Goal: Communication & Community: Answer question/provide support

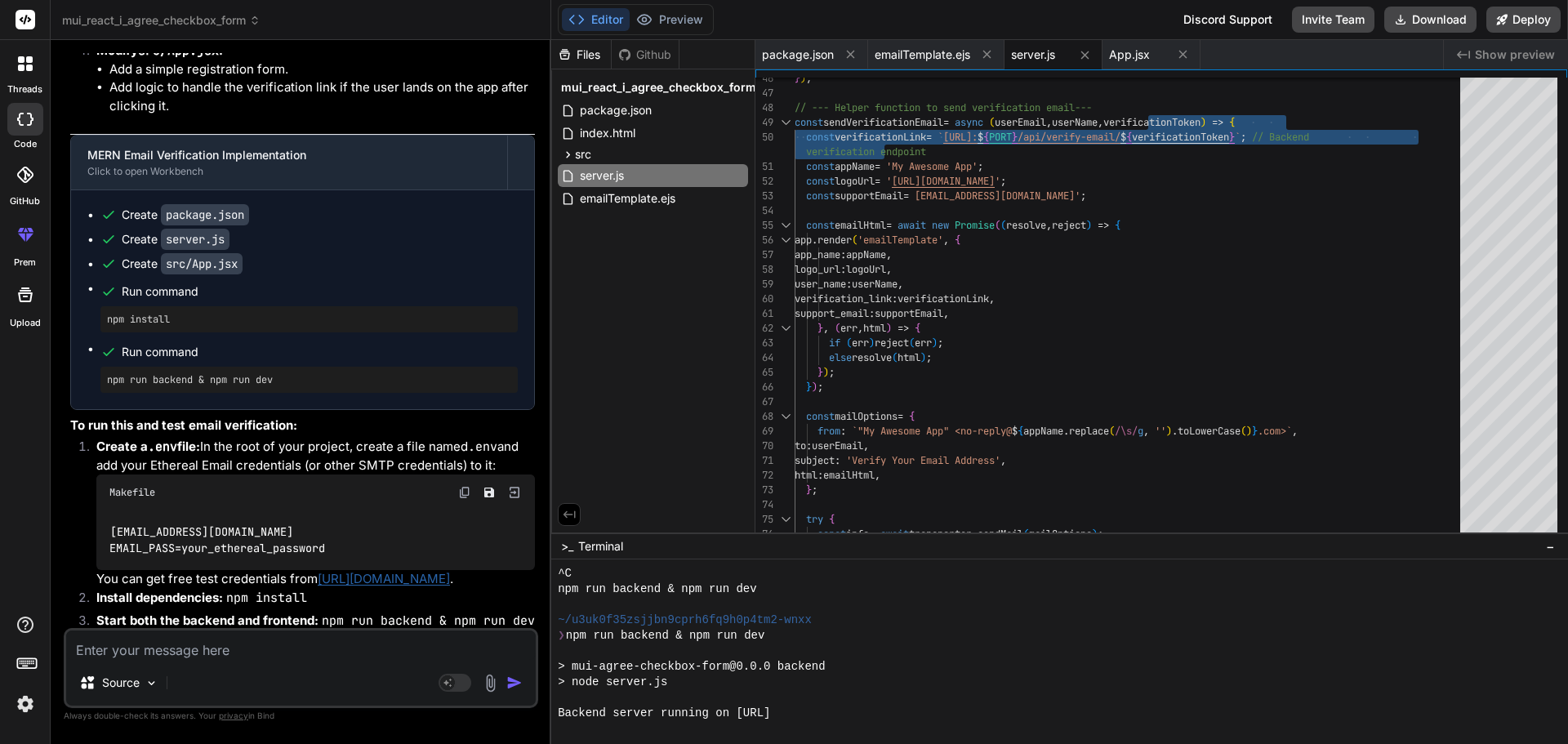
scroll to position [2606, 0]
click at [132, 647] on textarea at bounding box center [301, 645] width 470 height 29
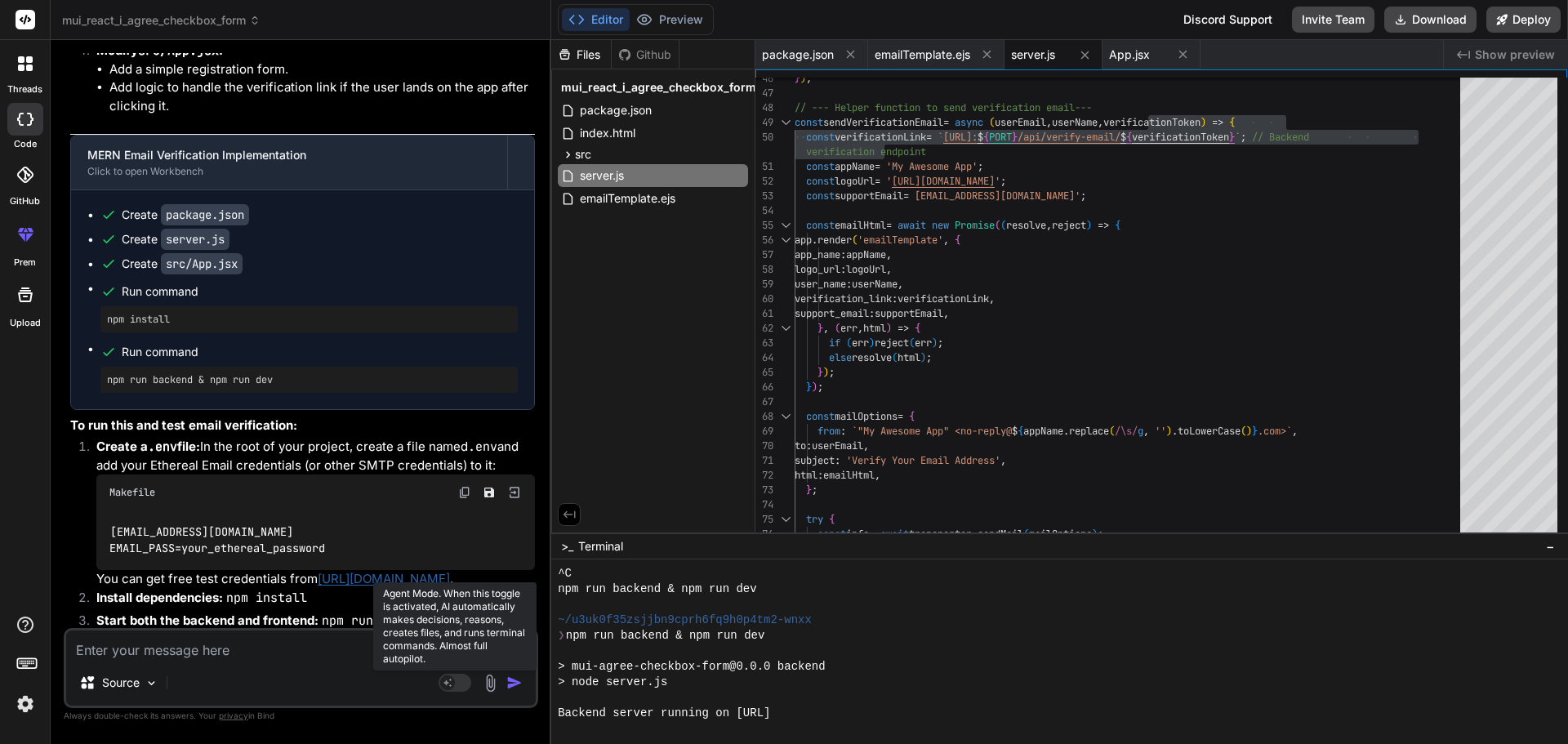
paste textarea "<PhoneInput country={""} enableSearch={true} name="phone" onChange={(e) => hand…"
type textarea "<PhoneInput country={""} enableSearch={true} name="phone" onChange={(e) => hand…"
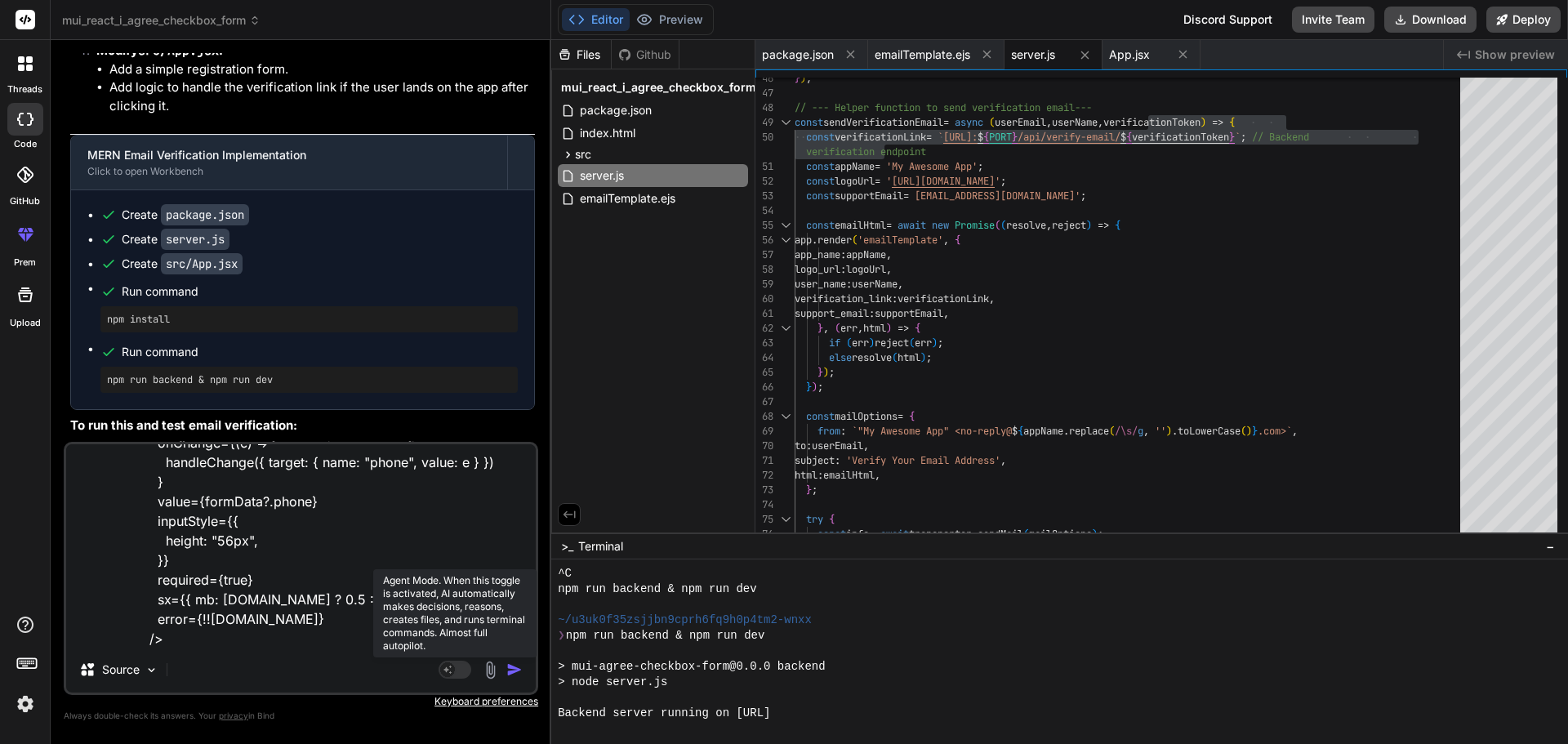
type textarea "x"
type textarea "<PhoneInput country={""} enableSearch={true} name="phone" onChange={(e) => hand…"
type textarea "x"
type textarea "<PhoneInput country={""} enableSearch={true} name="phone" onChange={(e) => hand…"
type textarea "x"
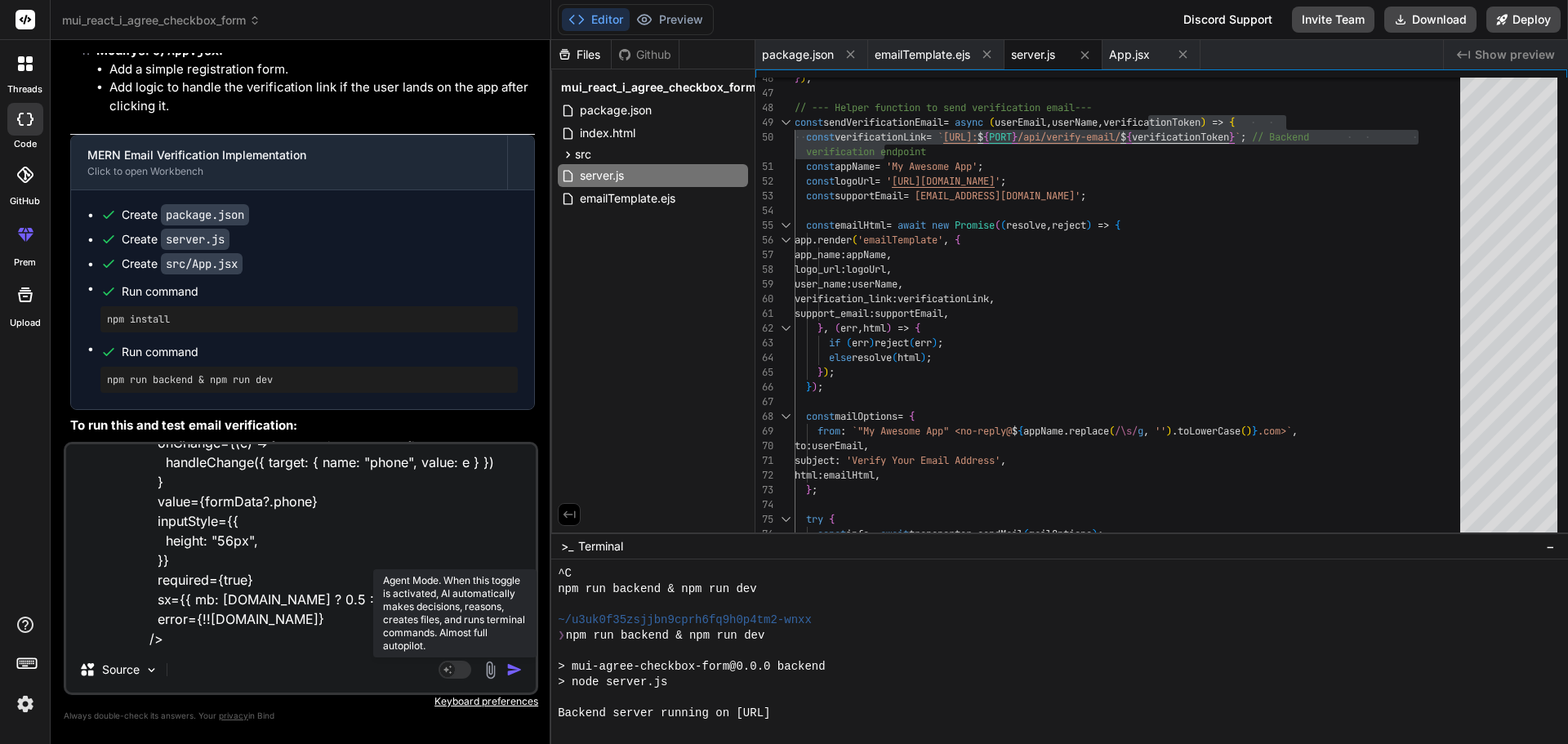
scroll to position [138, 0]
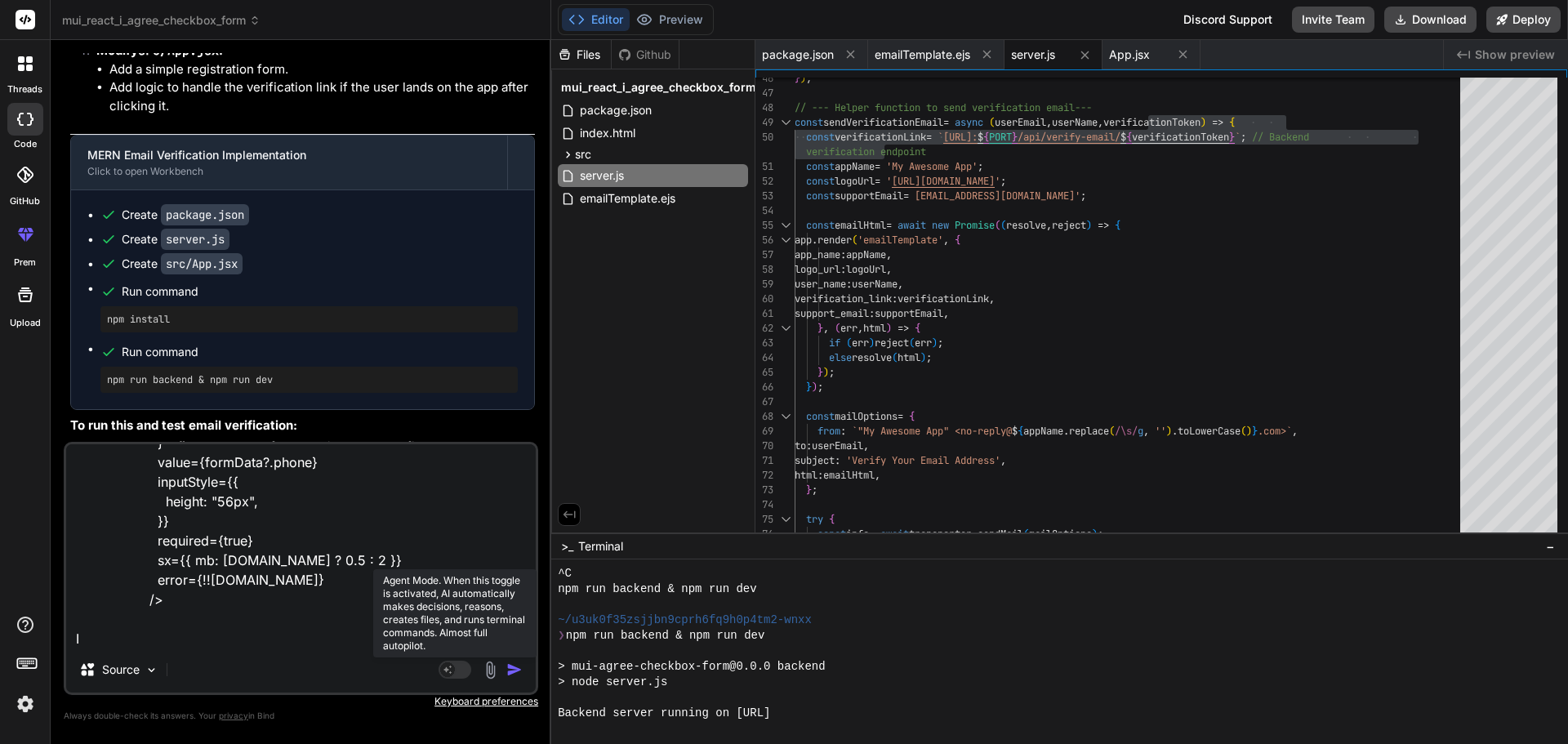
type textarea "<PhoneInput country={""} enableSearch={true} name="phone" onChange={(e) => hand…"
type textarea "x"
type textarea "<PhoneInput country={""} enableSearch={true} name="phone" onChange={(e) => hand…"
type textarea "x"
type textarea "<PhoneInput country={""} enableSearch={true} name="phone" onChange={(e) => hand…"
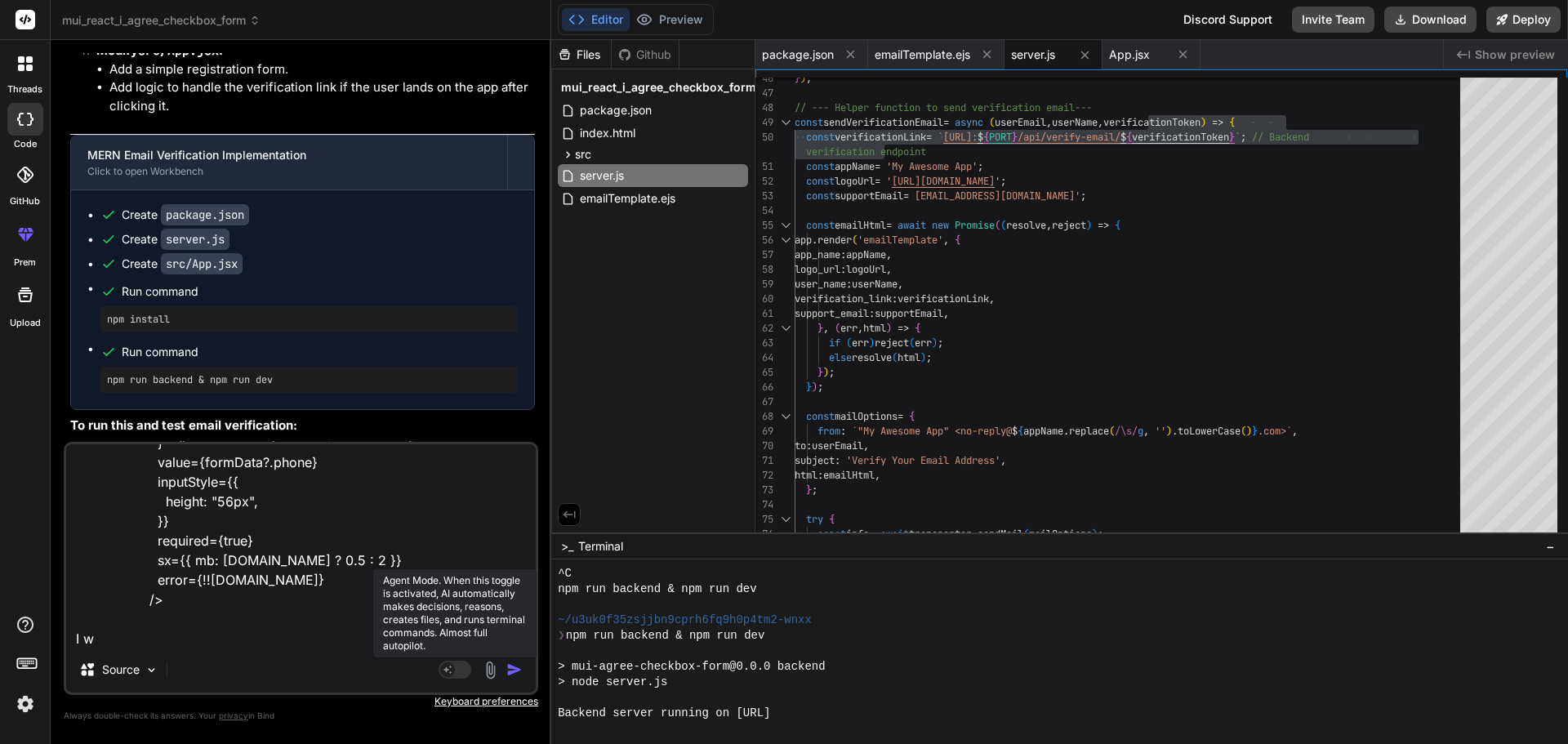
type textarea "x"
type textarea "<PhoneInput country={""} enableSearch={true} name="phone" onChange={(e) => hand…"
type textarea "x"
type textarea "<PhoneInput country={""} enableSearch={true} name="phone" onChange={(e) => hand…"
type textarea "x"
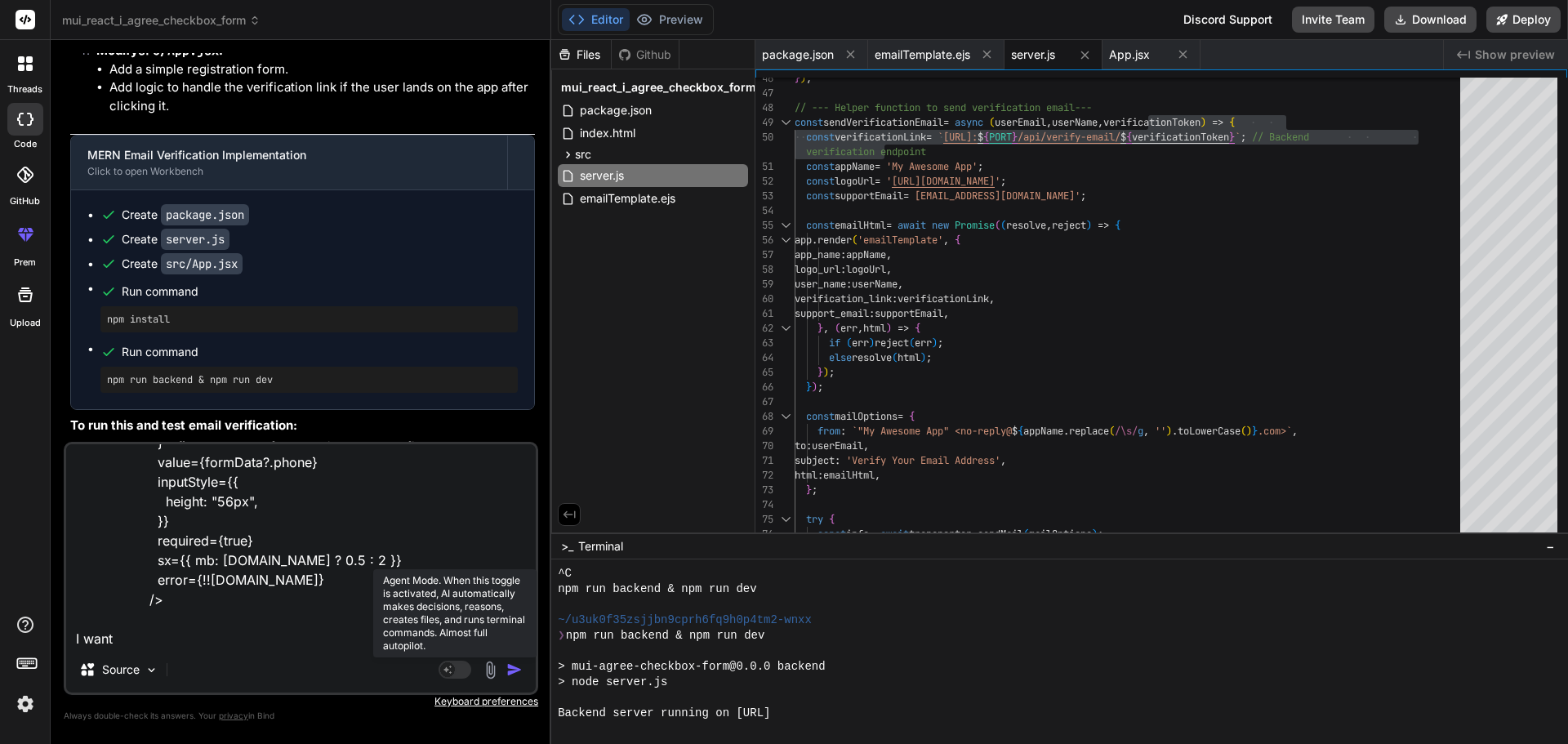
type textarea "<PhoneInput country={""} enableSearch={true} name="phone" onChange={(e) => hand…"
type textarea "x"
type textarea "<PhoneInput country={""} enableSearch={true} name="phone" onChange={(e) => hand…"
type textarea "x"
type textarea "<PhoneInput country={""} enableSearch={true} name="phone" onChange={(e) => hand…"
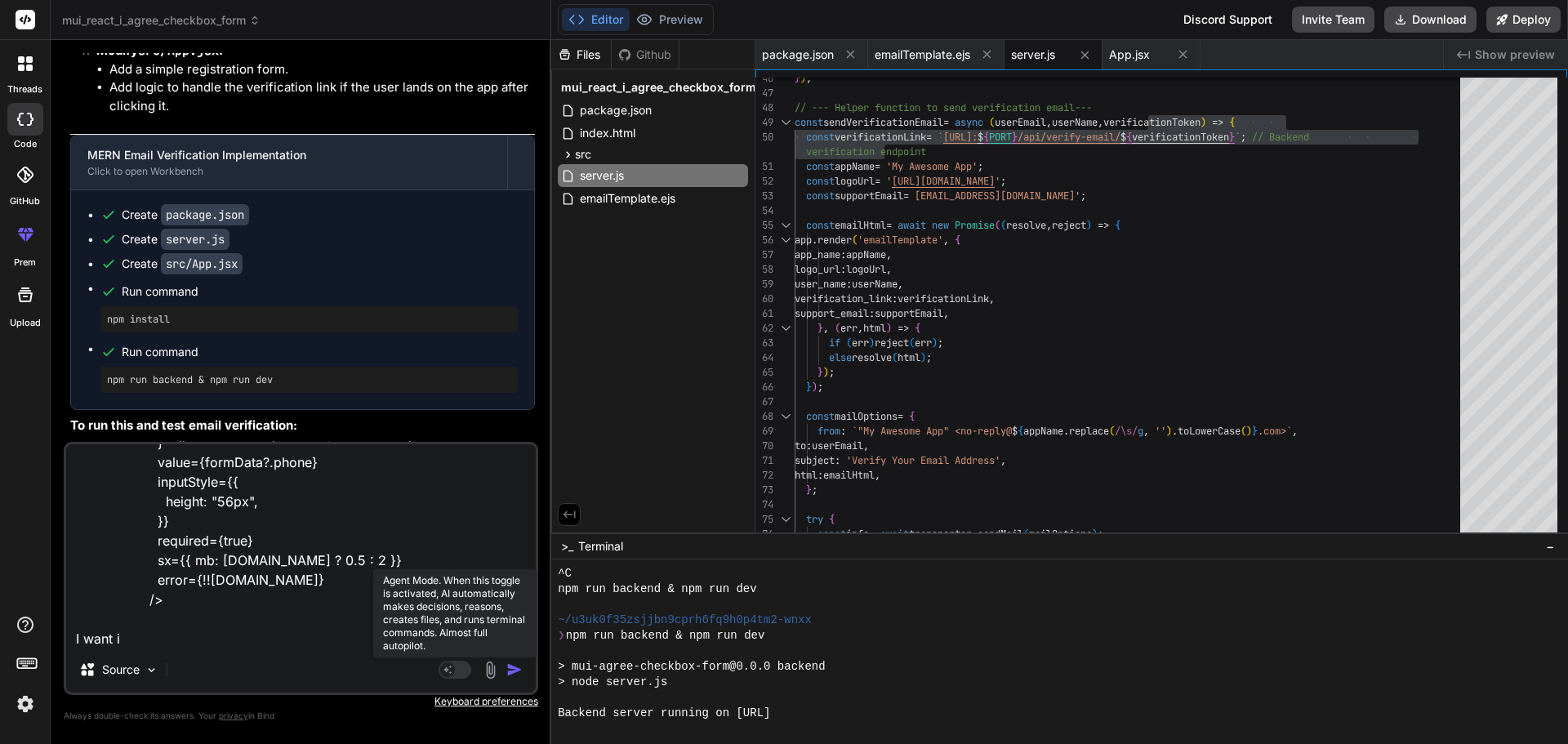
type textarea "x"
type textarea "<PhoneInput country={""} enableSearch={true} name="phone" onChange={(e) => hand…"
type textarea "x"
type textarea "<PhoneInput country={""} enableSearch={true} name="phone" onChange={(e) => hand…"
type textarea "x"
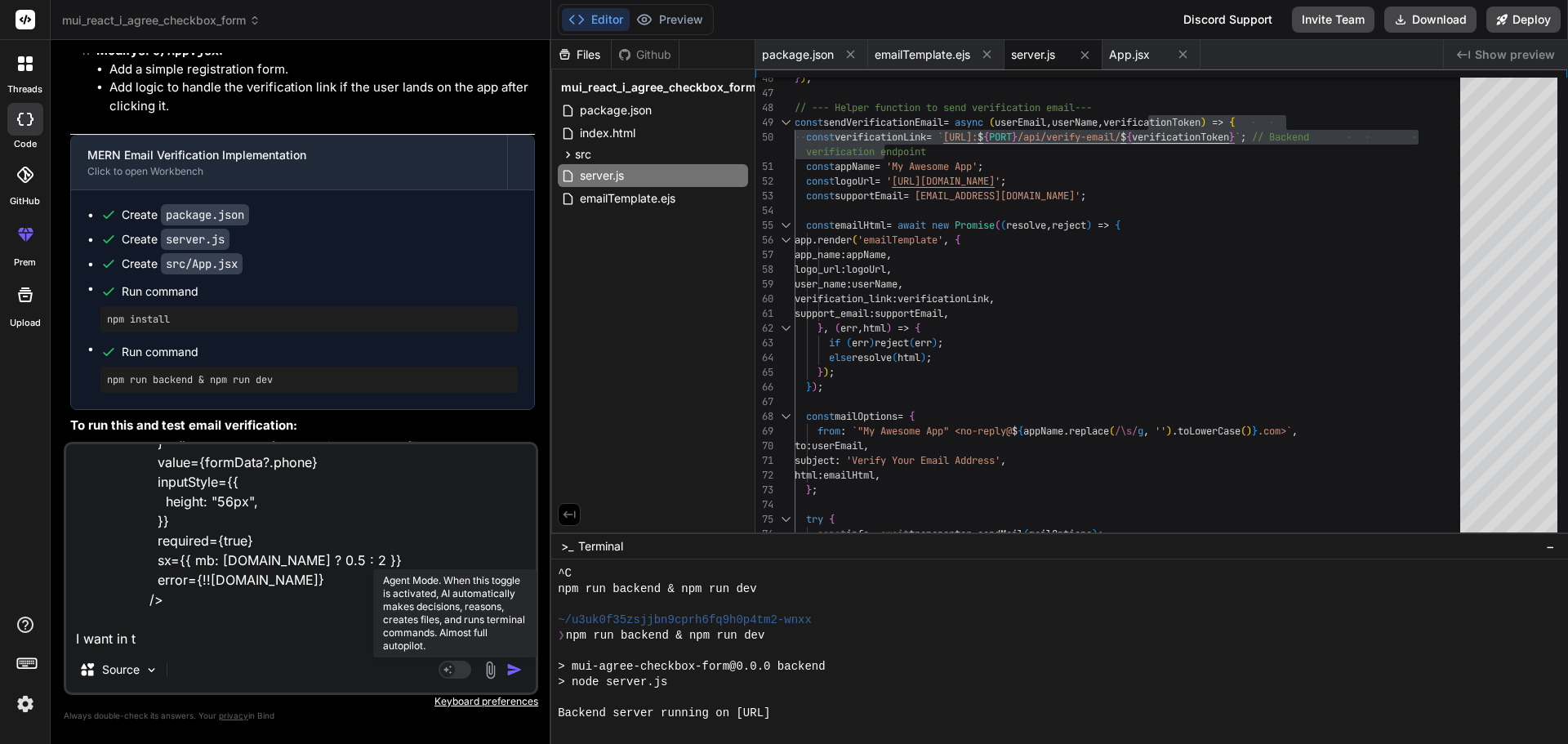
type textarea "<PhoneInput country={""} enableSearch={true} name="phone" onChange={(e) => hand…"
type textarea "x"
type textarea "<PhoneInput country={""} enableSearch={true} name="phone" onChange={(e) => hand…"
type textarea "x"
type textarea "<PhoneInput country={""} enableSearch={true} name="phone" onChange={(e) => hand…"
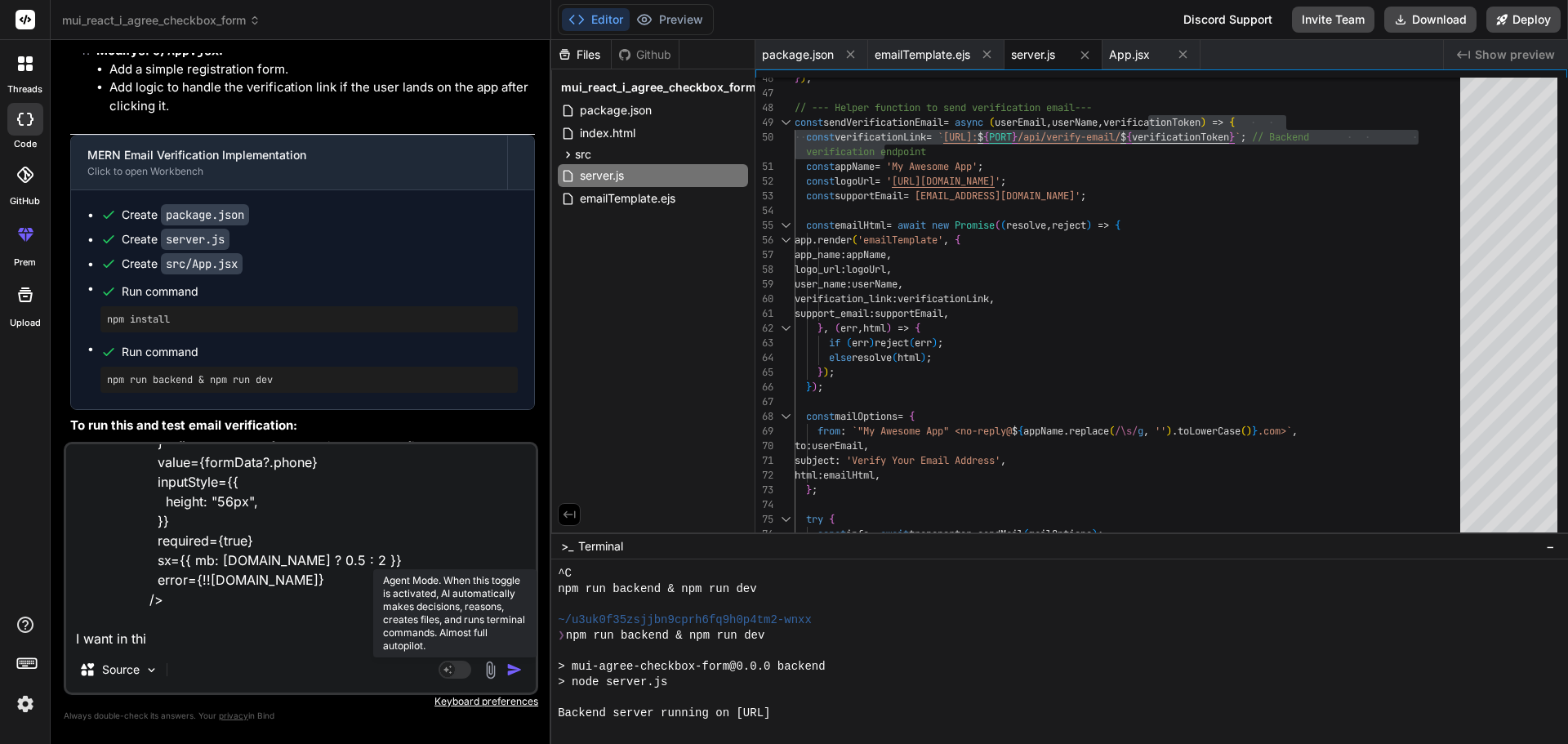
type textarea "x"
type textarea "<PhoneInput country={""} enableSearch={true} name="phone" onChange={(e) => hand…"
type textarea "x"
type textarea "<PhoneInput country={""} enableSearch={true} name="phone" onChange={(e) => hand…"
type textarea "x"
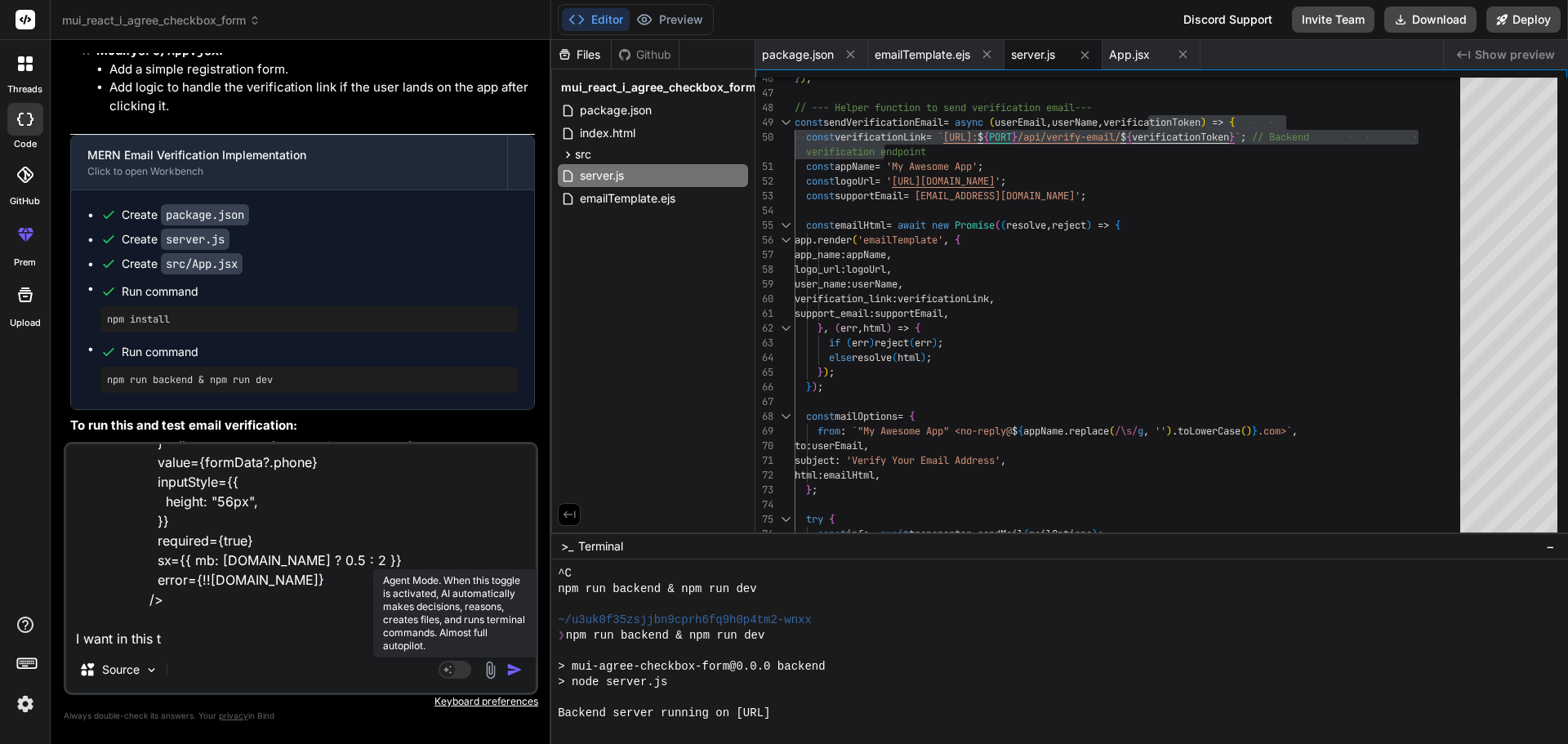
type textarea "<PhoneInput country={""} enableSearch={true} name="phone" onChange={(e) => hand…"
type textarea "x"
type textarea "<PhoneInput country={""} enableSearch={true} name="phone" onChange={(e) => hand…"
type textarea "x"
type textarea "<PhoneInput country={""} enableSearch={true} name="phone" onChange={(e) => hand…"
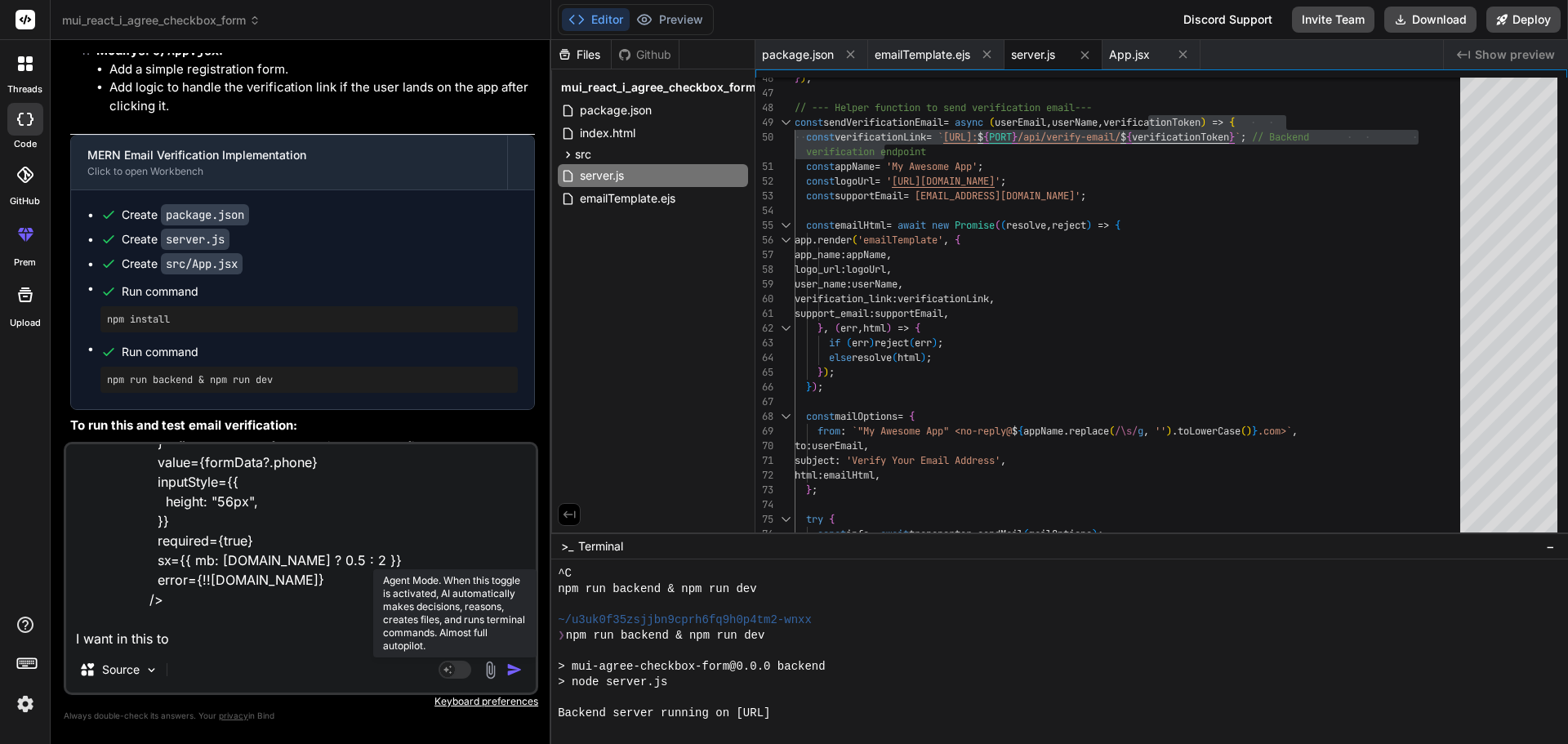
type textarea "x"
type textarea "<PhoneInput country={""} enableSearch={true} name="phone" onChange={(e) => hand…"
type textarea "x"
type textarea "<PhoneInput country={""} enableSearch={true} name="phone" onChange={(e) => hand…"
type textarea "x"
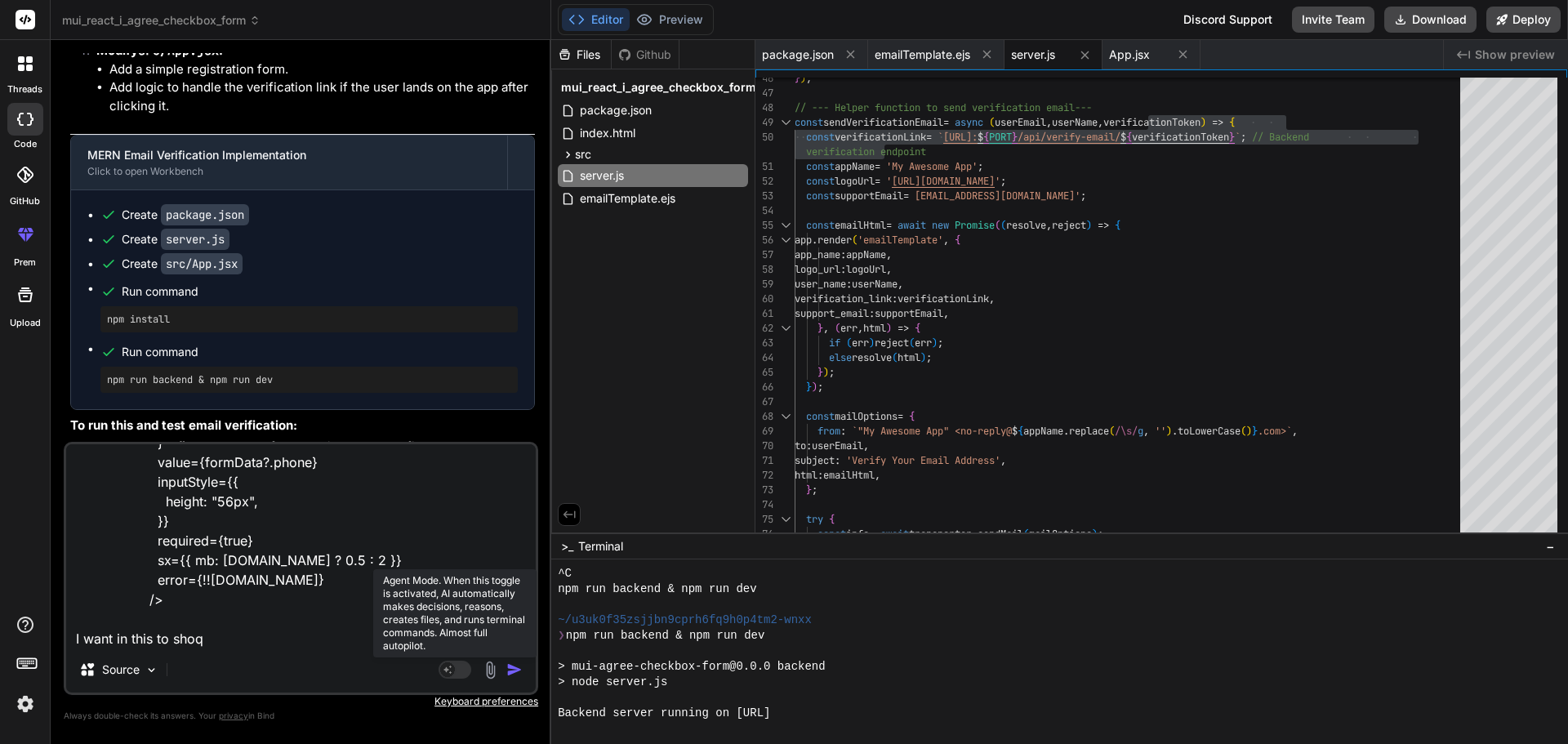
type textarea "<PhoneInput country={""} enableSearch={true} name="phone" onChange={(e) => hand…"
type textarea "x"
type textarea "<PhoneInput country={""} enableSearch={true} name="phone" onChange={(e) => hand…"
type textarea "x"
type textarea "<PhoneInput country={""} enableSearch={true} name="phone" onChange={(e) => hand…"
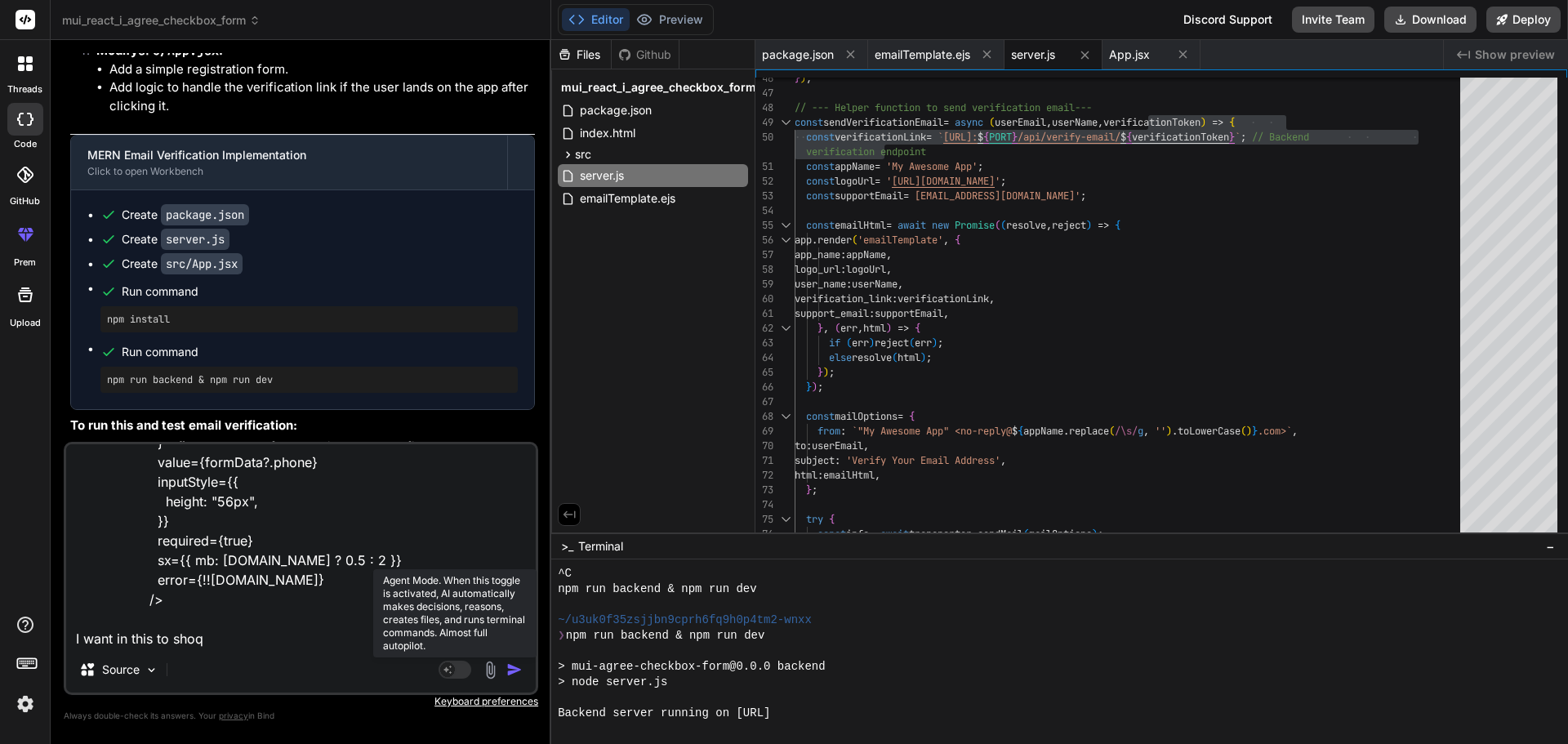
type textarea "x"
type textarea "<PhoneInput country={""} enableSearch={true} name="phone" onChange={(e) => hand…"
type textarea "x"
type textarea "<PhoneInput country={""} enableSearch={true} name="phone" onChange={(e) => hand…"
type textarea "x"
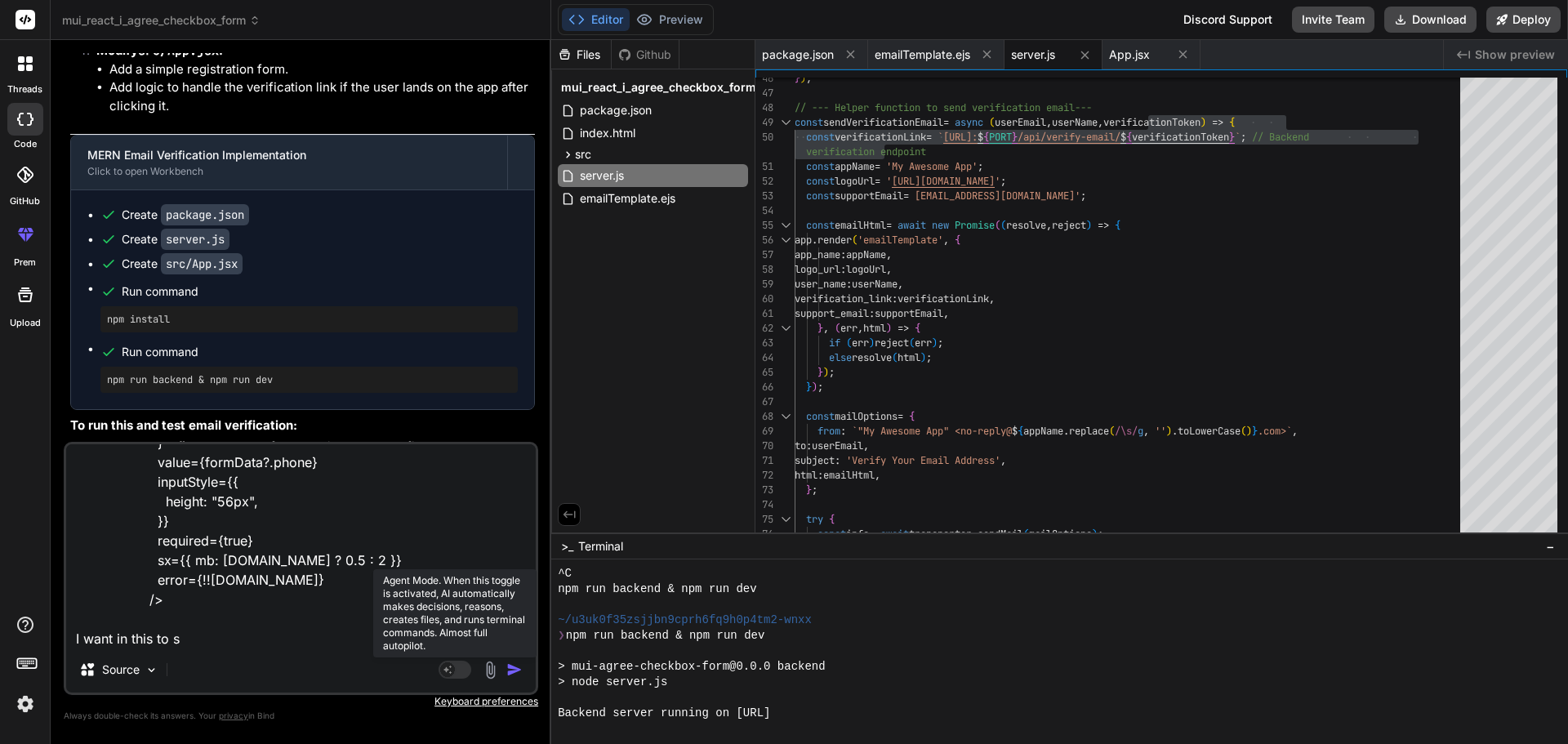
type textarea "<PhoneInput country={""} enableSearch={true} name="phone" onChange={(e) => hand…"
type textarea "x"
type textarea "<PhoneInput country={""} enableSearch={true} name="phone" onChange={(e) => hand…"
type textarea "x"
type textarea "<PhoneInput country={""} enableSearch={true} name="phone" onChange={(e) => hand…"
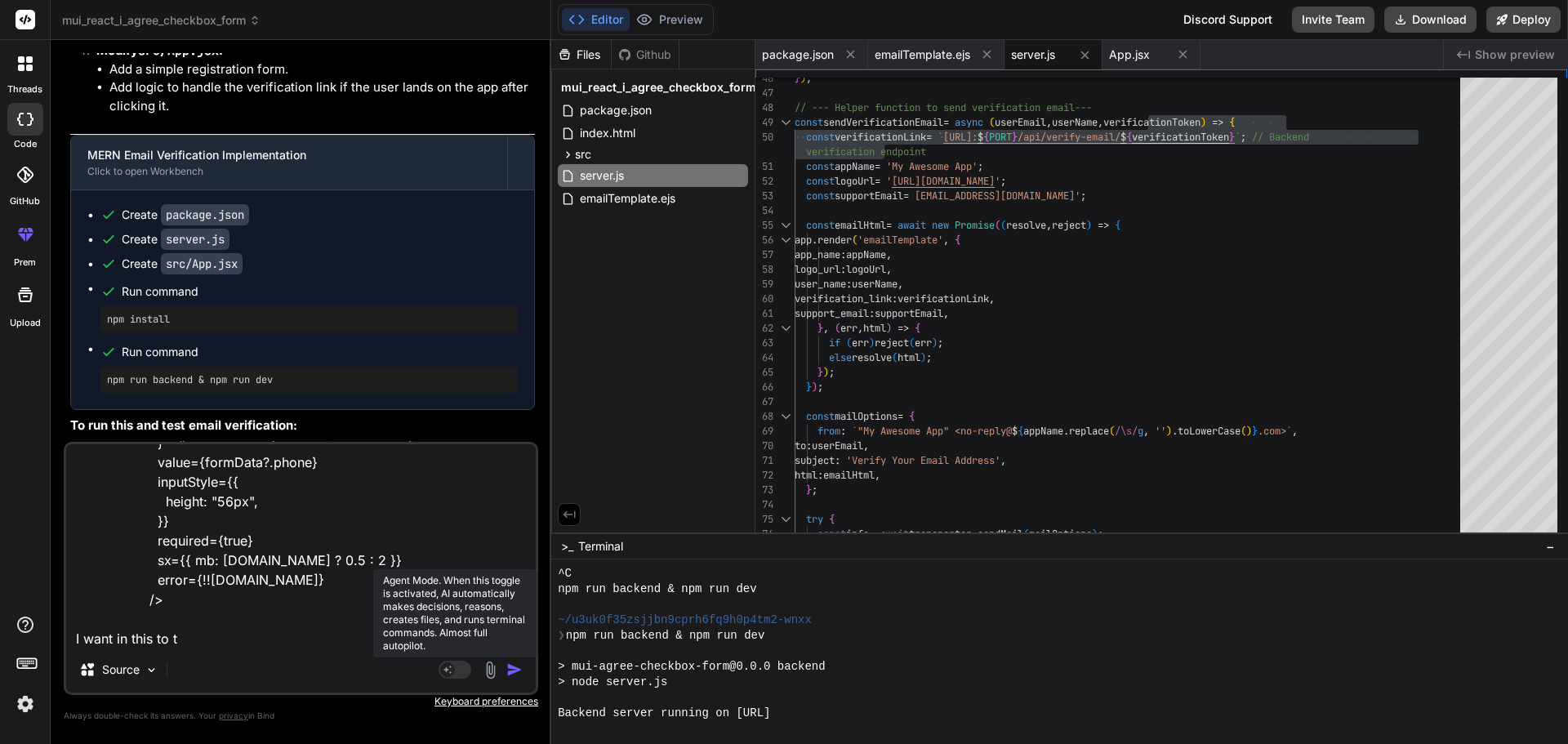
type textarea "x"
type textarea "<PhoneInput country={""} enableSearch={true} name="phone" onChange={(e) => hand…"
type textarea "x"
type textarea "<PhoneInput country={""} enableSearch={true} name="phone" onChange={(e) => hand…"
type textarea "x"
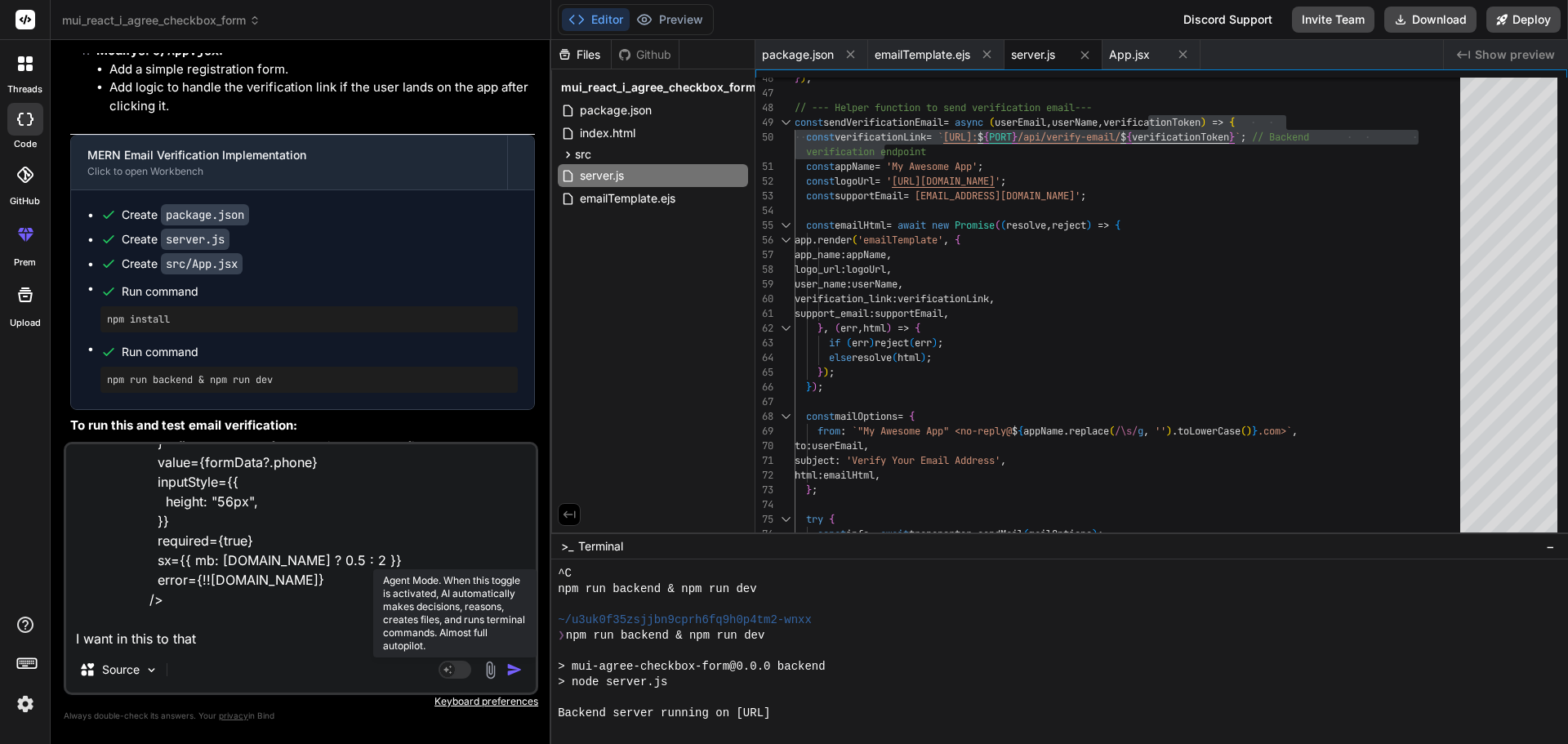
type textarea "<PhoneInput country={""} enableSearch={true} name="phone" onChange={(e) => hand…"
type textarea "x"
type textarea "<PhoneInput country={""} enableSearch={true} name="phone" onChange={(e) => hand…"
type textarea "x"
type textarea "<PhoneInput country={""} enableSearch={true} name="phone" onChange={(e) => hand…"
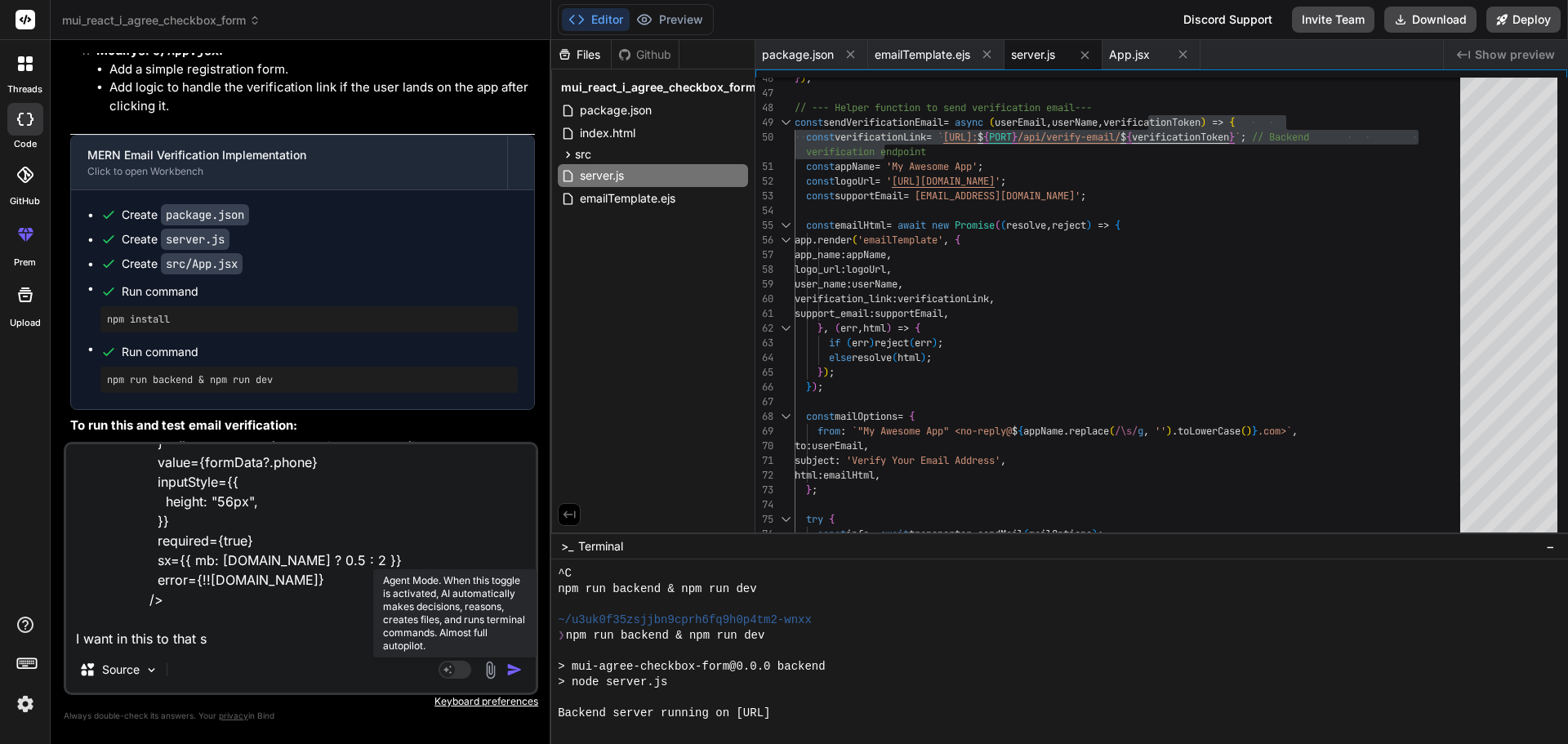
type textarea "x"
type textarea "<PhoneInput country={""} enableSearch={true} name="phone" onChange={(e) => hand…"
type textarea "x"
type textarea "<PhoneInput country={""} enableSearch={true} name="phone" onChange={(e) => hand…"
type textarea "x"
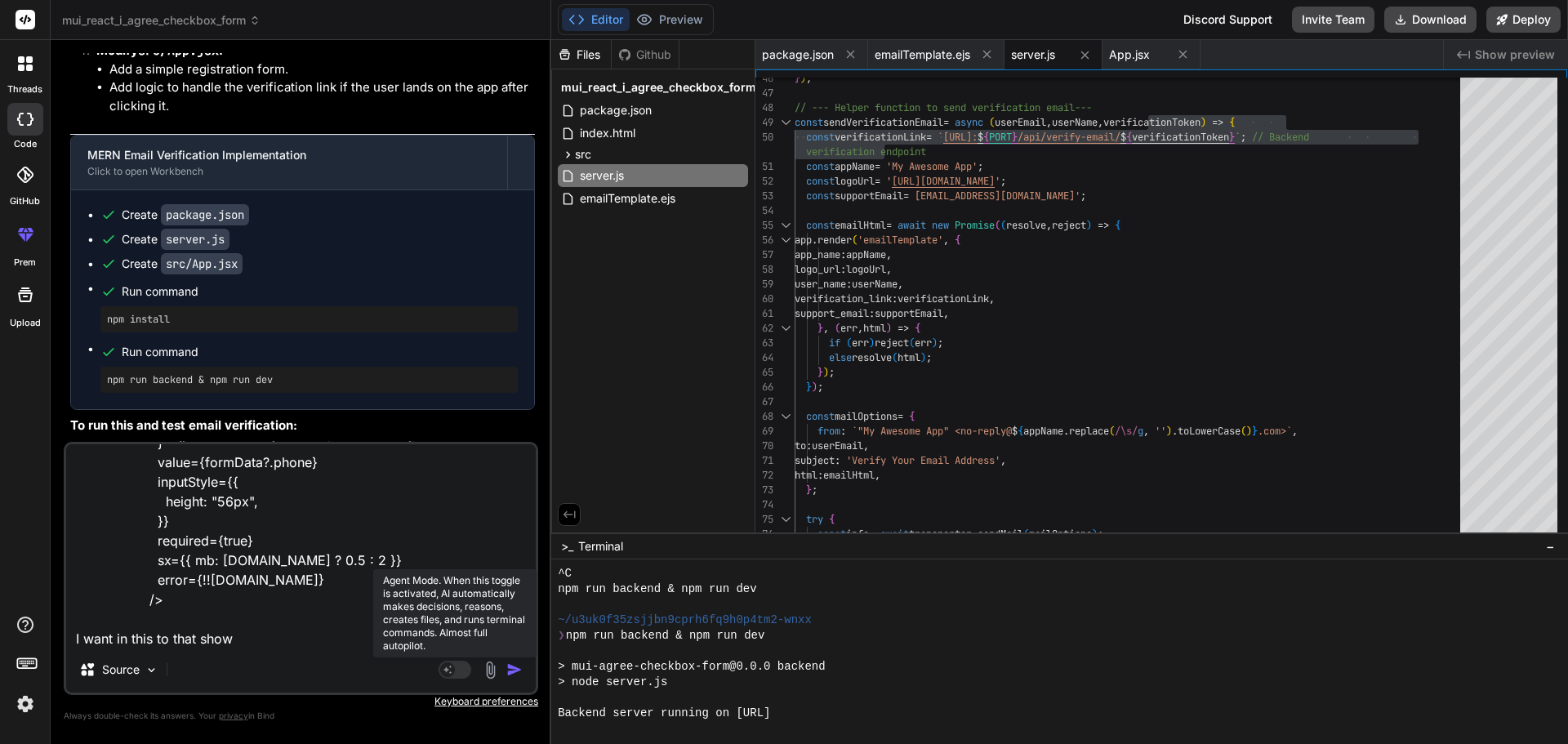
type textarea "<PhoneInput country={""} enableSearch={true} name="phone" onChange={(e) => hand…"
type textarea "x"
type textarea "<PhoneInput country={""} enableSearch={true} name="phone" onChange={(e) => hand…"
type textarea "x"
type textarea "<PhoneInput country={""} enableSearch={true} name="phone" onChange={(e) => hand…"
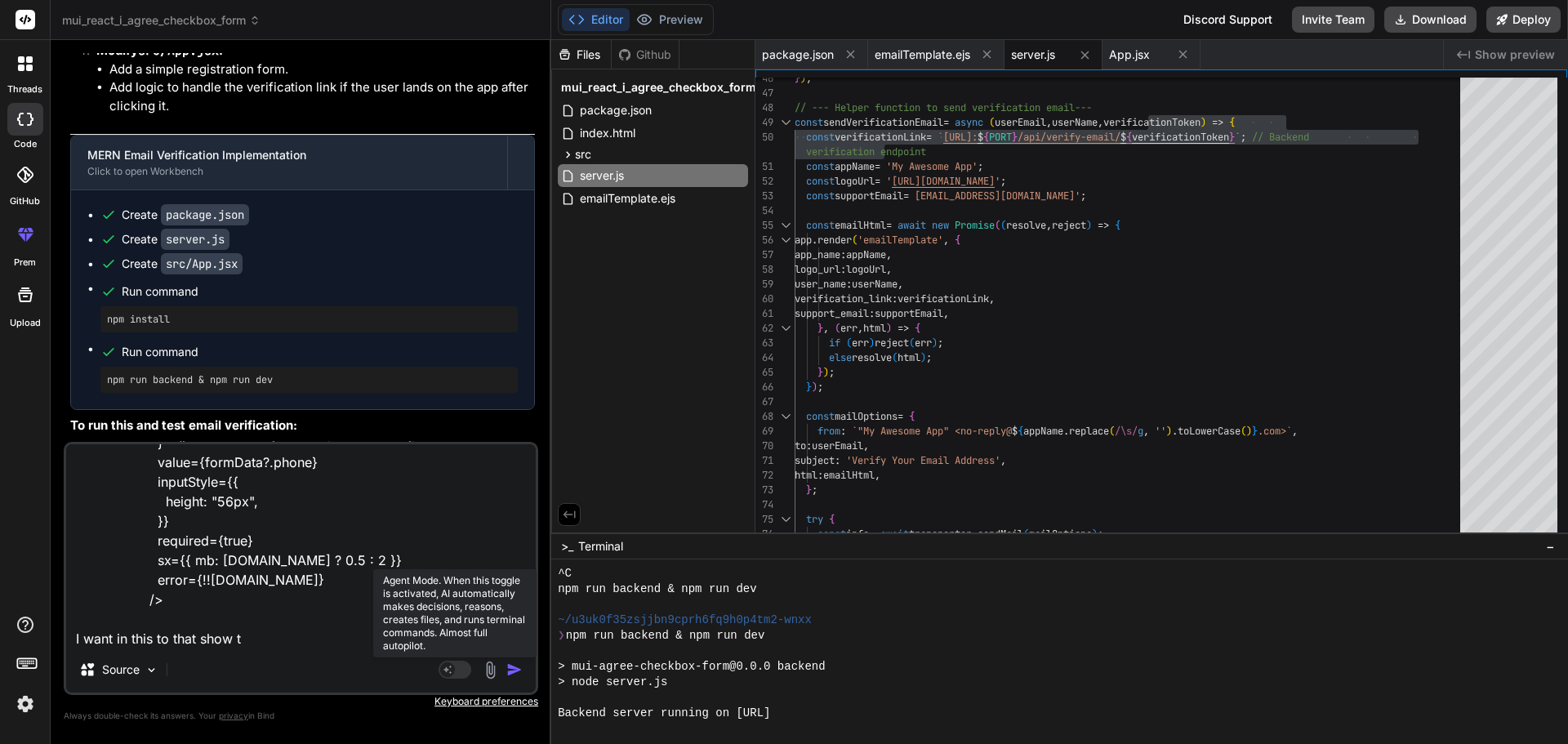
type textarea "x"
type textarea "<PhoneInput country={""} enableSearch={true} name="phone" onChange={(e) => hand…"
type textarea "x"
type textarea "<PhoneInput country={""} enableSearch={true} name="phone" onChange={(e) => hand…"
type textarea "x"
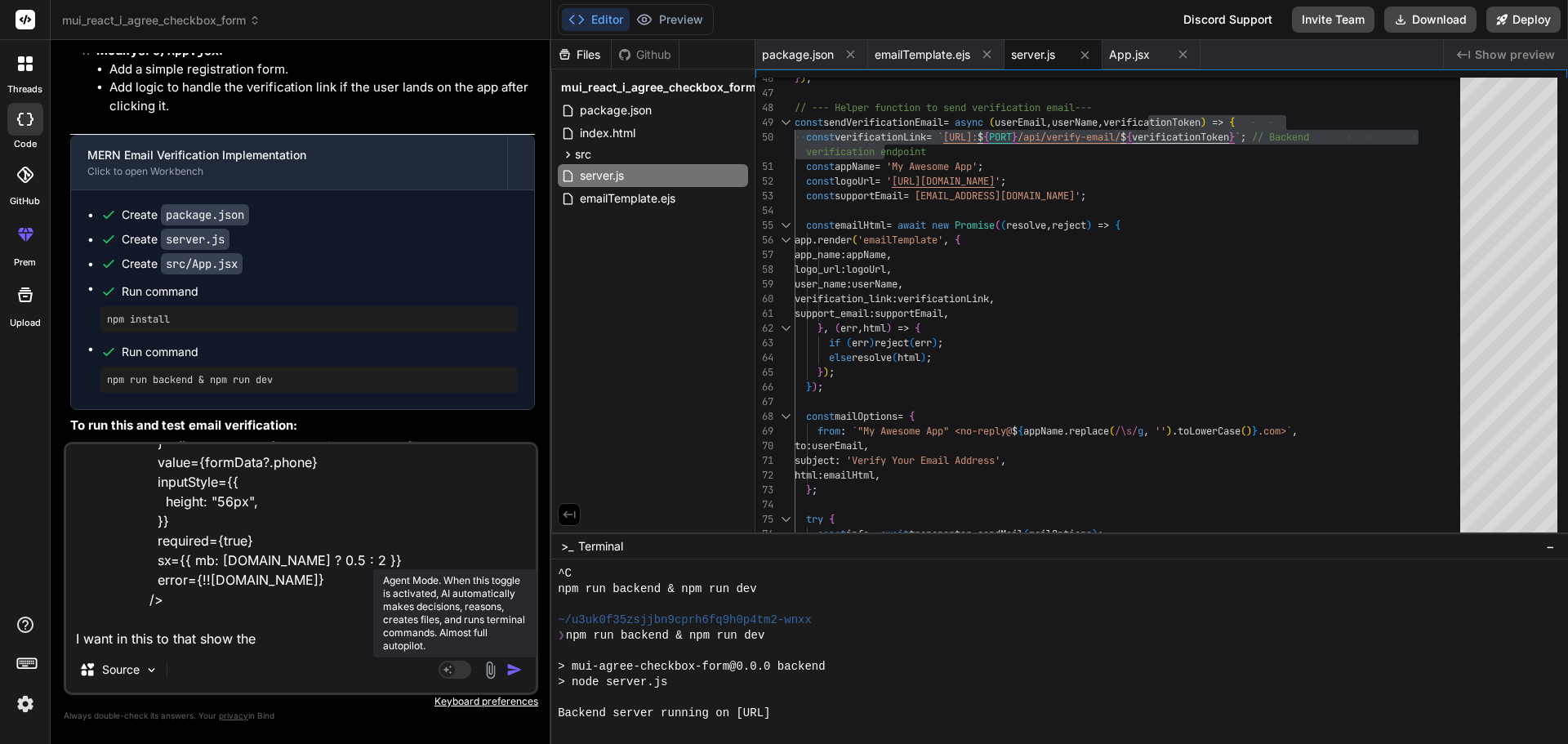
type textarea "<PhoneInput country={""} enableSearch={true} name="phone" onChange={(e) => hand…"
type textarea "x"
type textarea "<PhoneInput country={""} enableSearch={true} name="phone" onChange={(e) => hand…"
type textarea "x"
type textarea "<PhoneInput country={""} enableSearch={true} name="phone" onChange={(e) => hand…"
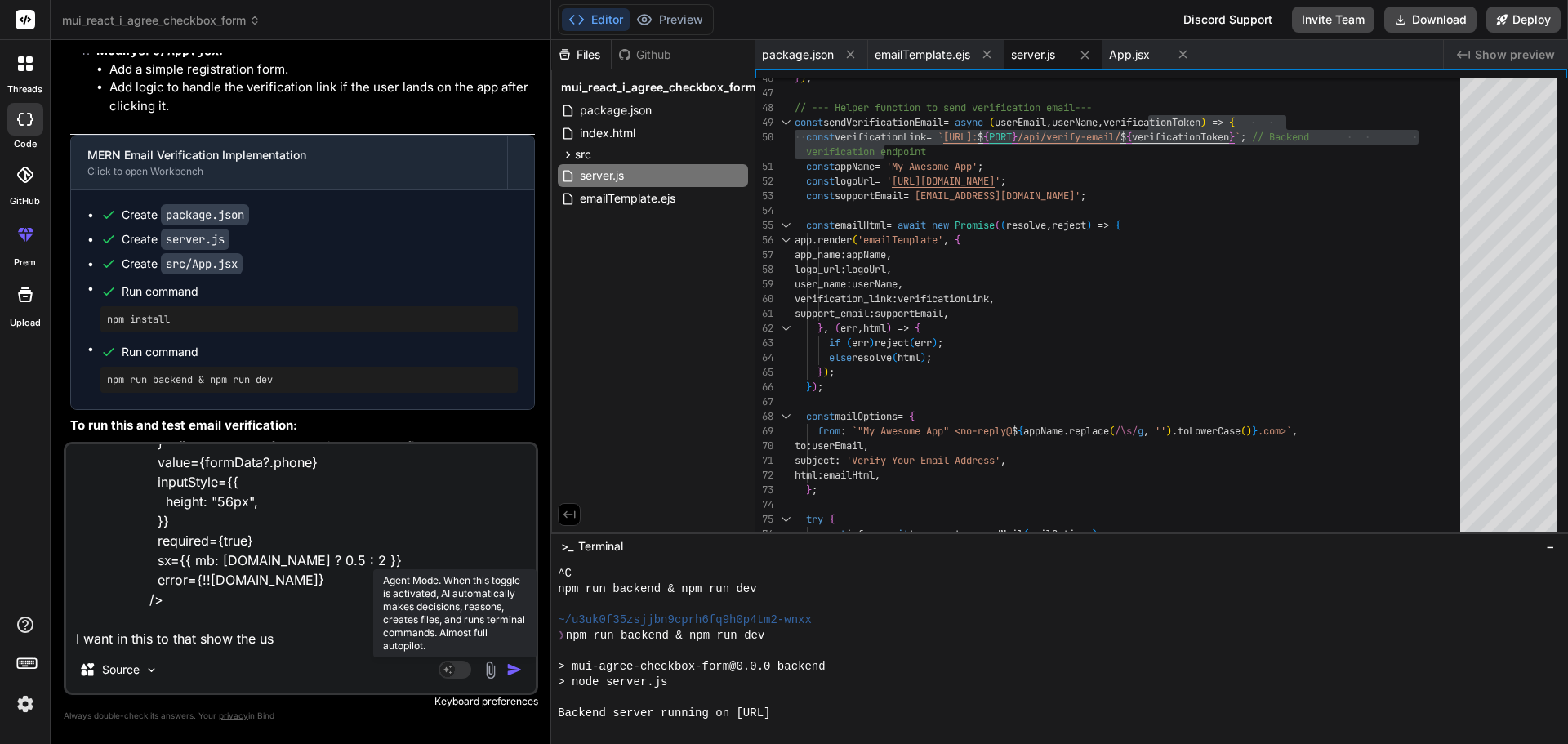
type textarea "x"
type textarea "<PhoneInput country={""} enableSearch={true} name="phone" onChange={(e) => hand…"
type textarea "x"
type textarea "<PhoneInput country={""} enableSearch={true} name="phone" onChange={(e) => hand…"
type textarea "x"
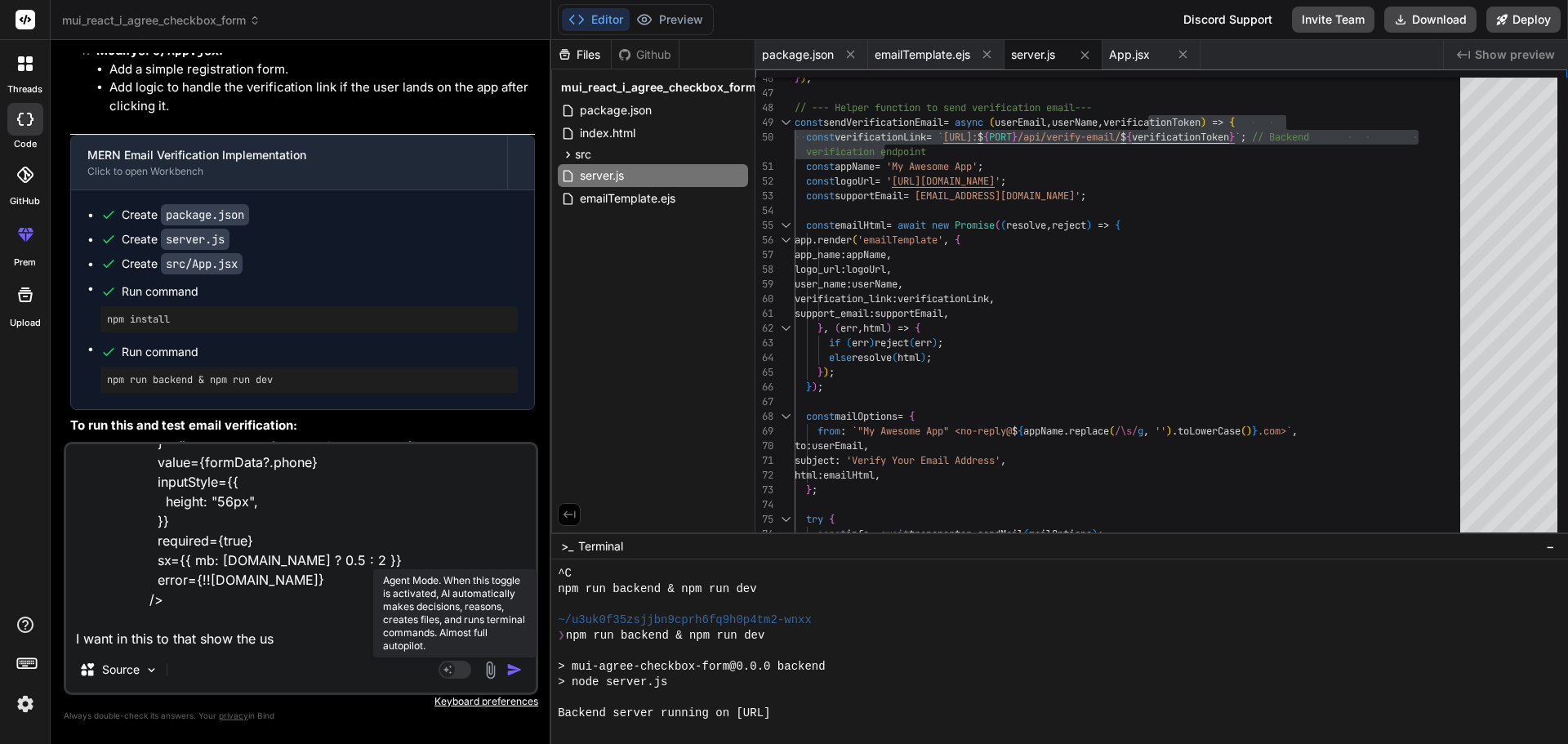
type textarea "<PhoneInput country={""} enableSearch={true} name="phone" onChange={(e) => hand…"
type textarea "x"
type textarea "<PhoneInput country={""} enableSearch={true} name="phone" onChange={(e) => hand…"
type textarea "x"
type textarea "<PhoneInput country={""} enableSearch={true} name="phone" onChange={(e) => hand…"
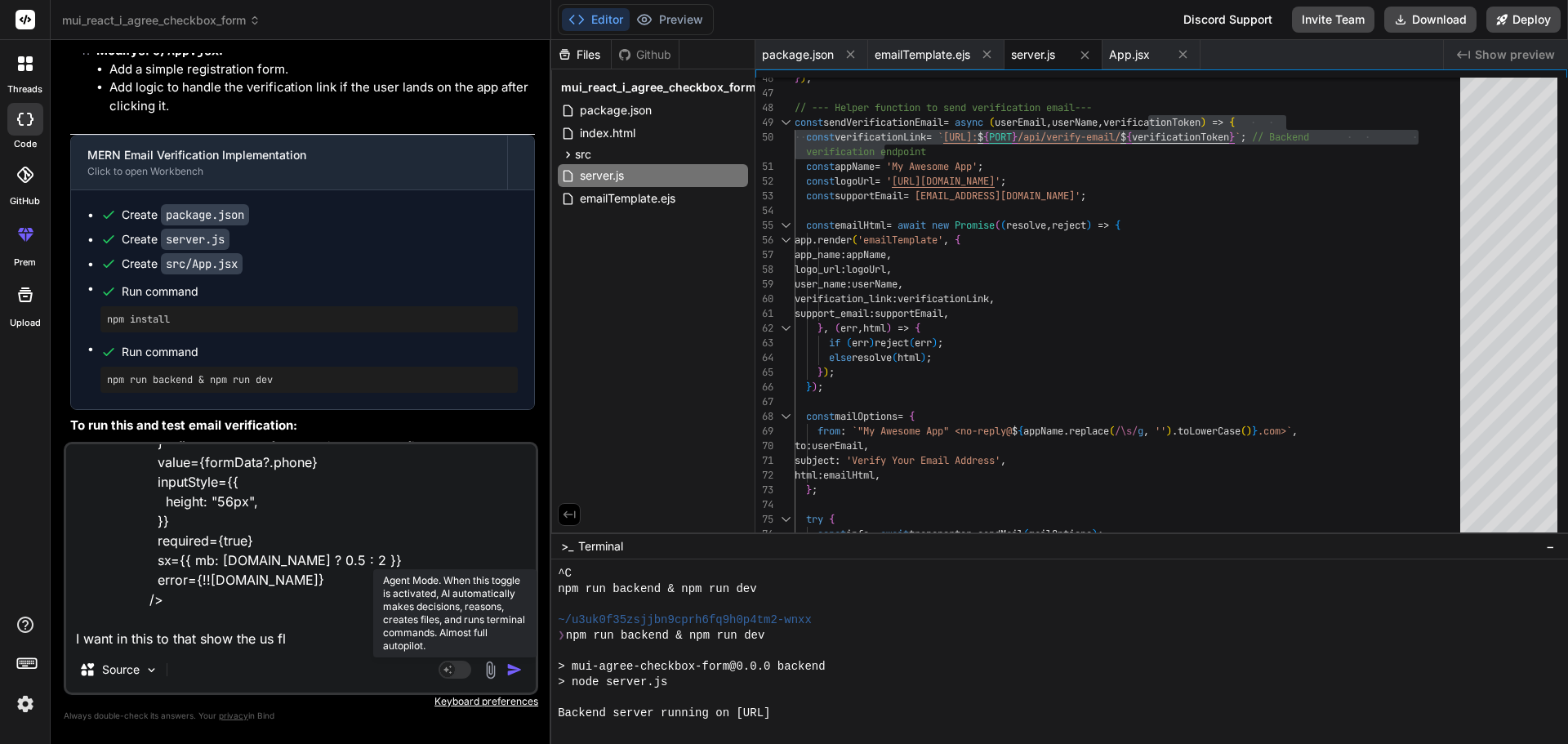
type textarea "x"
type textarea "<PhoneInput country={""} enableSearch={true} name="phone" onChange={(e) => hand…"
type textarea "x"
type textarea "<PhoneInput country={""} enableSearch={true} name="phone" onChange={(e) => hand…"
type textarea "x"
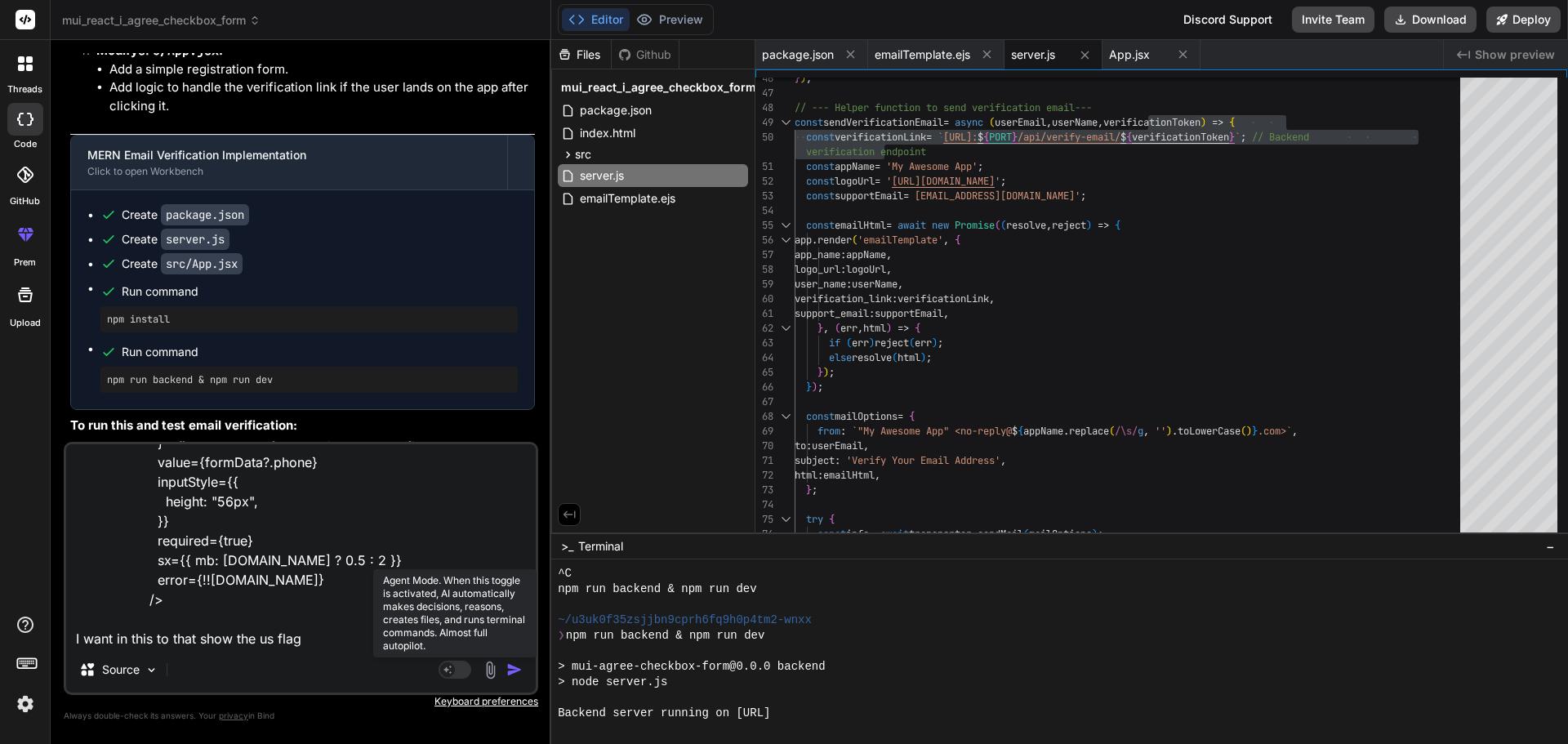
type textarea "<PhoneInput country={""} enableSearch={true} name="phone" onChange={(e) => hand…"
type textarea "x"
type textarea "<PhoneInput country={""} enableSearch={true} name="phone" onChange={(e) => hand…"
type textarea "x"
type textarea "<PhoneInput country={""} enableSearch={true} name="phone" onChange={(e) => hand…"
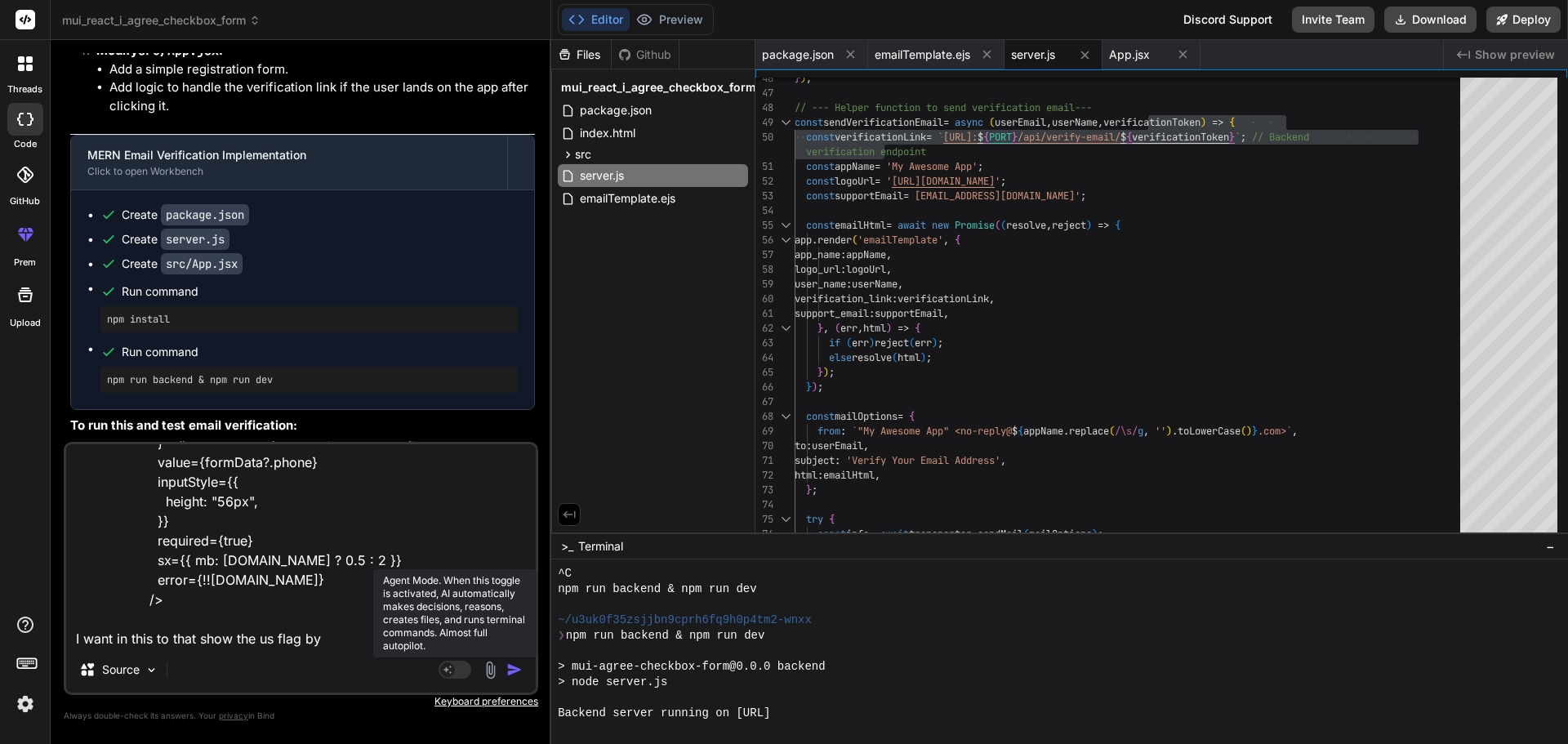
type textarea "x"
type textarea "<PhoneInput country={""} enableSearch={true} name="phone" onChange={(e) => hand…"
type textarea "x"
type textarea "<PhoneInput country={""} enableSearch={true} name="phone" onChange={(e) => hand…"
type textarea "x"
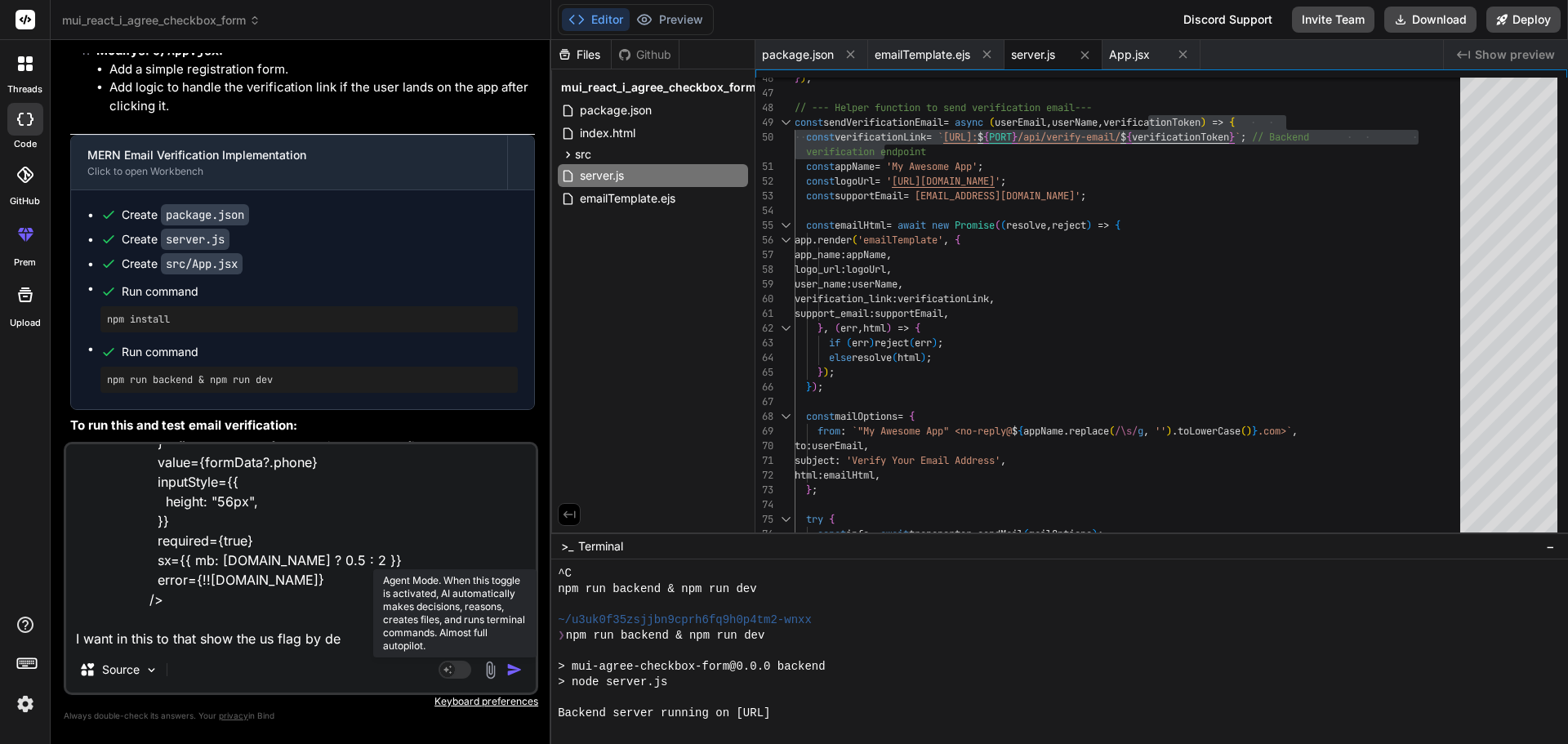
type textarea "<PhoneInput country={""} enableSearch={true} name="phone" onChange={(e) => hand…"
type textarea "x"
type textarea "<PhoneInput country={""} enableSearch={true} name="phone" onChange={(e) => hand…"
type textarea "x"
type textarea "<PhoneInput country={""} enableSearch={true} name="phone" onChange={(e) => hand…"
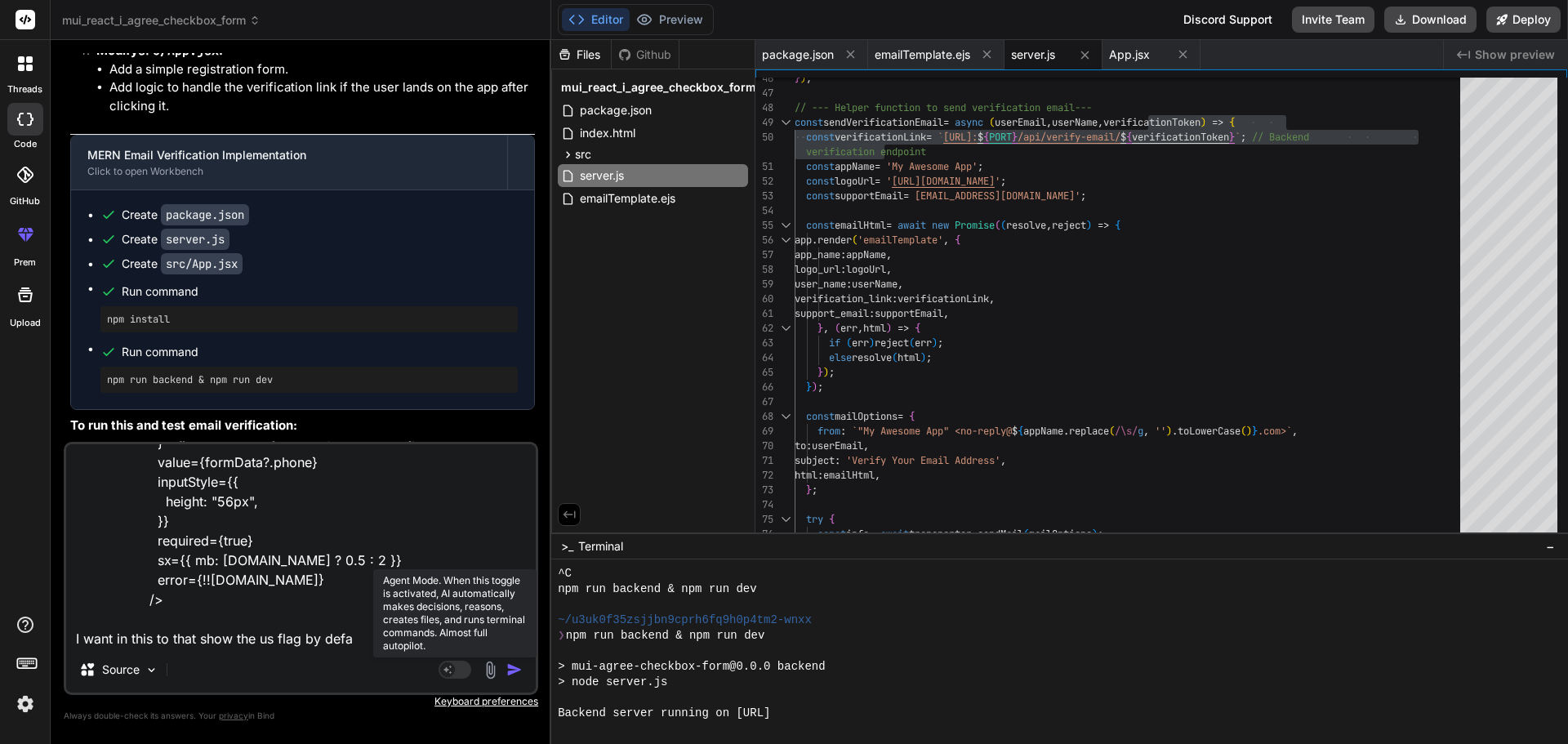
type textarea "x"
type textarea "<PhoneInput country={""} enableSearch={true} name="phone" onChange={(e) => hand…"
type textarea "x"
type textarea "<PhoneInput country={""} enableSearch={true} name="phone" onChange={(e) => hand…"
type textarea "x"
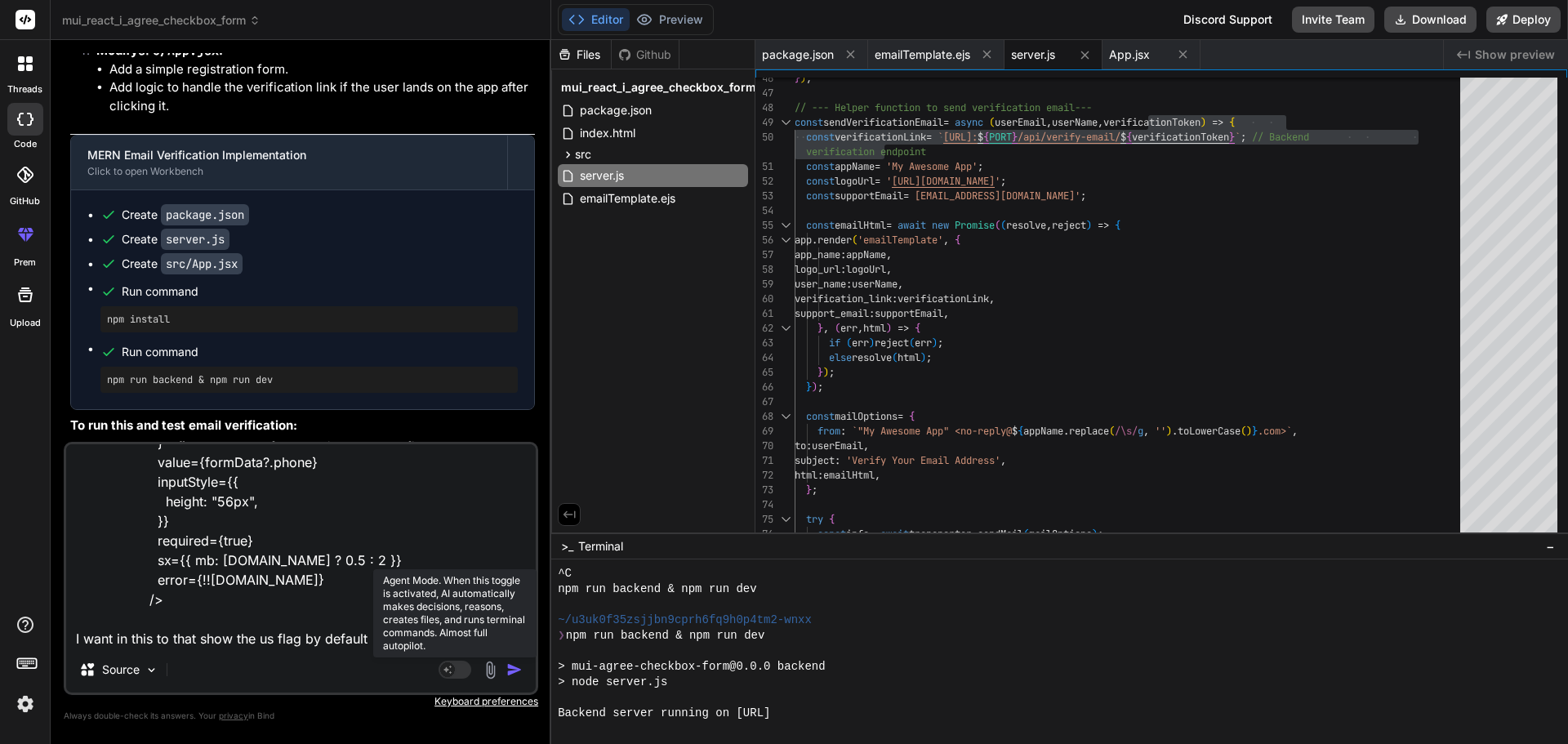
type textarea "<PhoneInput country={""} enableSearch={true} name="phone" onChange={(e) => hand…"
type textarea "x"
type textarea "<PhoneInput country={""} enableSearch={true} name="phone" onChange={(e) => hand…"
type textarea "x"
type textarea "<PhoneInput country={""} enableSearch={true} name="phone" onChange={(e) => hand…"
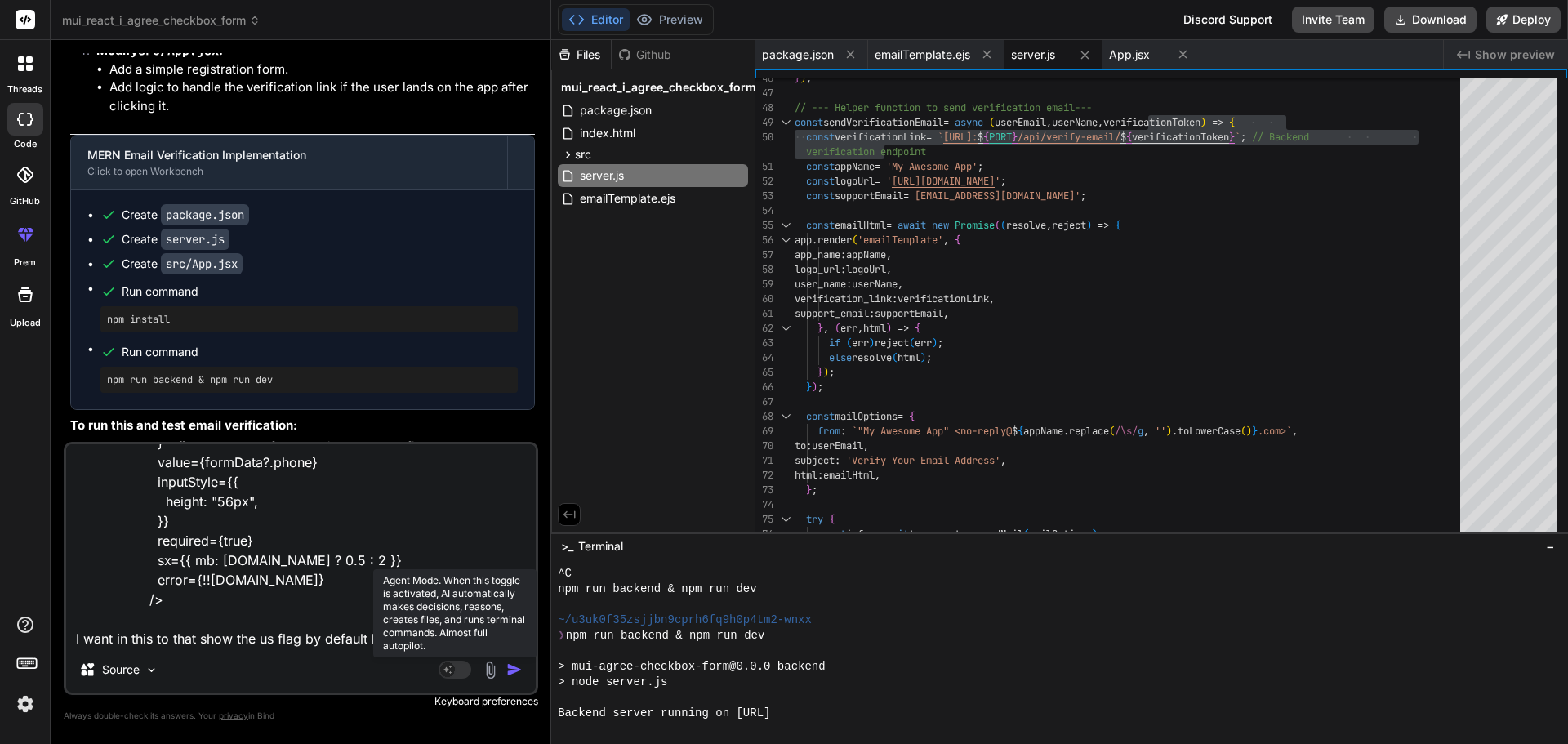
type textarea "x"
type textarea "<PhoneInput country={""} enableSearch={true} name="phone" onChange={(e) => hand…"
type textarea "x"
type textarea "<PhoneInput country={""} enableSearch={true} name="phone" onChange={(e) => hand…"
type textarea "x"
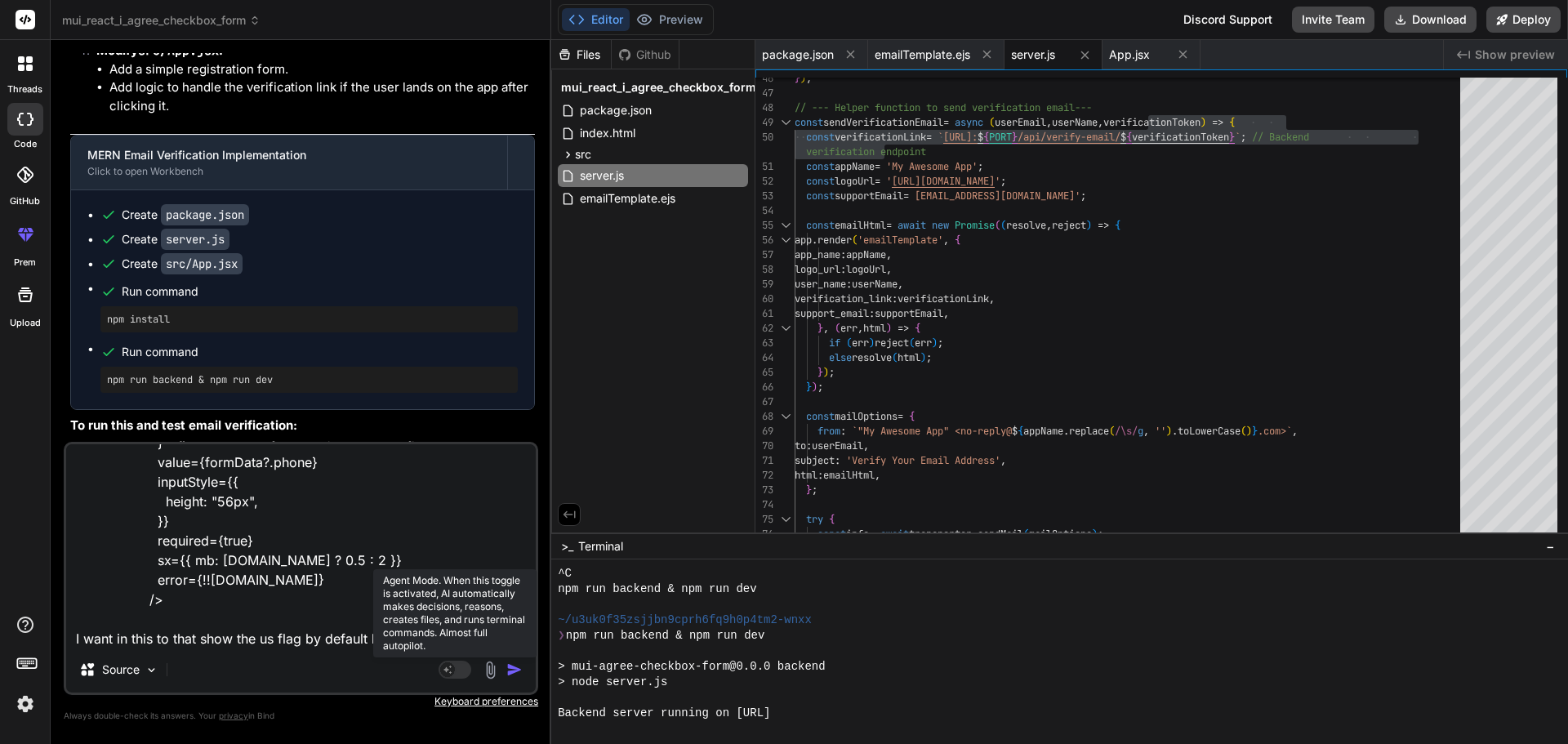
type textarea "<PhoneInput country={""} enableSearch={true} name="phone" onChange={(e) => hand…"
type textarea "x"
type textarea "<PhoneInput country={""} enableSearch={true} name="phone" onChange={(e) => hand…"
type textarea "x"
type textarea "<PhoneInput country={""} enableSearch={true} name="phone" onChange={(e) => hand…"
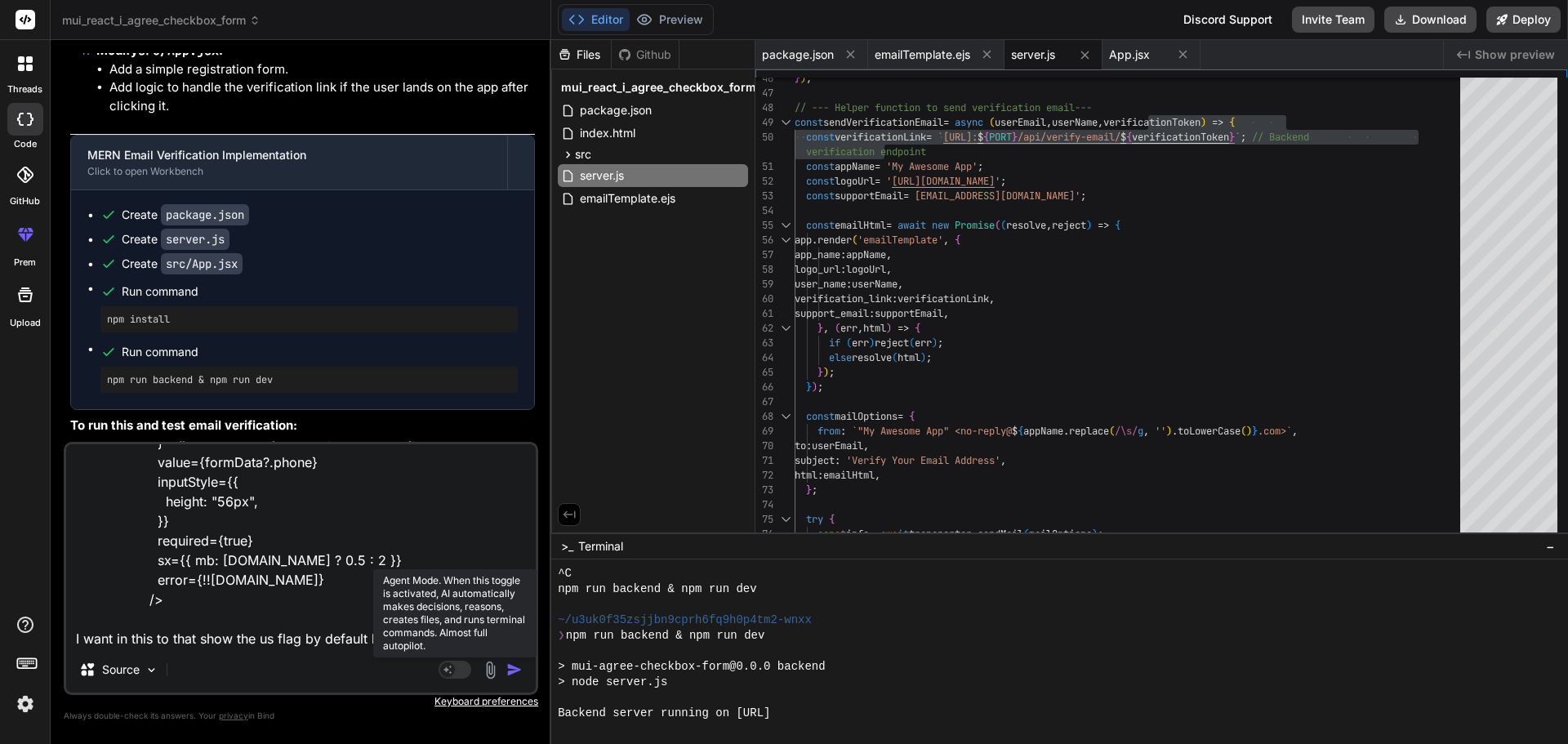
type textarea "x"
type textarea "<PhoneInput country={""} enableSearch={true} name="phone" onChange={(e) => hand…"
type textarea "x"
type textarea "<PhoneInput country={""} enableSearch={true} name="phone" onChange={(e) => hand…"
type textarea "x"
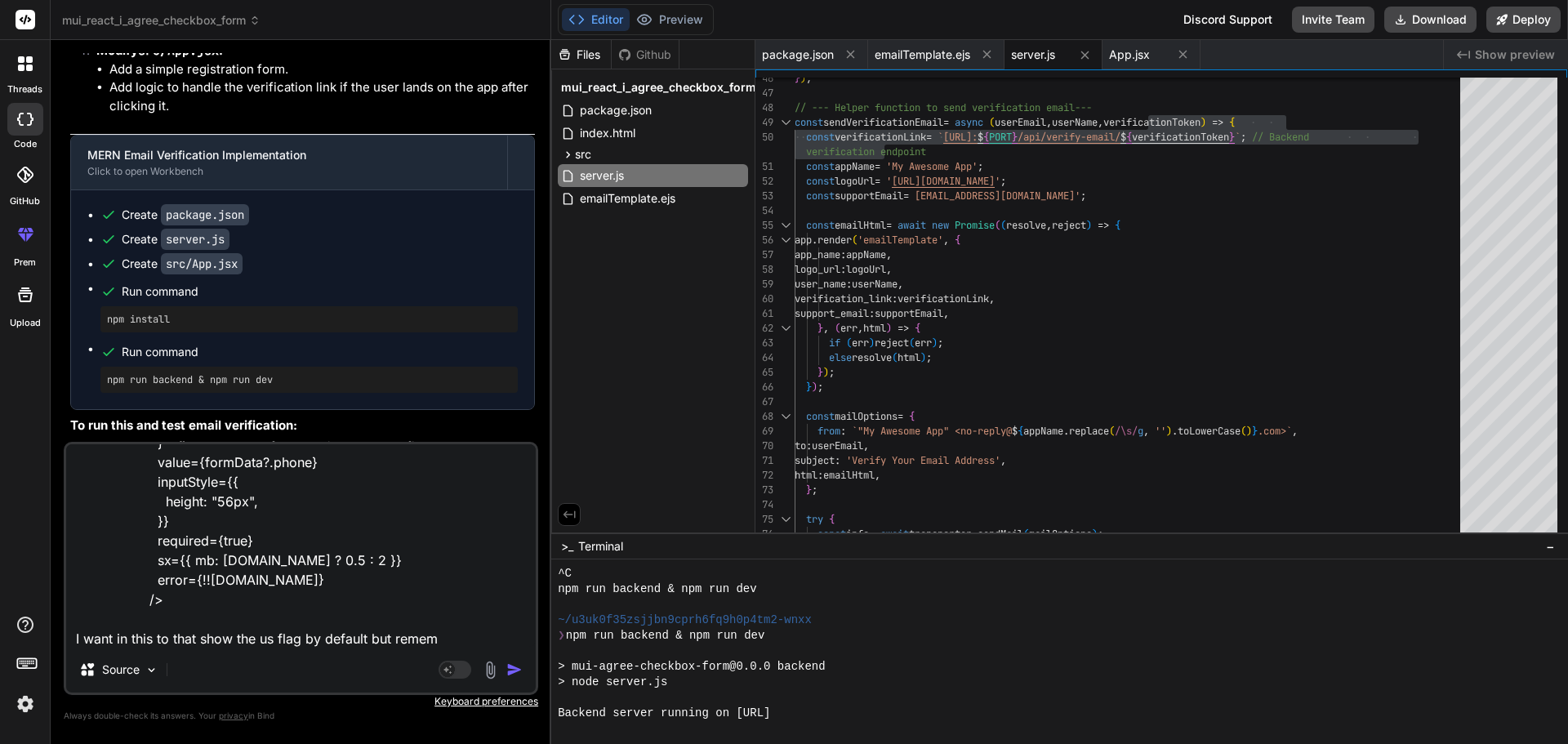
type textarea "<PhoneInput country={""} enableSearch={true} name="phone" onChange={(e) => hand…"
type textarea "x"
type textarea "<PhoneInput country={""} enableSearch={true} name="phone" onChange={(e) => hand…"
type textarea "x"
type textarea "<PhoneInput country={""} enableSearch={true} name="phone" onChange={(e) => hand…"
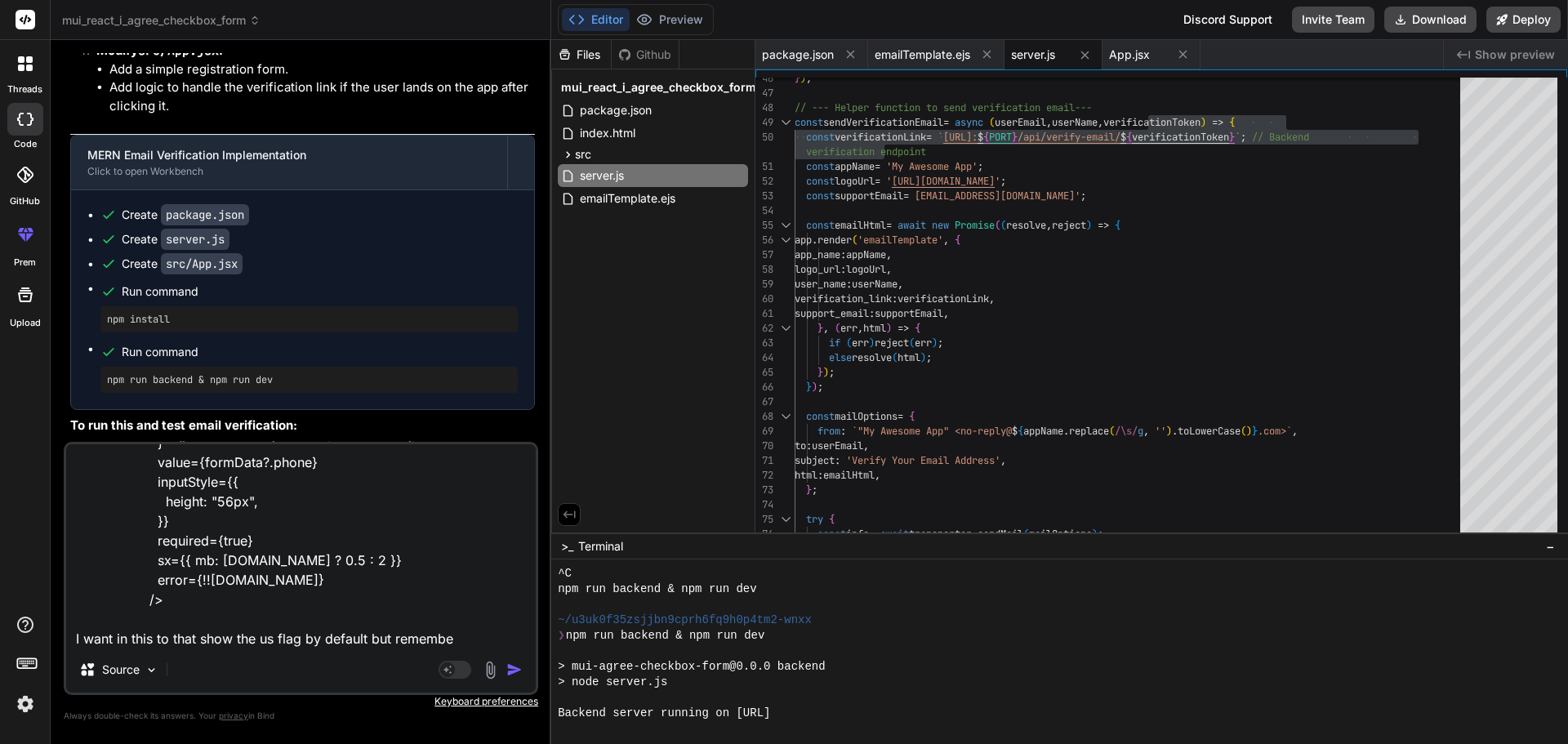
type textarea "x"
type textarea "<PhoneInput country={""} enableSearch={true} name="phone" onChange={(e) => hand…"
type textarea "x"
type textarea "<PhoneInput country={""} enableSearch={true} name="phone" onChange={(e) => hand…"
type textarea "x"
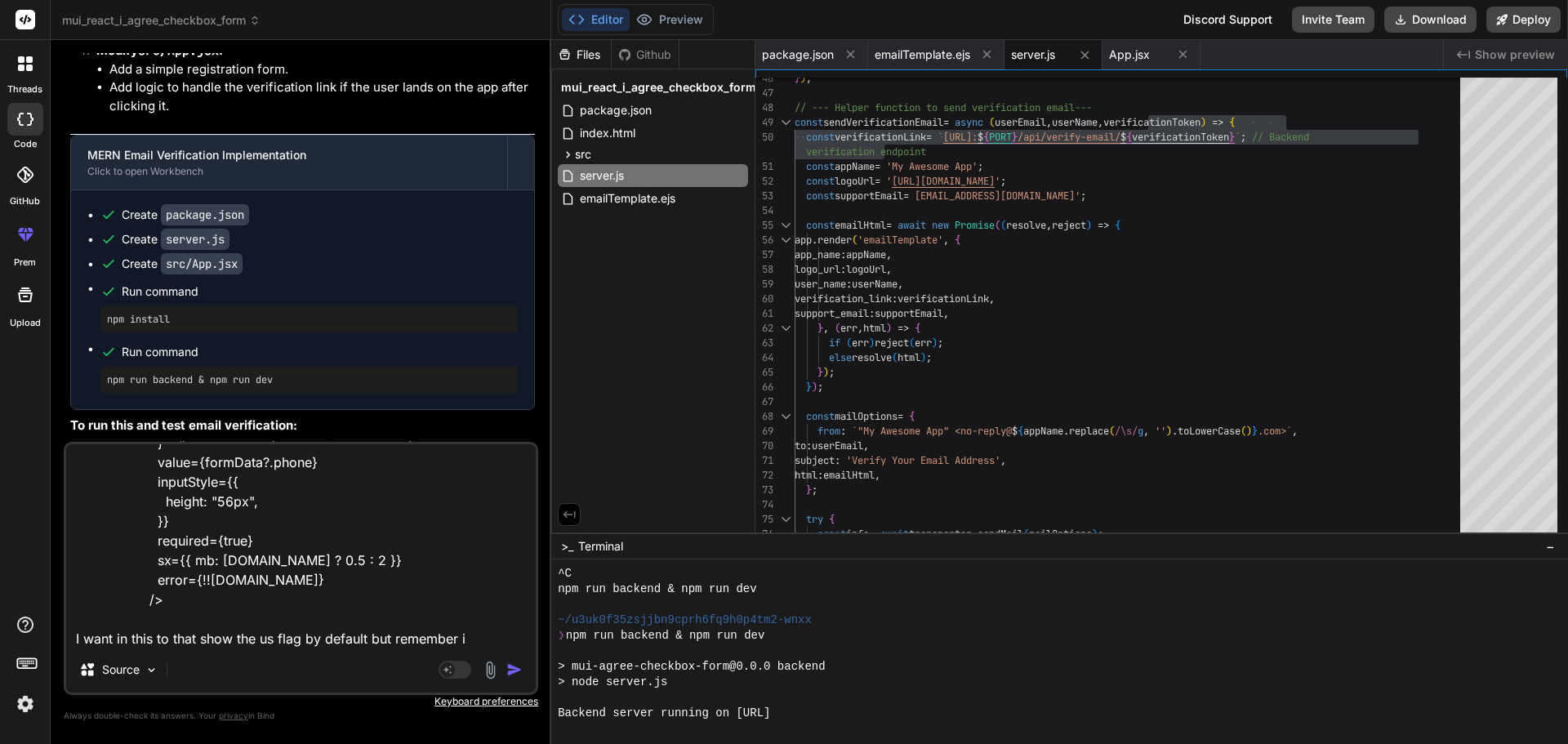
type textarea "<PhoneInput country={""} enableSearch={true} name="phone" onChange={(e) => hand…"
type textarea "x"
type textarea "<PhoneInput country={""} enableSearch={true} name="phone" onChange={(e) => hand…"
type textarea "x"
type textarea "<PhoneInput country={""} enableSearch={true} name="phone" onChange={(e) => hand…"
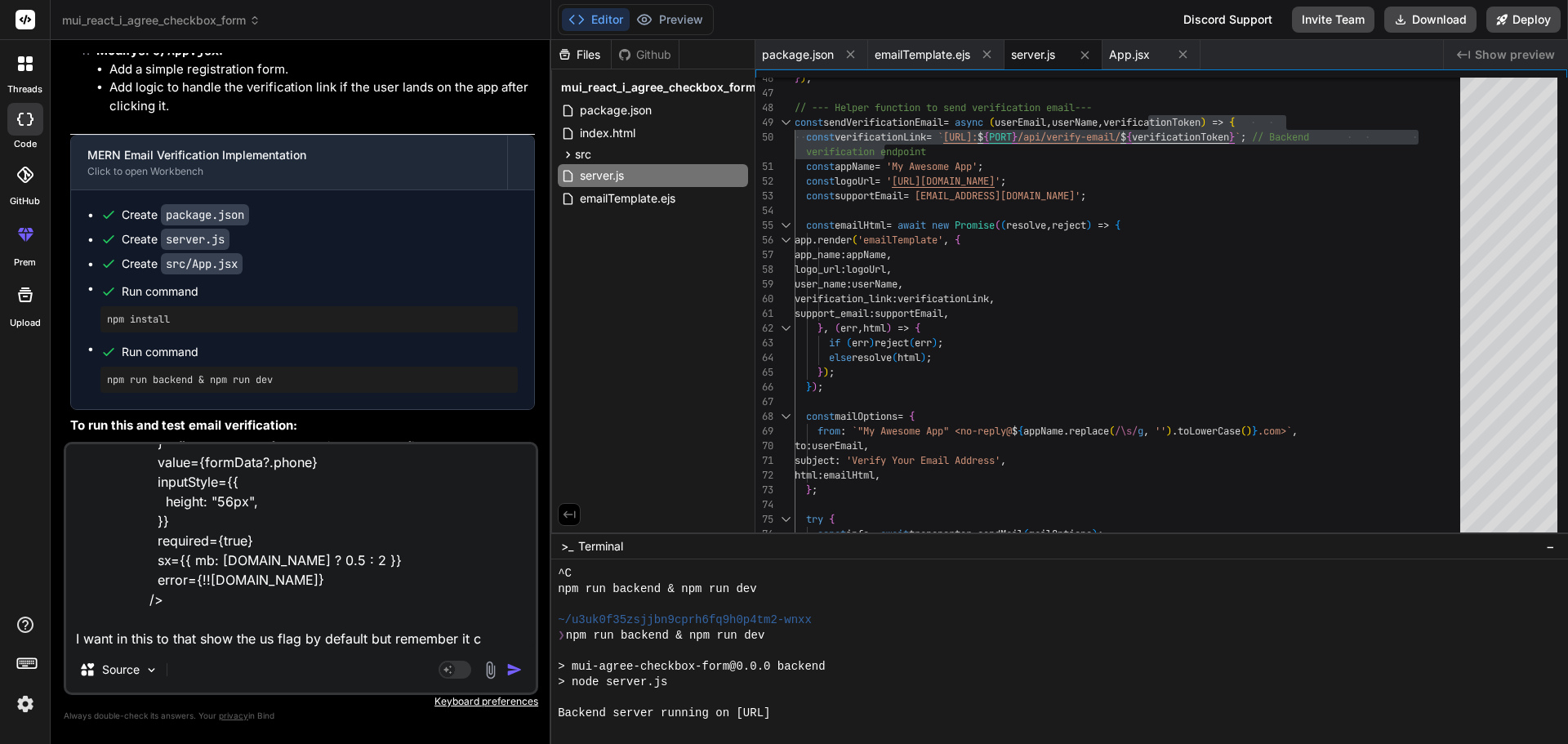
type textarea "x"
type textarea "<PhoneInput country={""} enableSearch={true} name="phone" onChange={(e) => hand…"
type textarea "x"
type textarea "<PhoneInput country={""} enableSearch={true} name="phone" onChange={(e) => hand…"
type textarea "x"
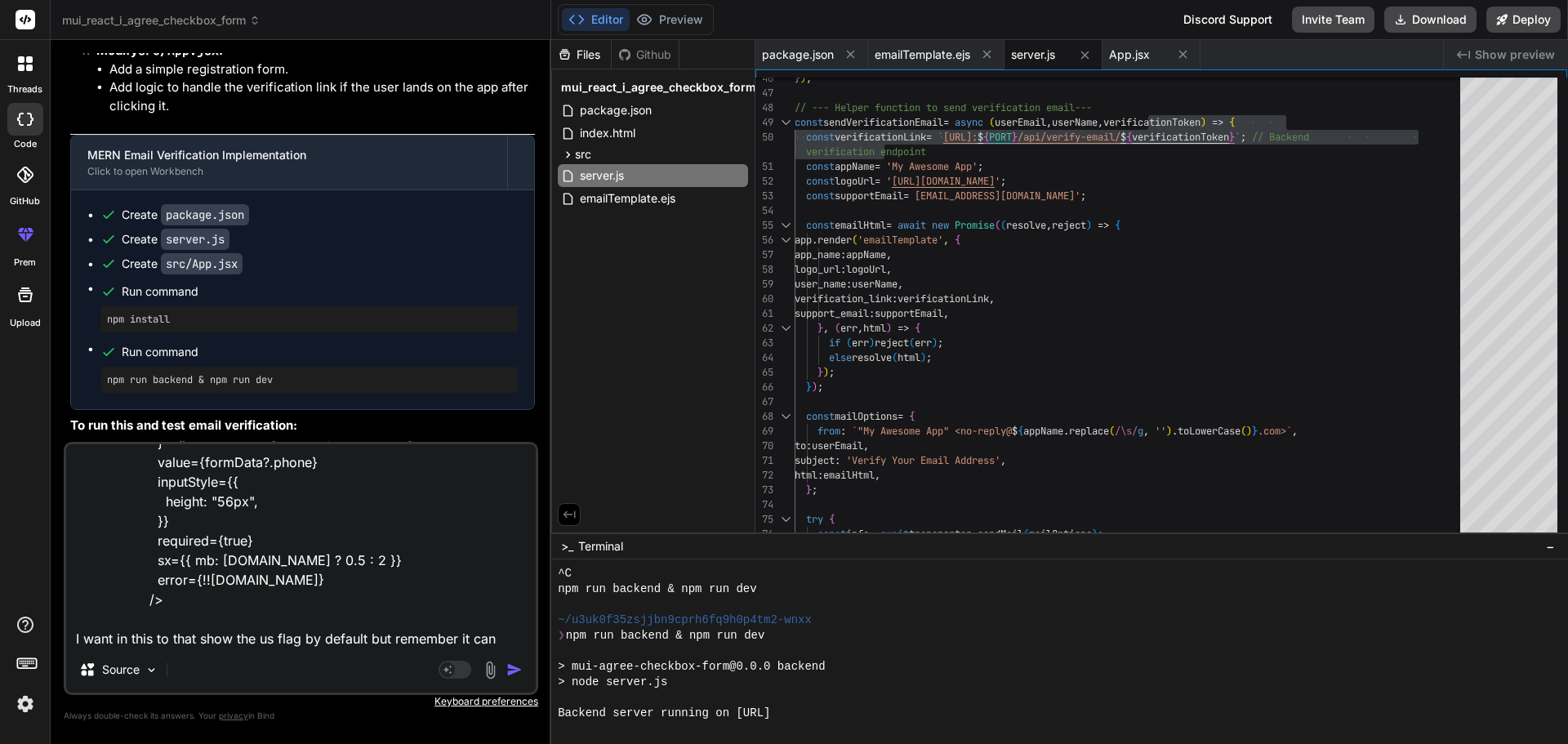
type textarea "<PhoneInput country={""} enableSearch={true} name="phone" onChange={(e) => hand…"
type textarea "x"
type textarea "<PhoneInput country={""} enableSearch={true} name="phone" onChange={(e) => hand…"
type textarea "x"
type textarea "<PhoneInput country={""} enableSearch={true} name="phone" onChange={(e) => hand…"
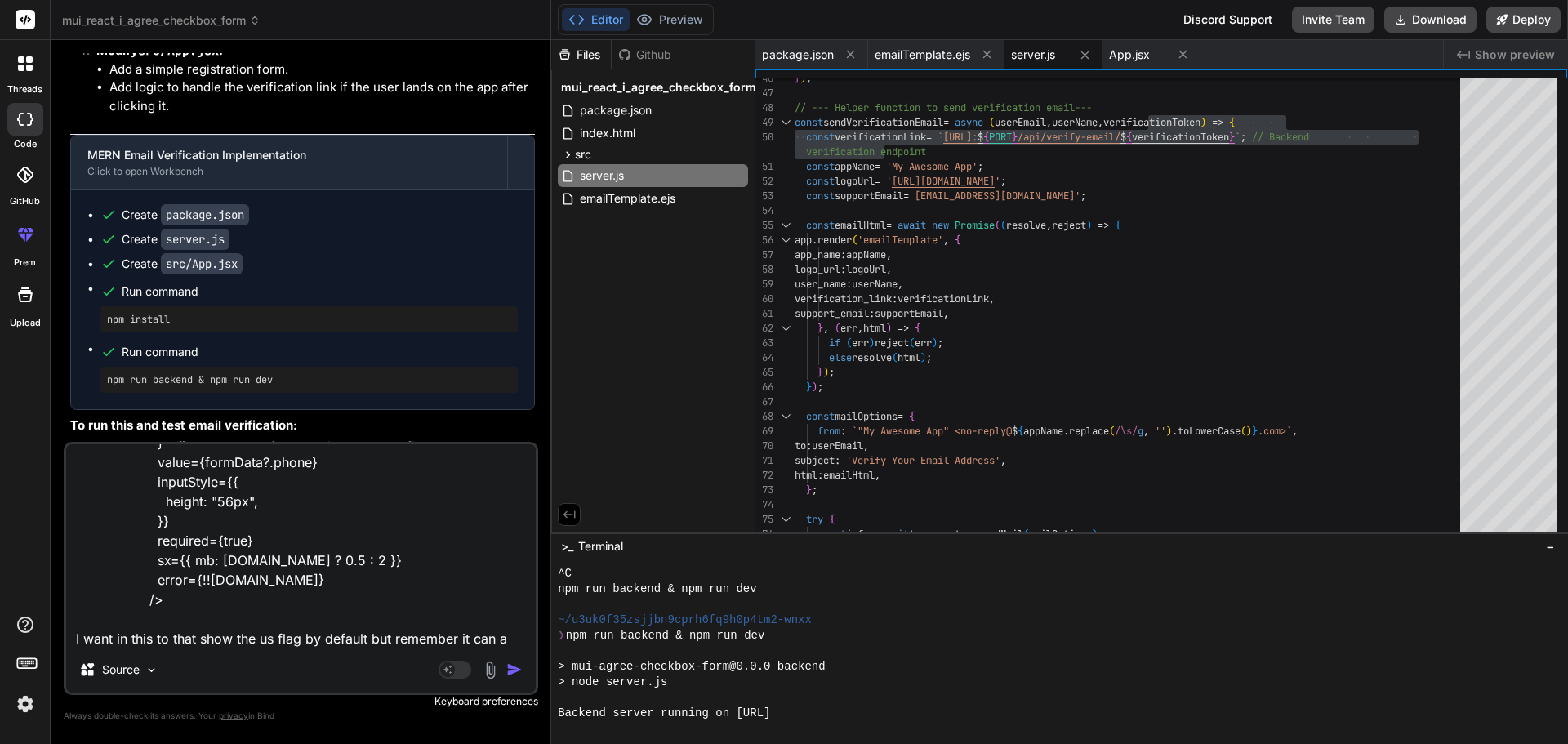
type textarea "x"
type textarea "<PhoneInput country={""} enableSearch={true} name="phone" onChange={(e) => hand…"
type textarea "x"
type textarea "<PhoneInput country={""} enableSearch={true} name="phone" onChange={(e) => hand…"
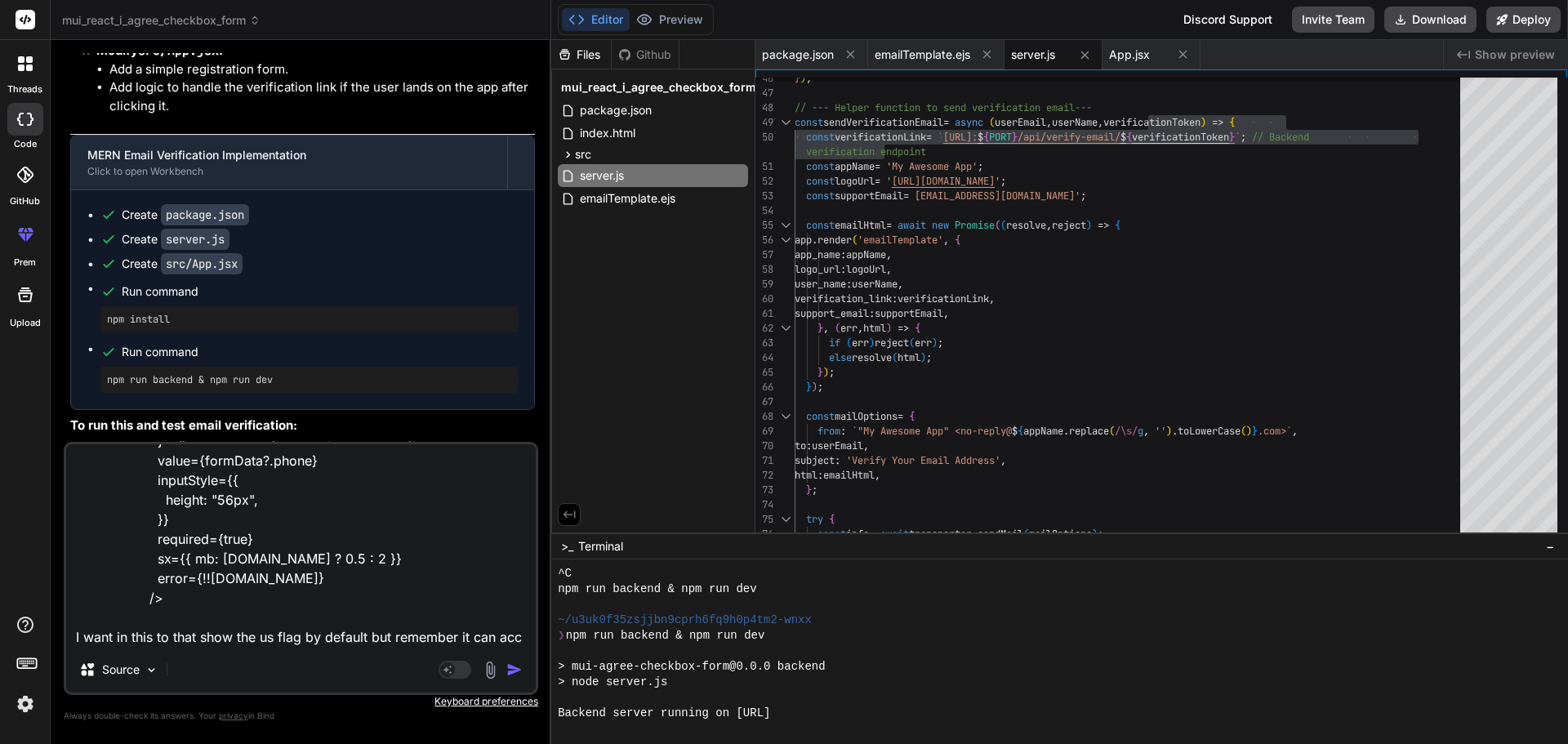
type textarea "x"
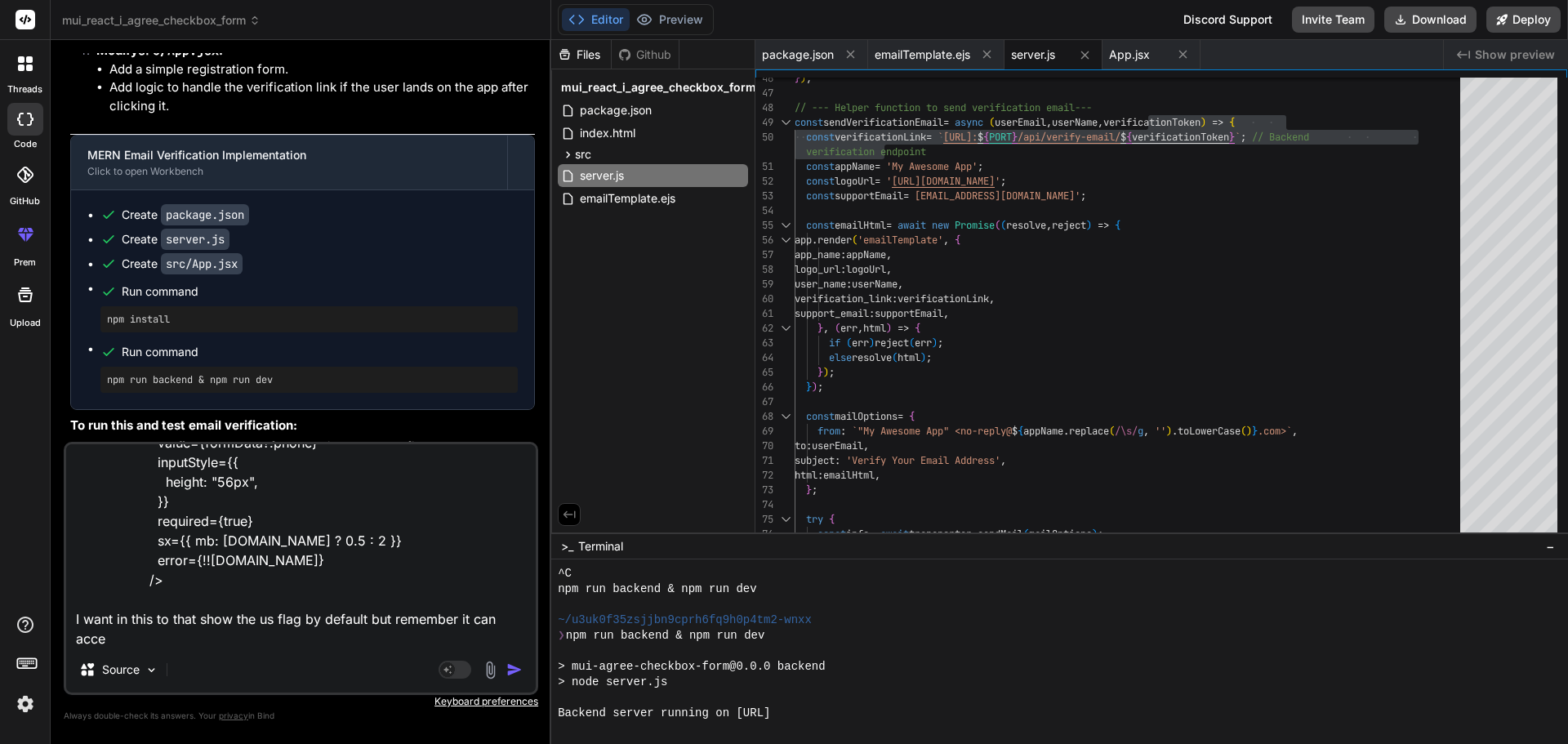
type textarea "<PhoneInput country={""} enableSearch={true} name="phone" onChange={(e) => hand…"
type textarea "x"
type textarea "<PhoneInput country={""} enableSearch={true} name="phone" onChange={(e) => hand…"
type textarea "x"
type textarea "<PhoneInput country={""} enableSearch={true} name="phone" onChange={(e) => hand…"
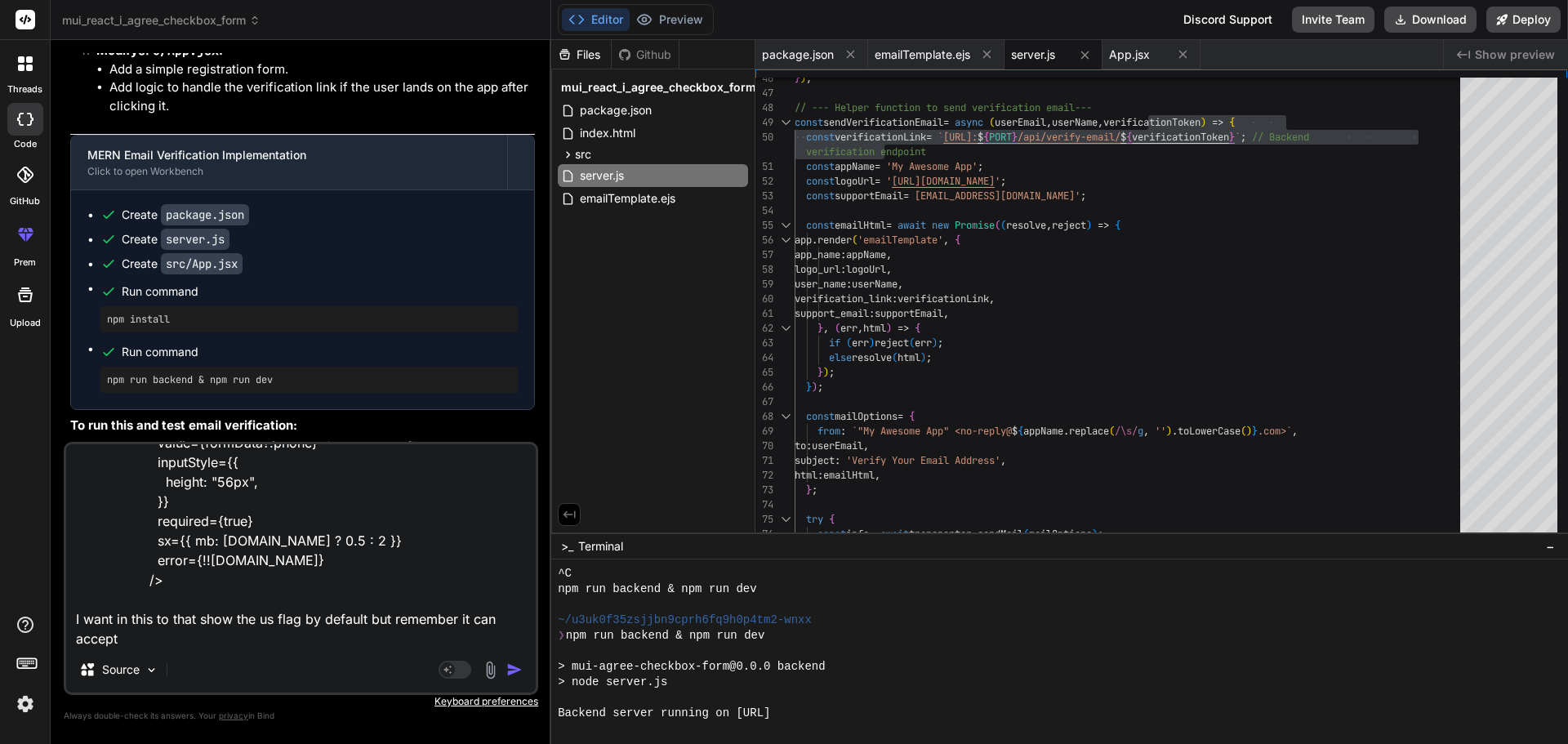
type textarea "x"
type textarea "<PhoneInput country={""} enableSearch={true} name="phone" onChange={(e) => hand…"
type textarea "x"
type textarea "<PhoneInput country={""} enableSearch={true} name="phone" onChange={(e) => hand…"
type textarea "x"
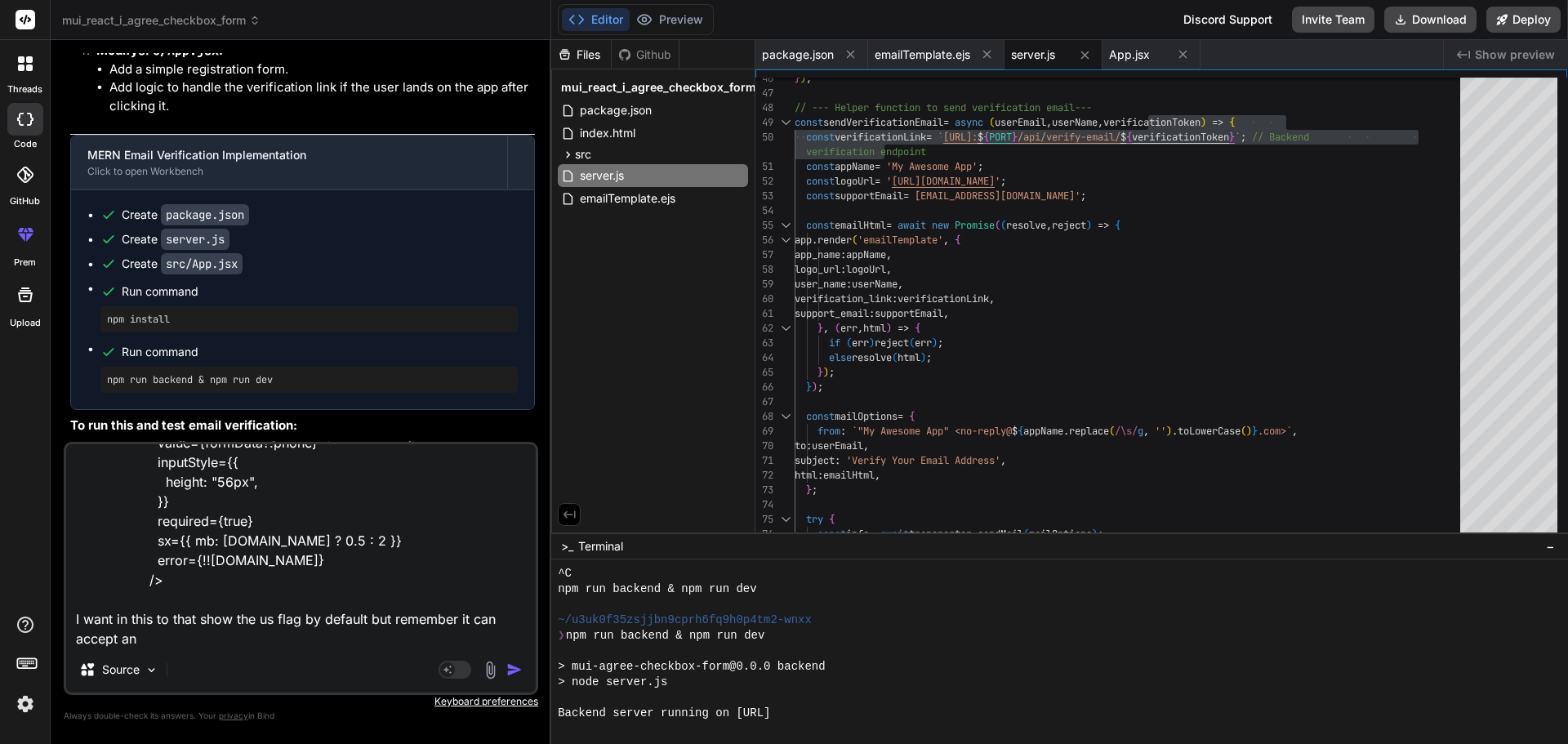
type textarea "<PhoneInput country={""} enableSearch={true} name="phone" onChange={(e) => hand…"
type textarea "x"
type textarea "<PhoneInput country={""} enableSearch={true} name="phone" onChange={(e) => hand…"
type textarea "x"
type textarea "<PhoneInput country={""} enableSearch={true} name="phone" onChange={(e) => hand…"
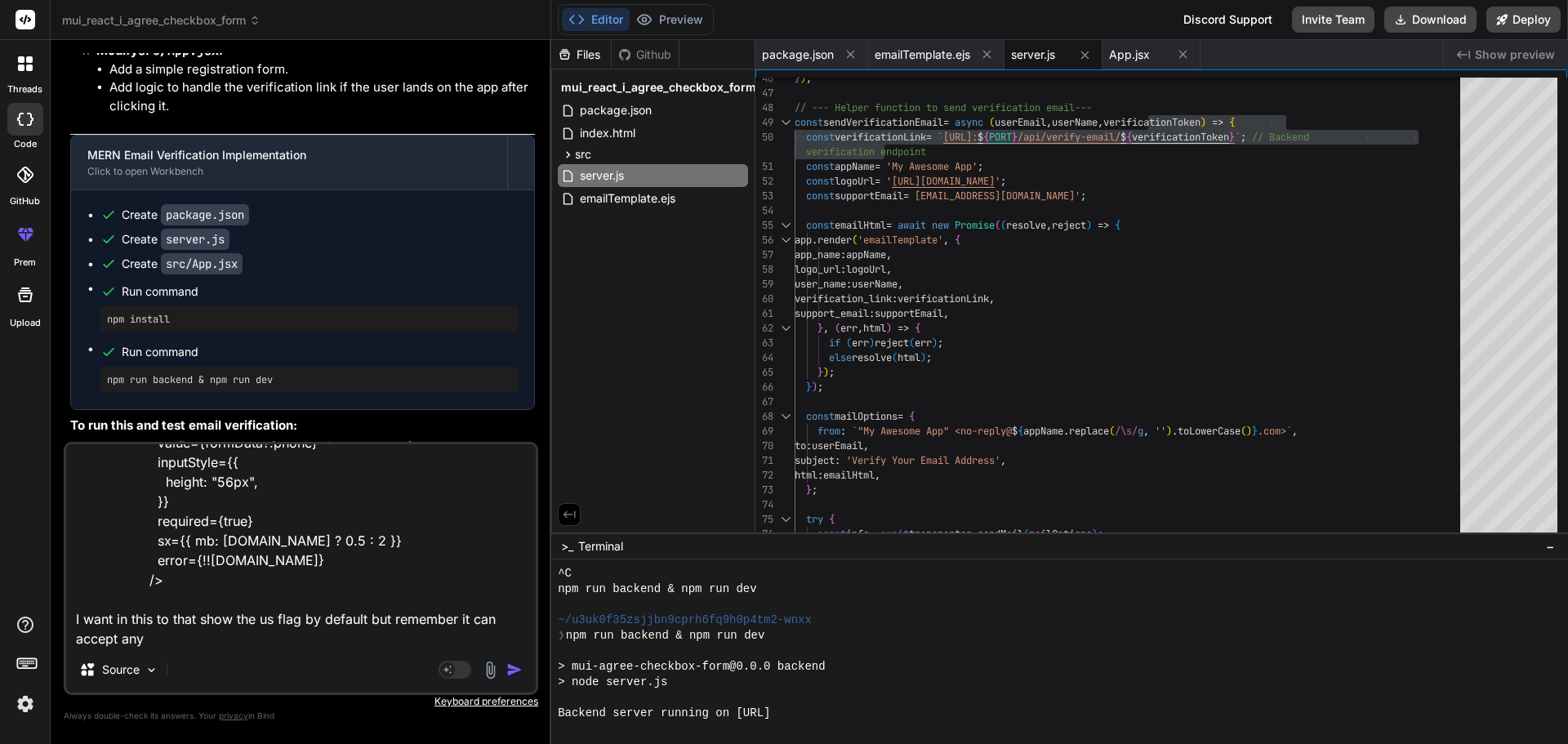
type textarea "x"
type textarea "<PhoneInput country={""} enableSearch={true} name="phone" onChange={(e) => hand…"
type textarea "x"
type textarea "<PhoneInput country={""} enableSearch={true} name="phone" onChange={(e) => hand…"
type textarea "x"
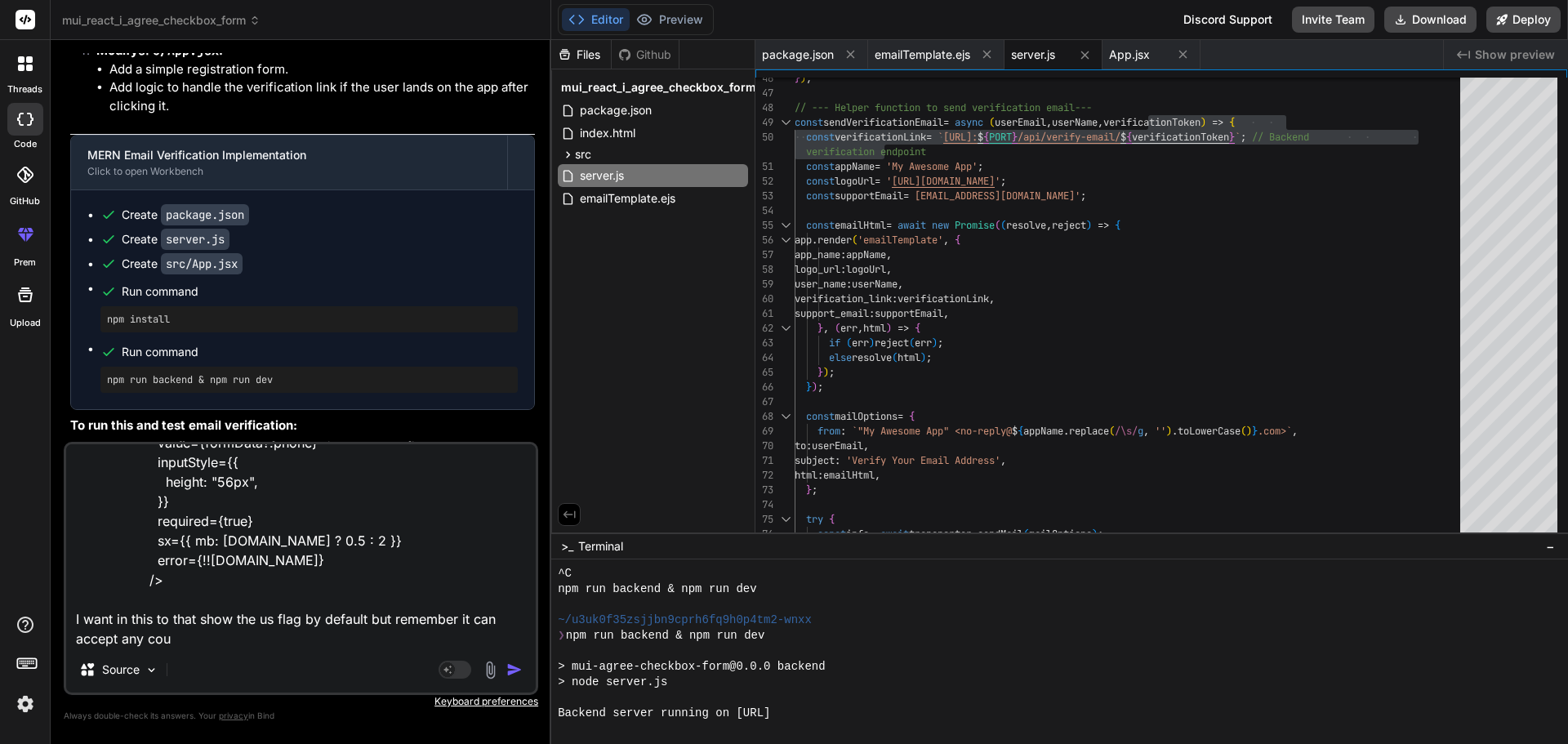
type textarea "<PhoneInput country={""} enableSearch={true} name="phone" onChange={(e) => hand…"
type textarea "x"
type textarea "<PhoneInput country={""} enableSearch={true} name="phone" onChange={(e) => hand…"
type textarea "x"
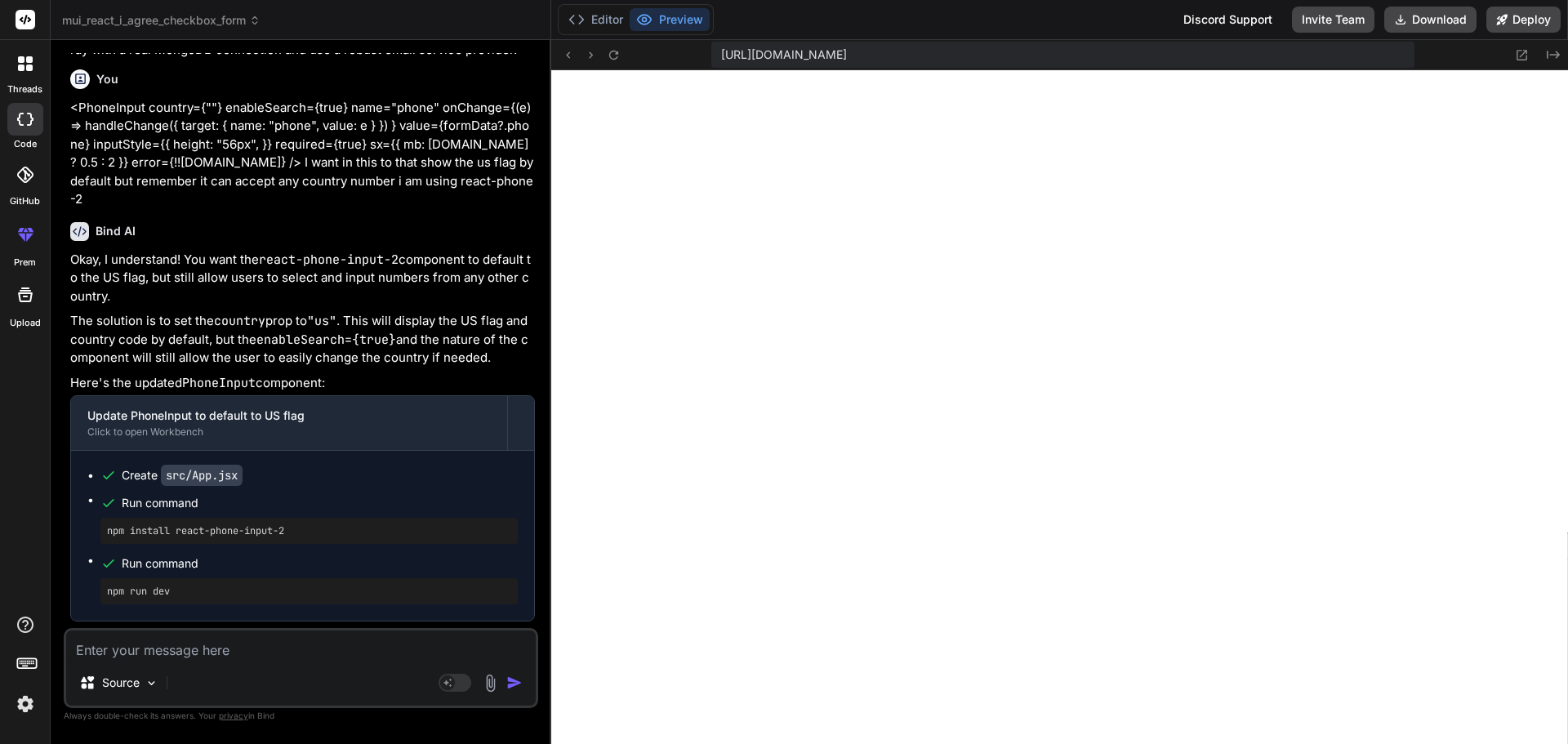
scroll to position [3847, 0]
click at [602, 13] on button "Editor" at bounding box center [596, 20] width 68 height 23
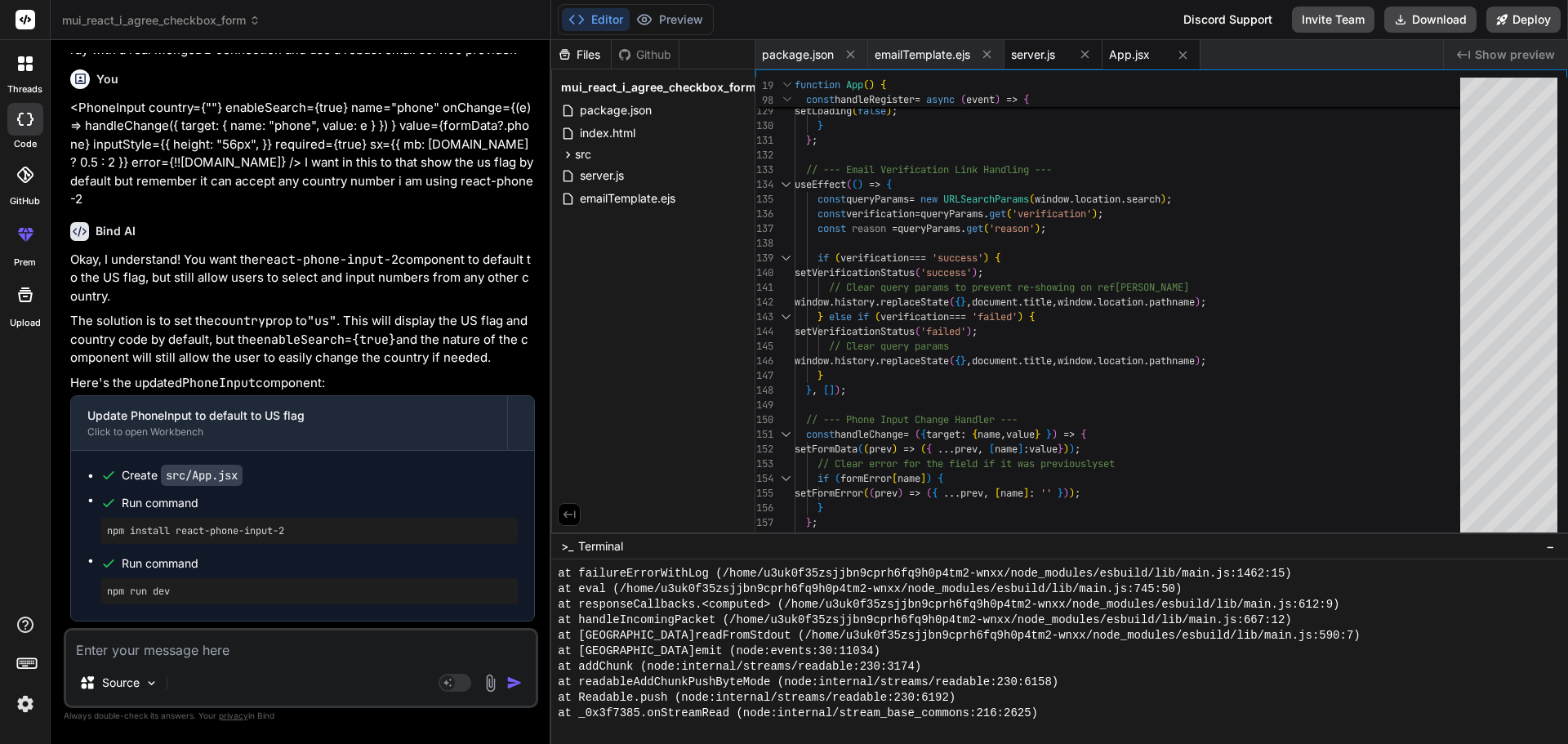
click at [1018, 53] on span "server.js" at bounding box center [1034, 55] width 44 height 16
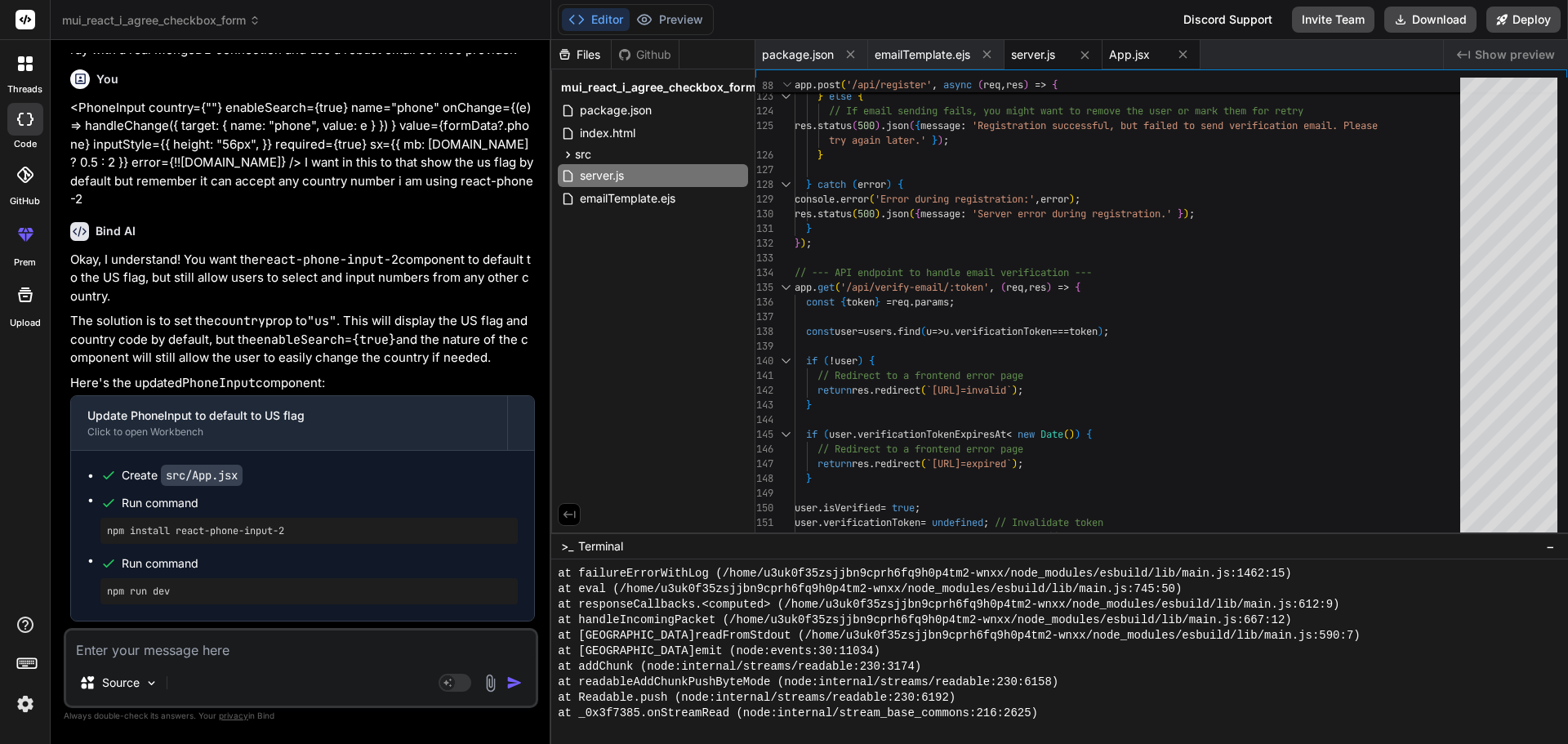
click at [1111, 56] on span "App.jsx" at bounding box center [1129, 55] width 41 height 16
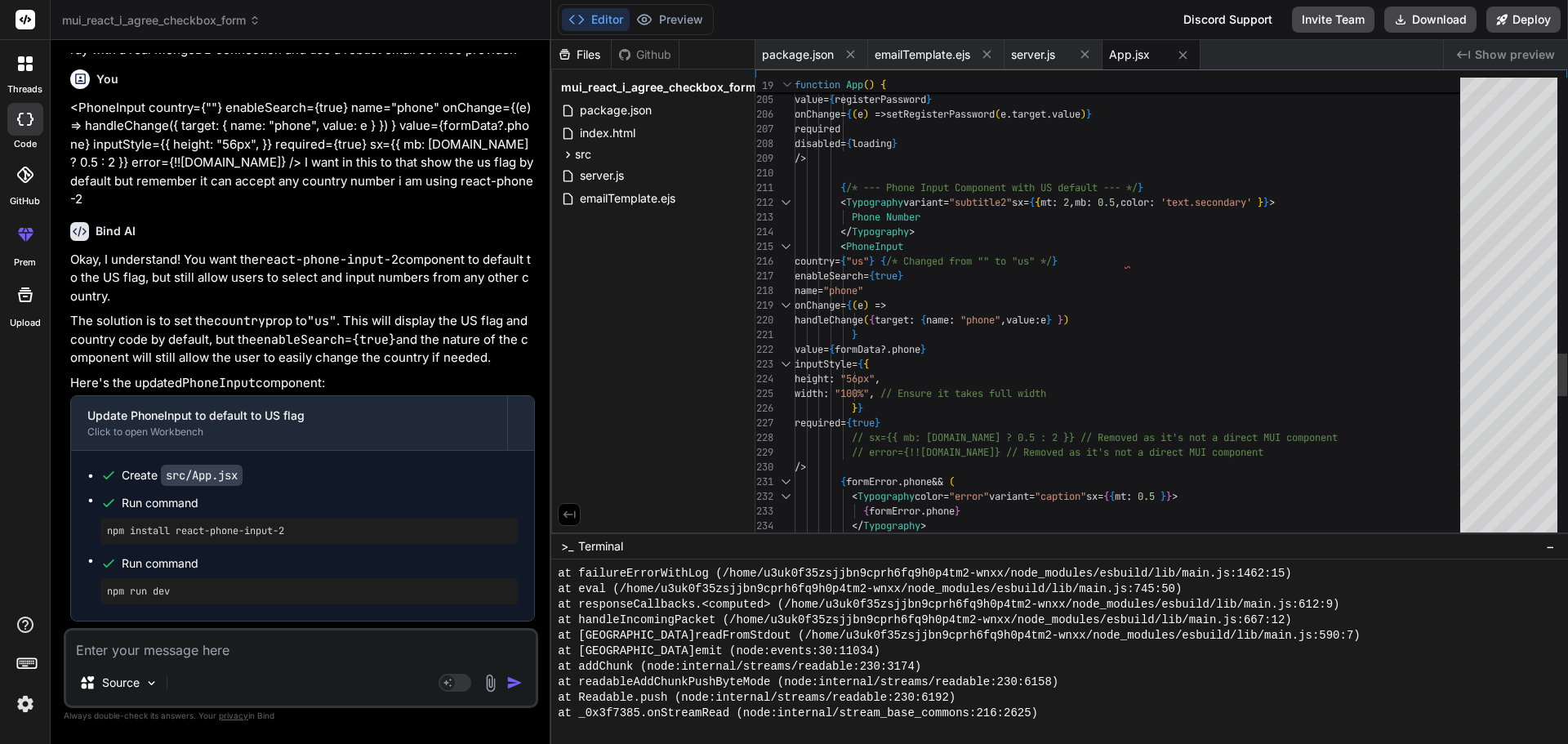
scroll to position [0, 0]
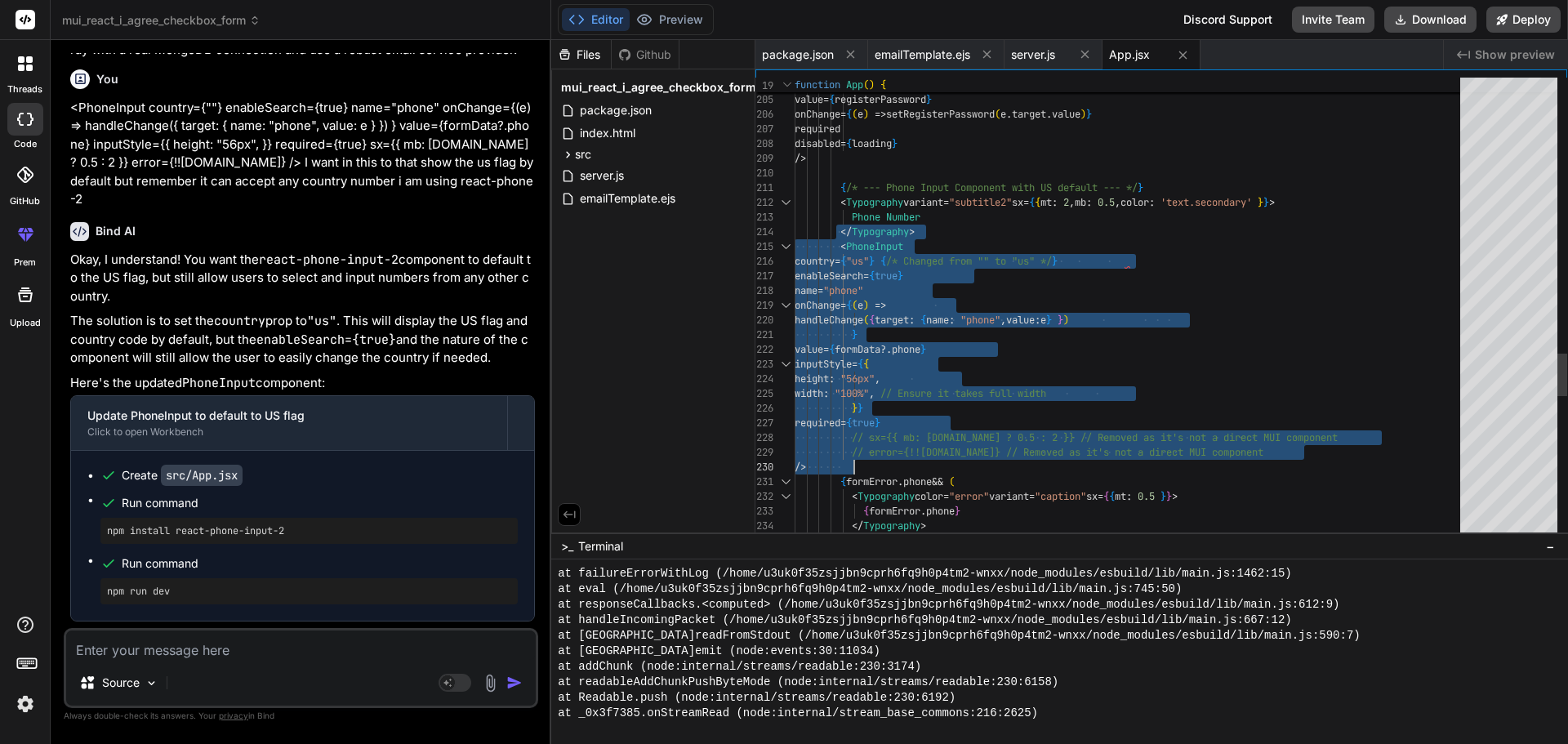
drag, startPoint x: 838, startPoint y: 243, endPoint x: 876, endPoint y: 458, distance: 218.3
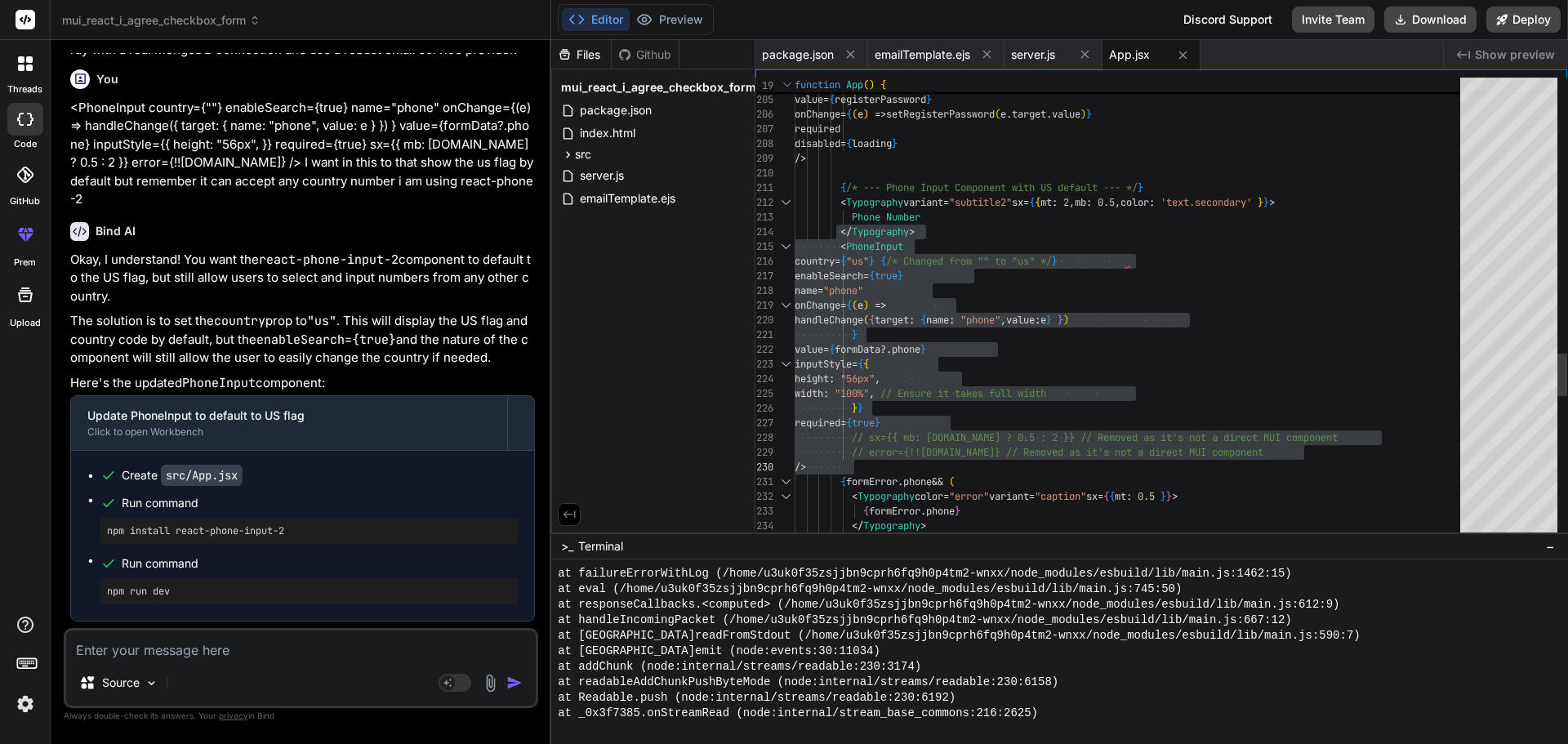
click at [990, 248] on div "< PhoneInput" at bounding box center [1133, 247] width 675 height 15
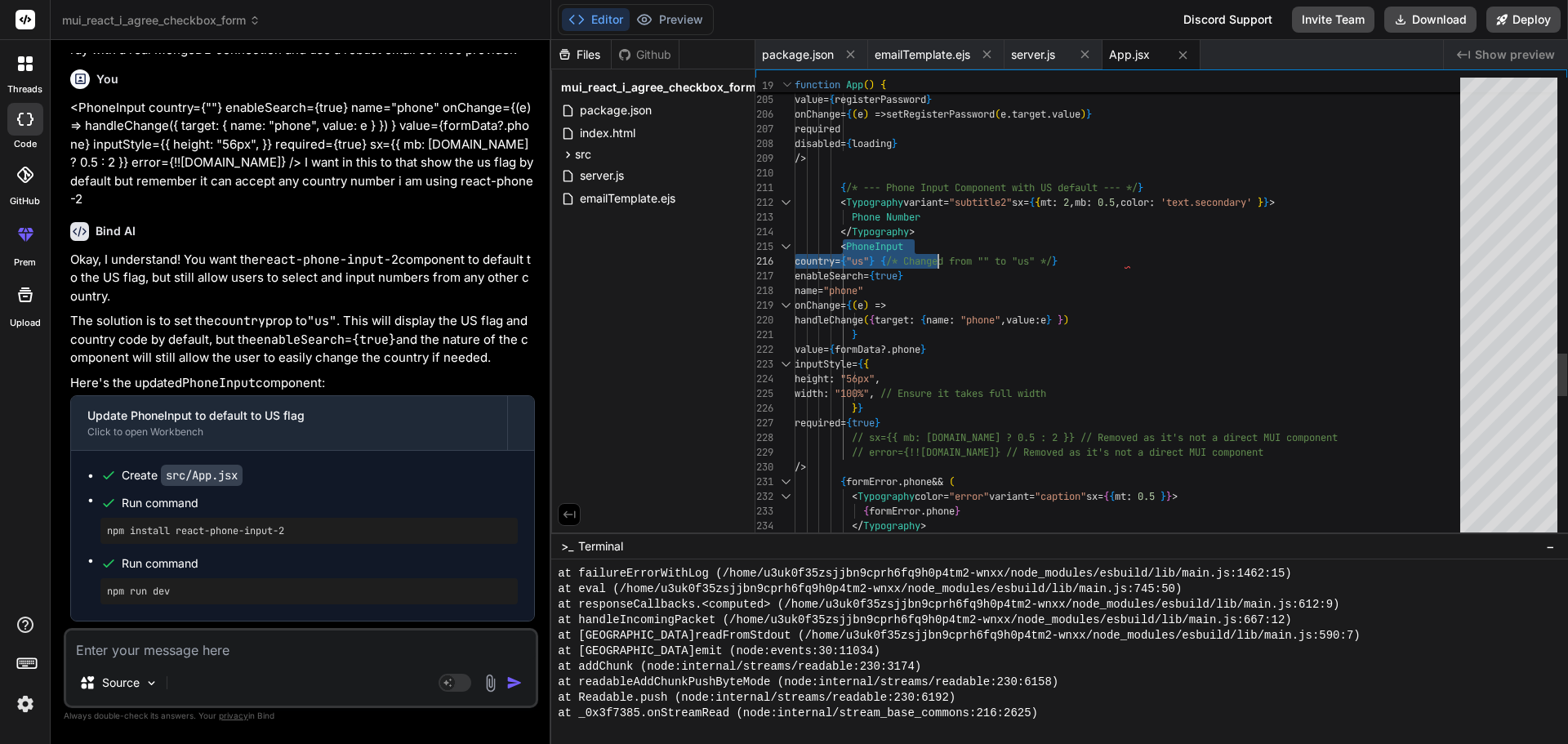
drag, startPoint x: 843, startPoint y: 259, endPoint x: 939, endPoint y: 265, distance: 96.2
drag, startPoint x: 857, startPoint y: 260, endPoint x: 904, endPoint y: 260, distance: 47.0
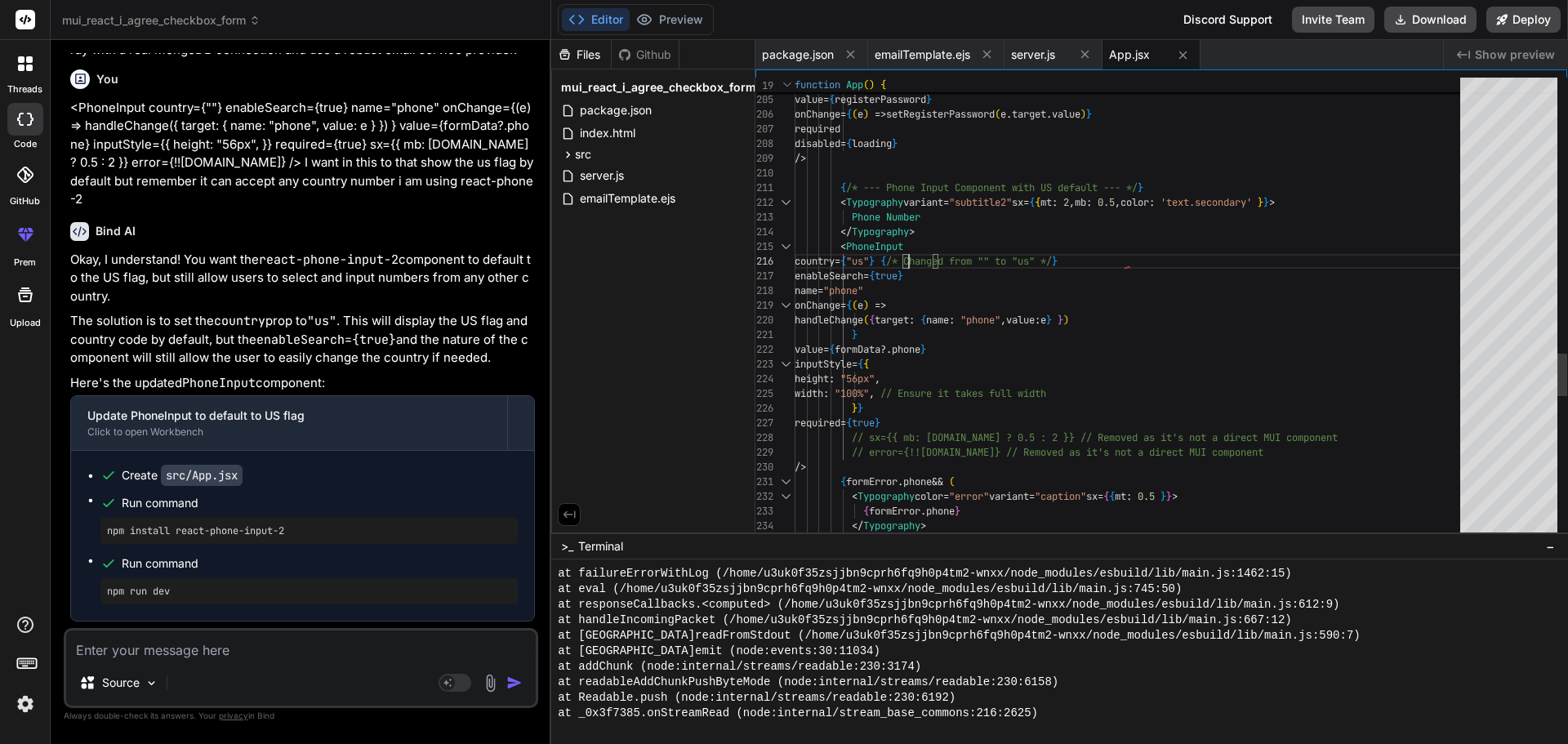
drag, startPoint x: 911, startPoint y: 274, endPoint x: 930, endPoint y: 265, distance: 21.0
drag, startPoint x: 939, startPoint y: 263, endPoint x: 852, endPoint y: 261, distance: 87.0
click at [192, 640] on textarea at bounding box center [301, 645] width 470 height 29
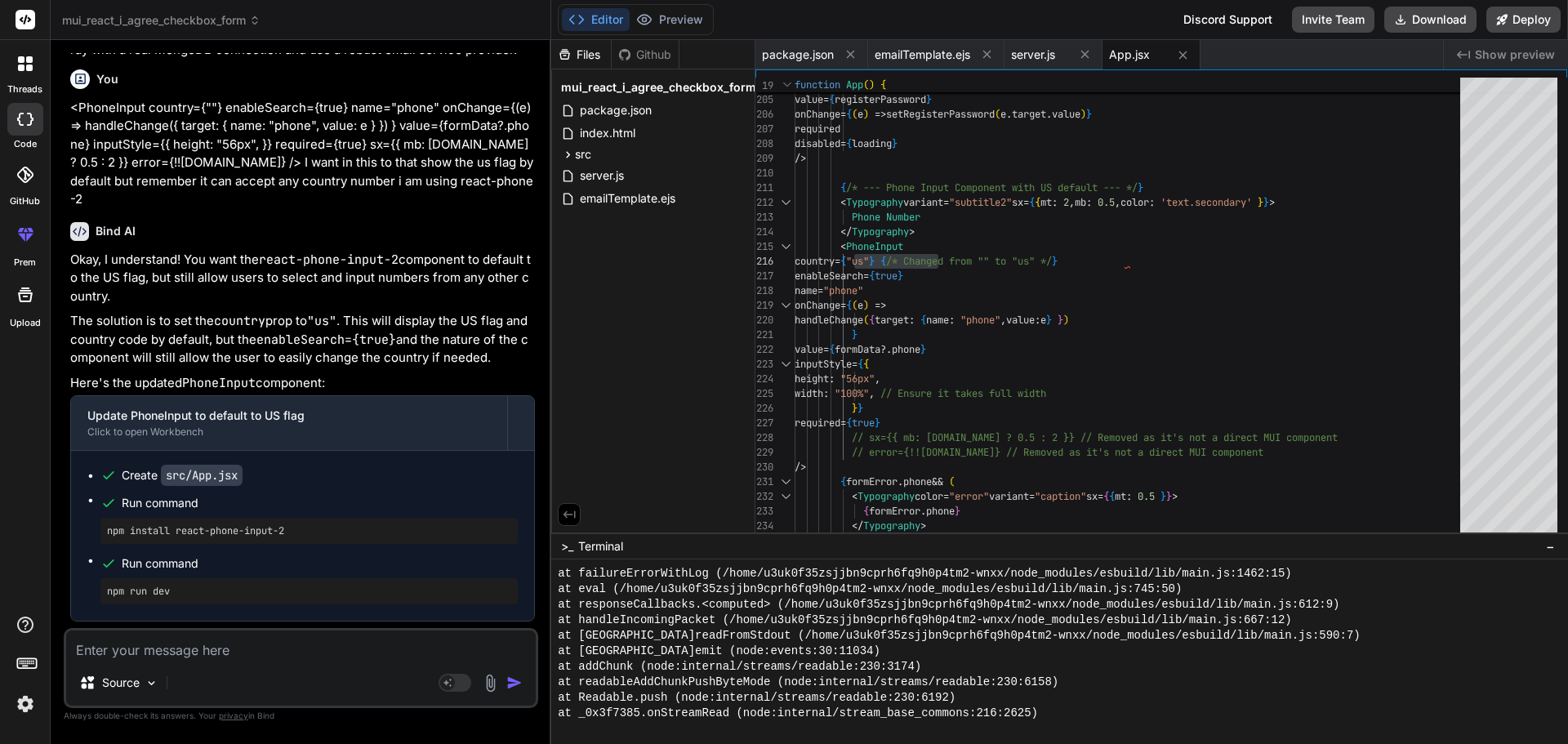
paste textarea "<!doctype html> <html> <head> <meta charset="utf-8"> <title> Readmax Account Ap…"
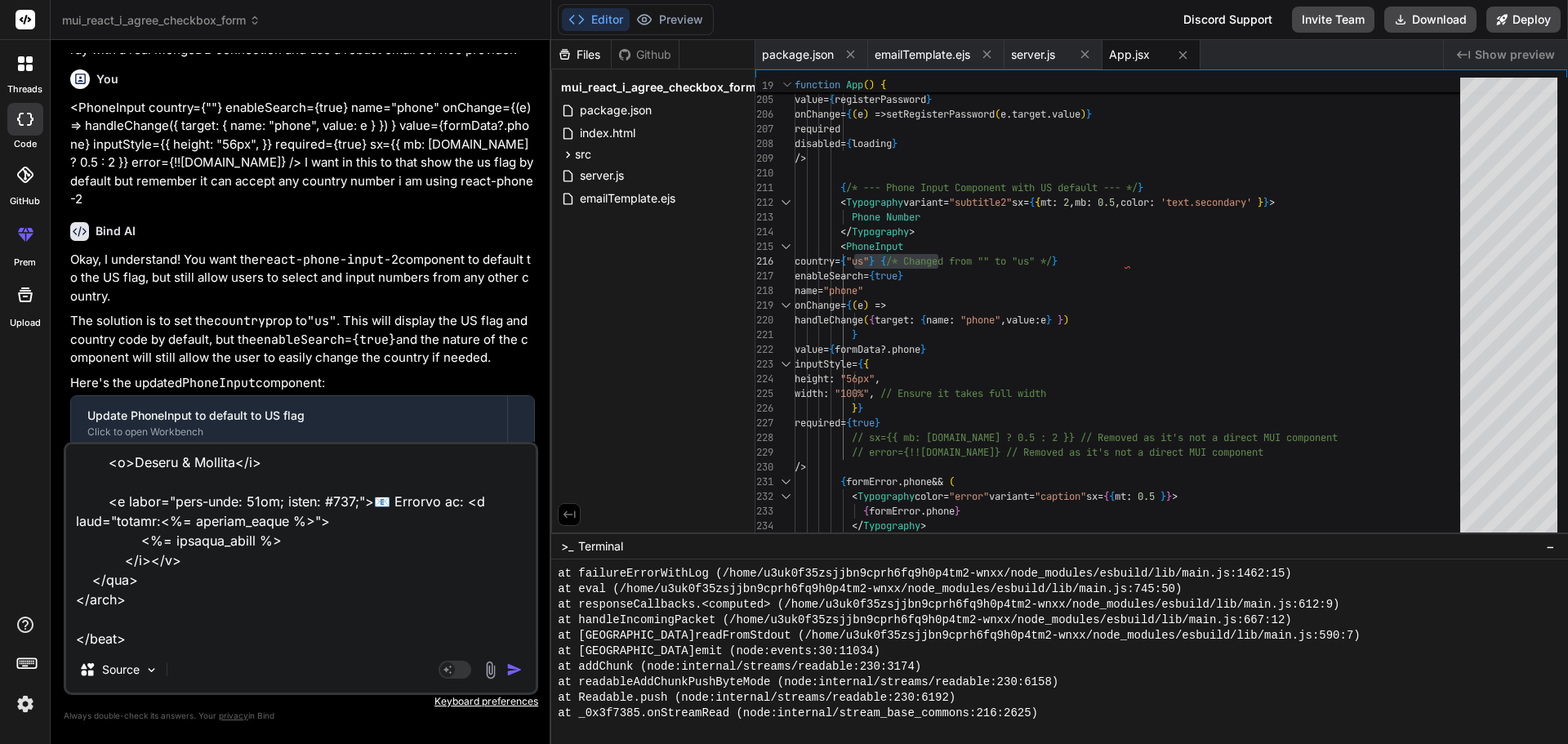
click at [28, 71] on div at bounding box center [25, 64] width 34 height 34
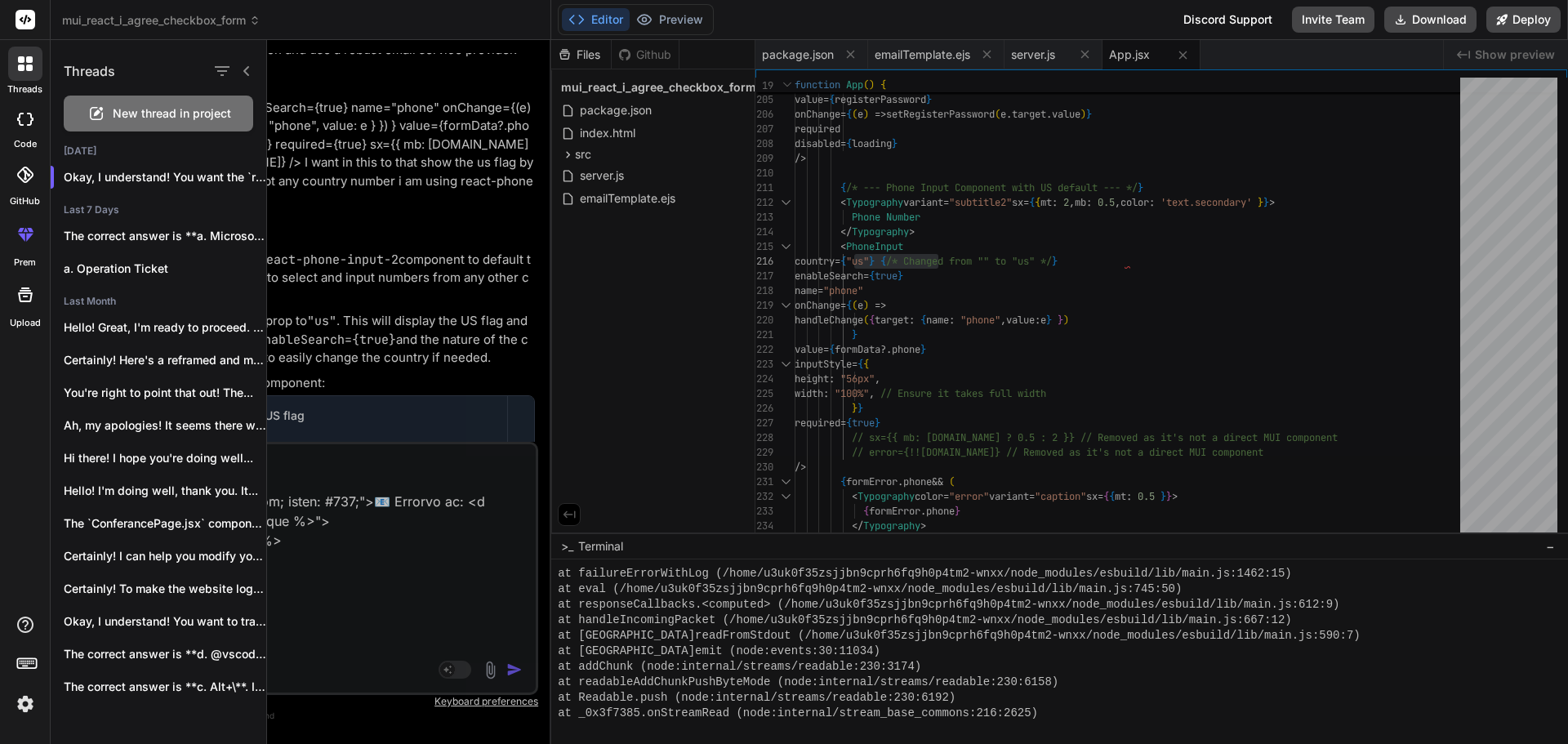
click at [155, 122] on div "New thread in project" at bounding box center [158, 114] width 189 height 36
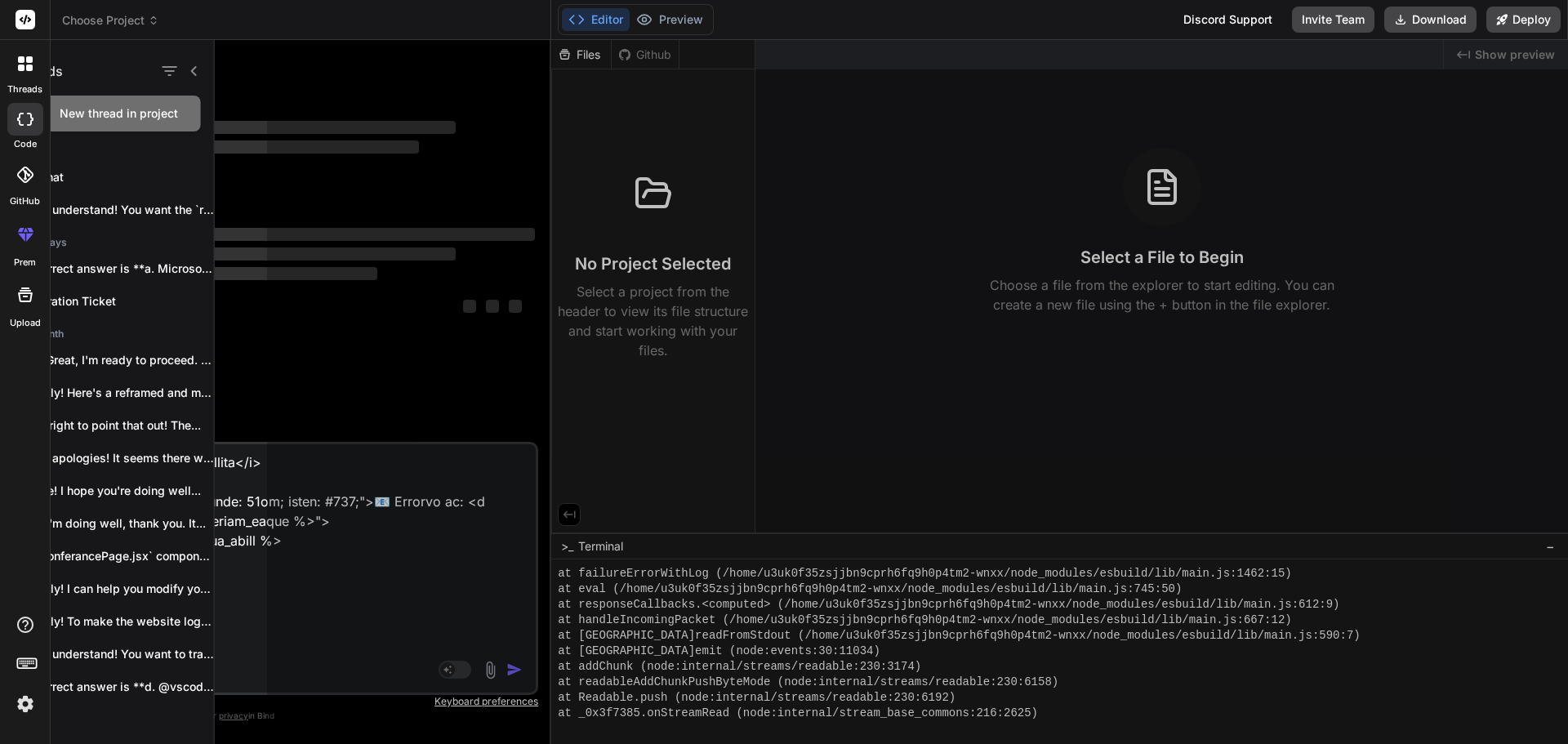
scroll to position [4003, 0]
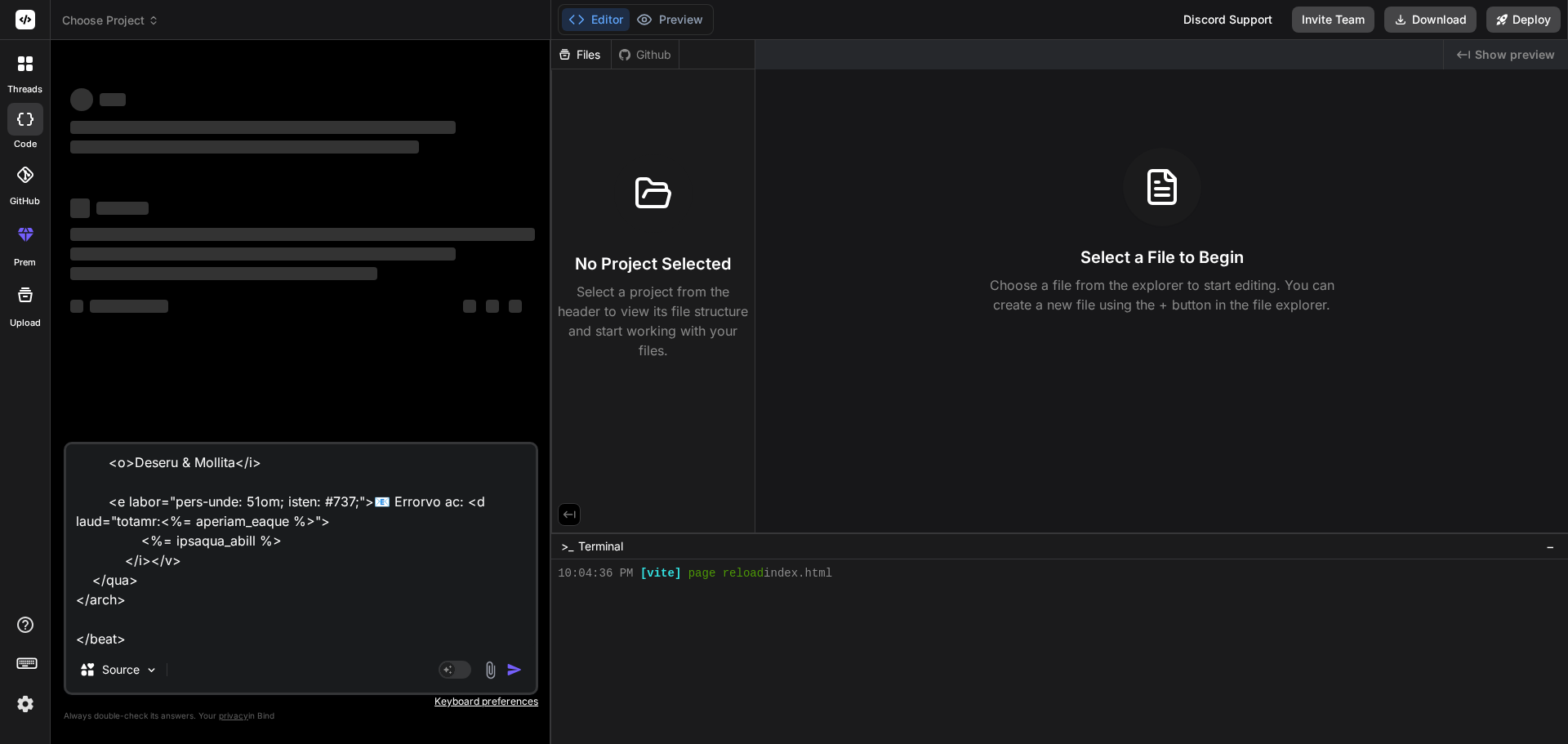
click at [203, 573] on textarea at bounding box center [301, 545] width 470 height 202
click at [168, 637] on textarea at bounding box center [301, 545] width 470 height 202
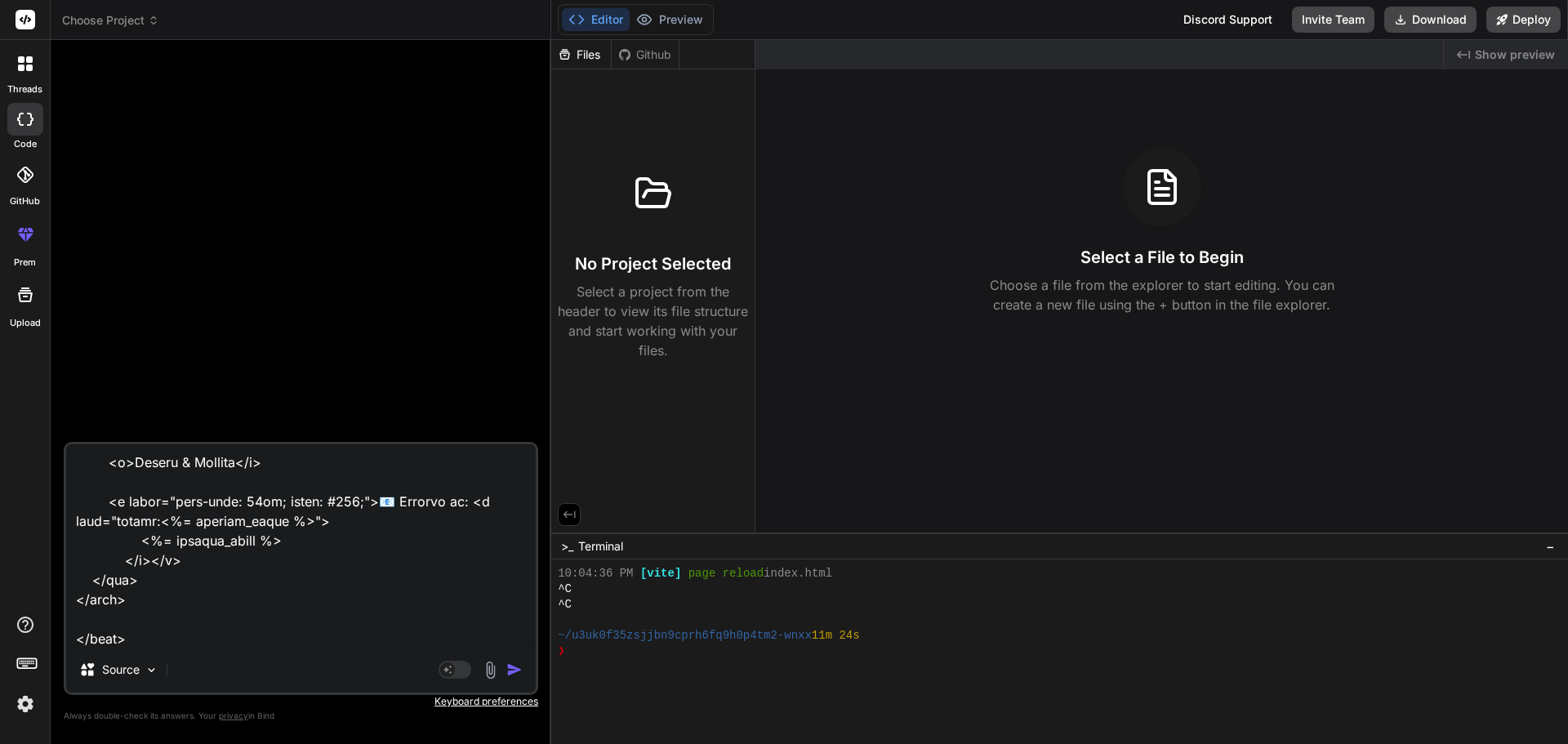
scroll to position [1608, 0]
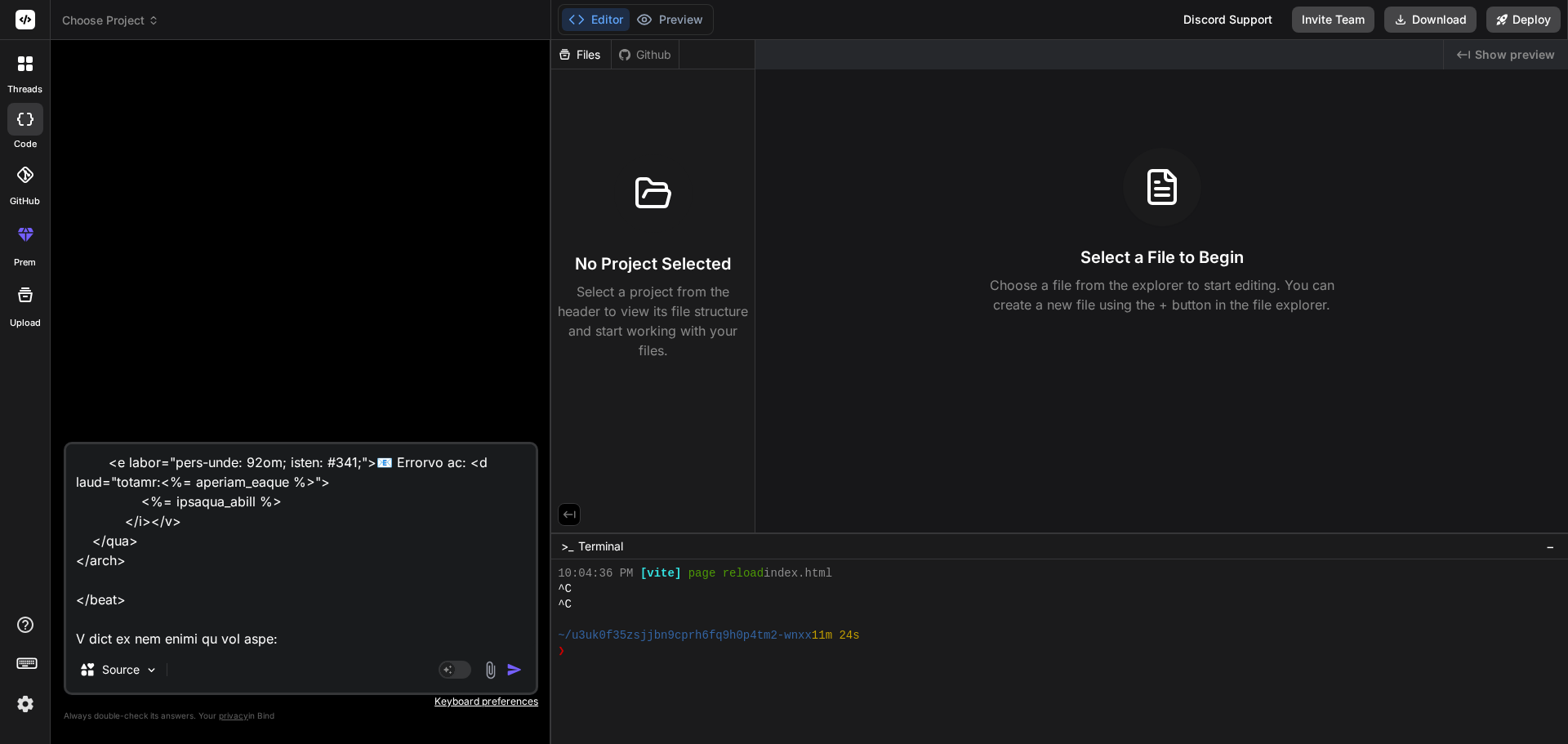
drag, startPoint x: 263, startPoint y: 649, endPoint x: 284, endPoint y: 646, distance: 21.2
click at [263, 648] on div "Source Agent Mode. When this toggle is activated, AI automatically makes decisi…" at bounding box center [301, 568] width 475 height 253
click at [285, 645] on textarea at bounding box center [301, 545] width 470 height 202
click at [243, 600] on textarea at bounding box center [301, 545] width 470 height 202
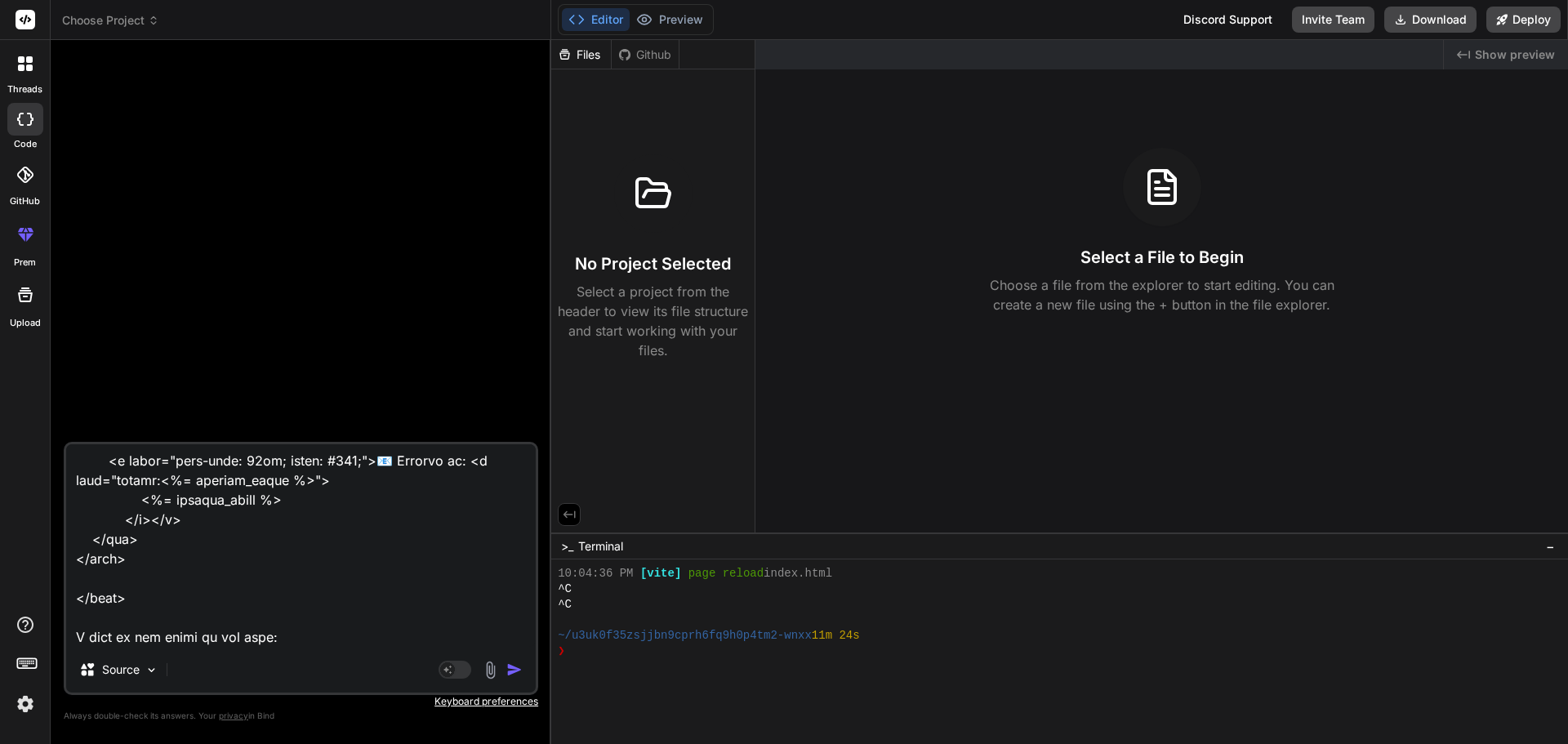
paste textarea "c. Link to the page how to setup account and download the Chrome extension. d. …"
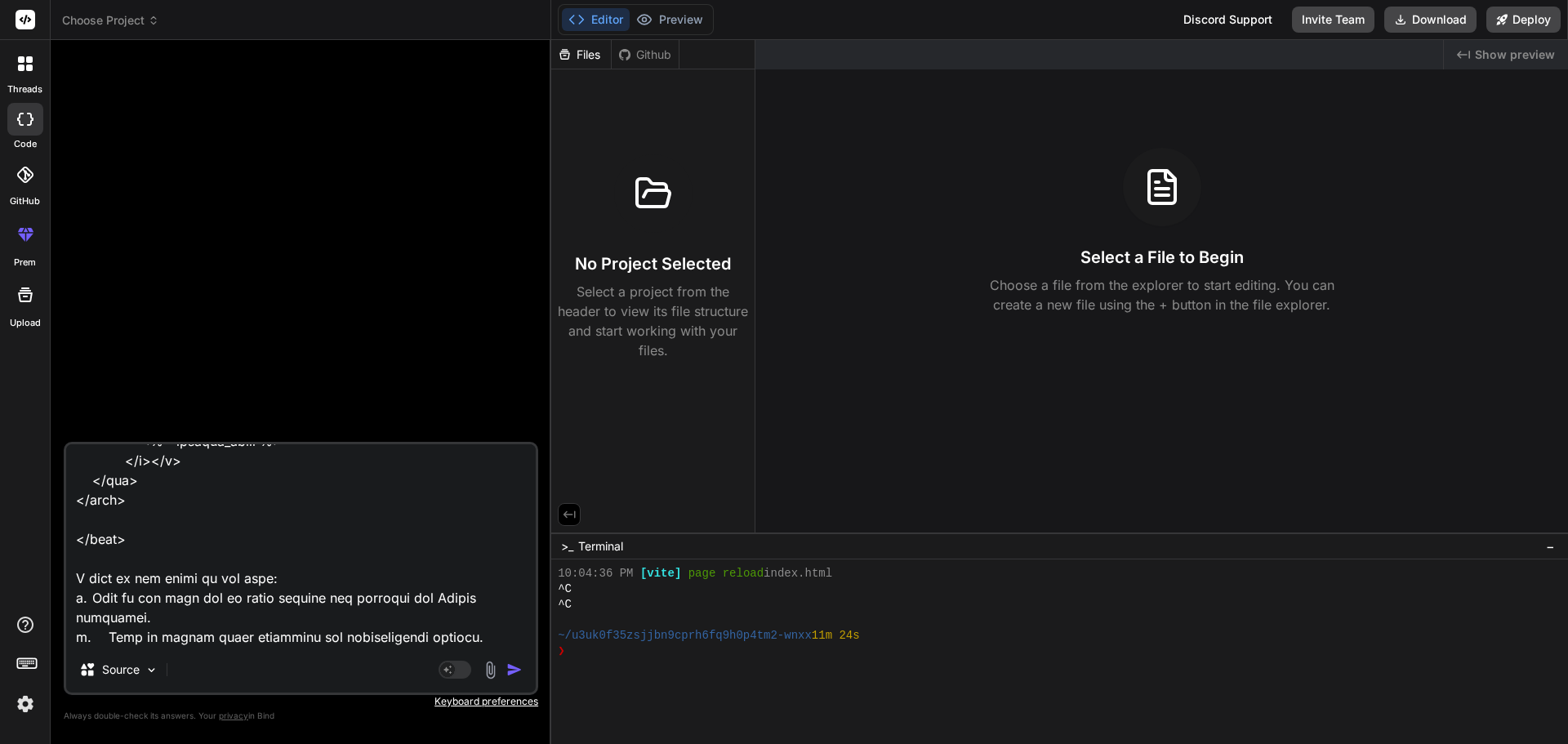
scroll to position [1726, 0]
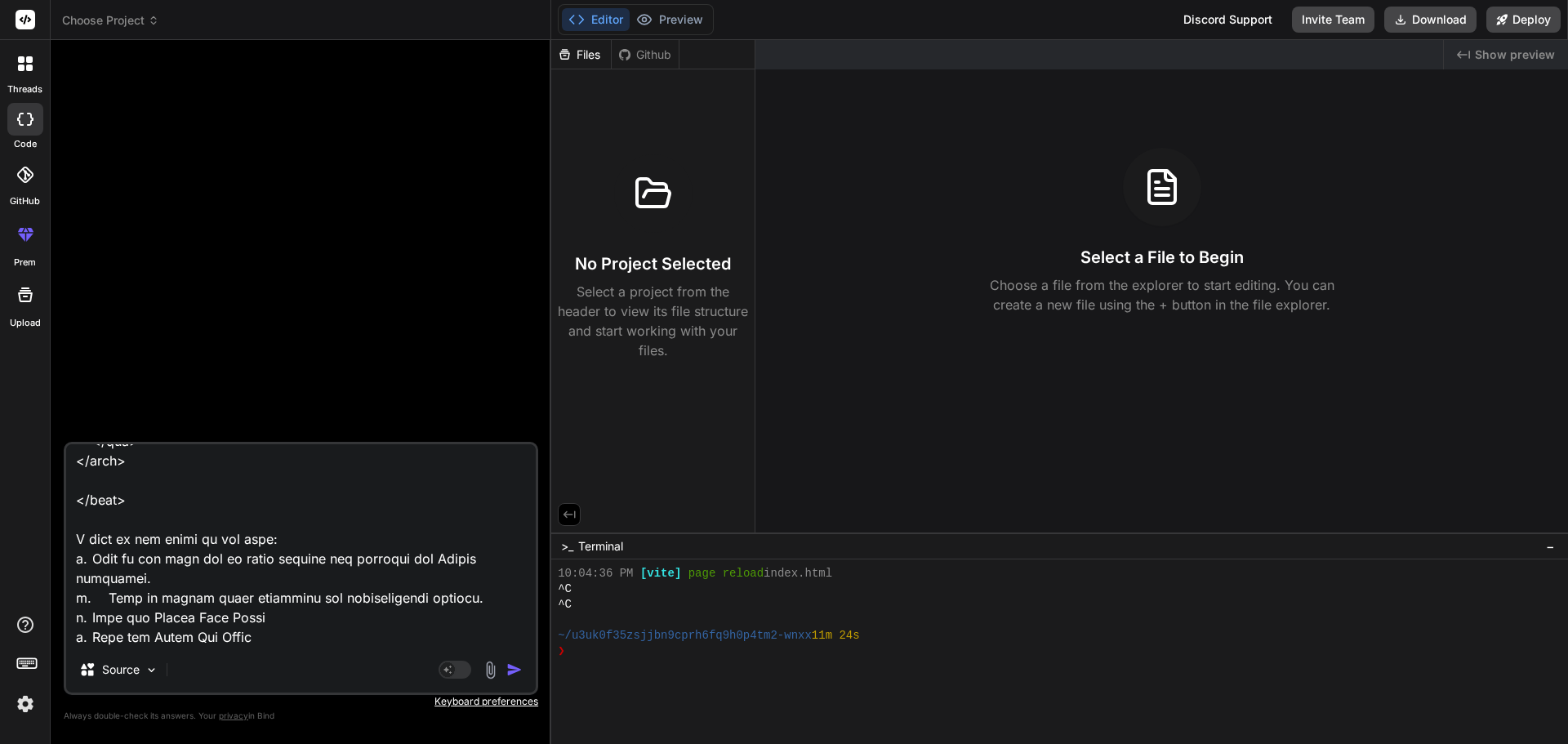
click at [85, 540] on textarea at bounding box center [301, 545] width 470 height 202
click at [87, 577] on textarea at bounding box center [301, 545] width 470 height 202
click at [81, 599] on textarea at bounding box center [301, 545] width 470 height 202
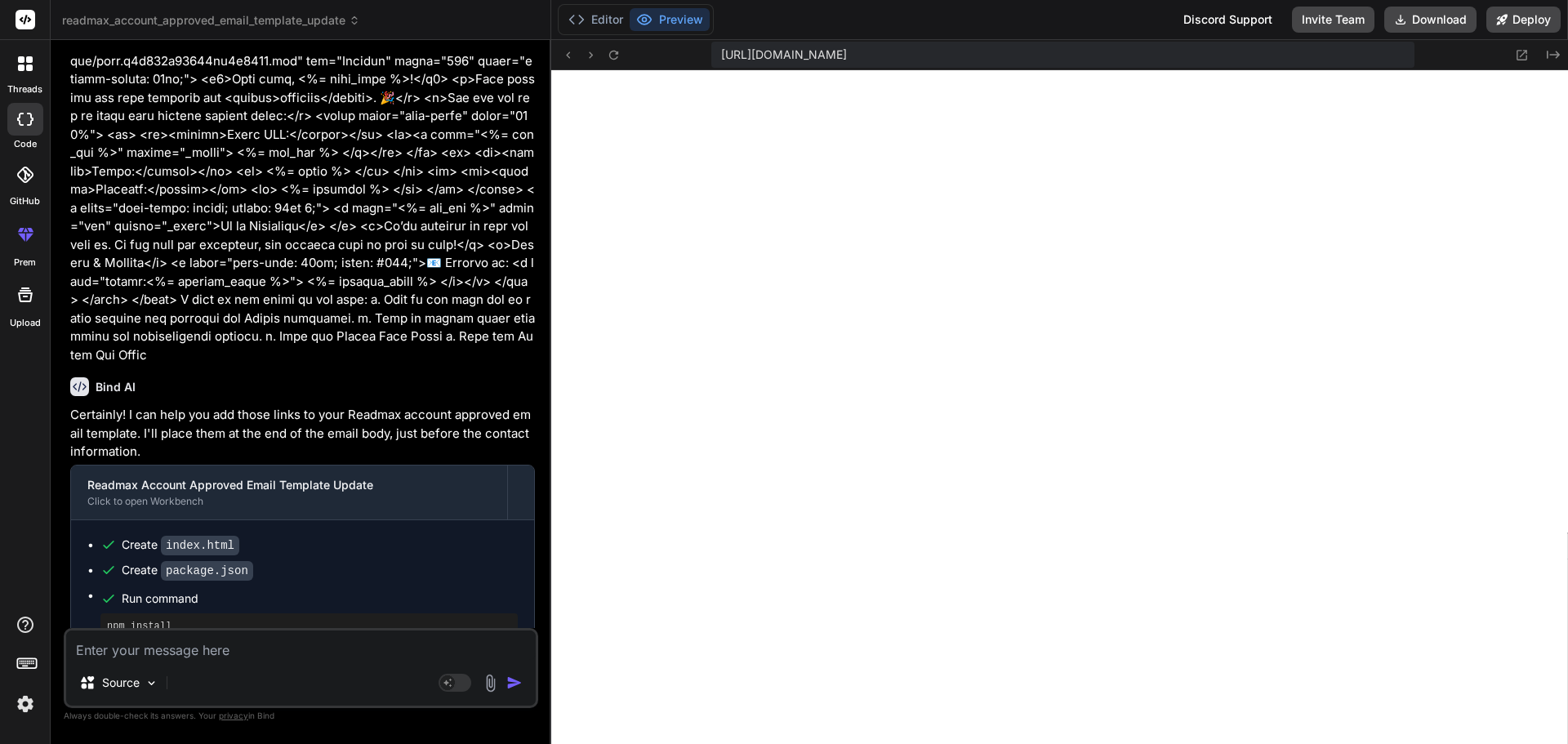
scroll to position [4685, 0]
click at [195, 656] on textarea at bounding box center [301, 645] width 470 height 29
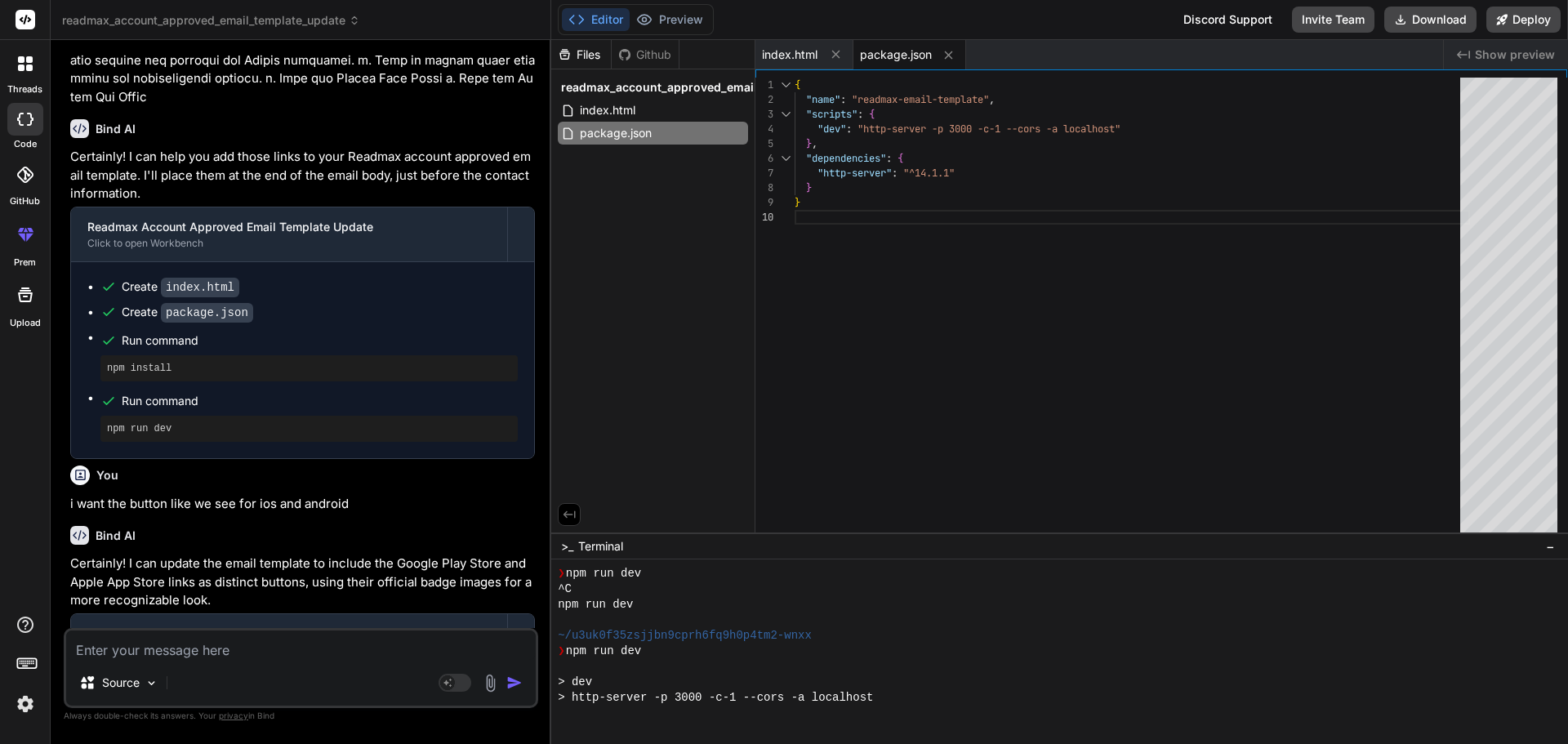
scroll to position [5507, 0]
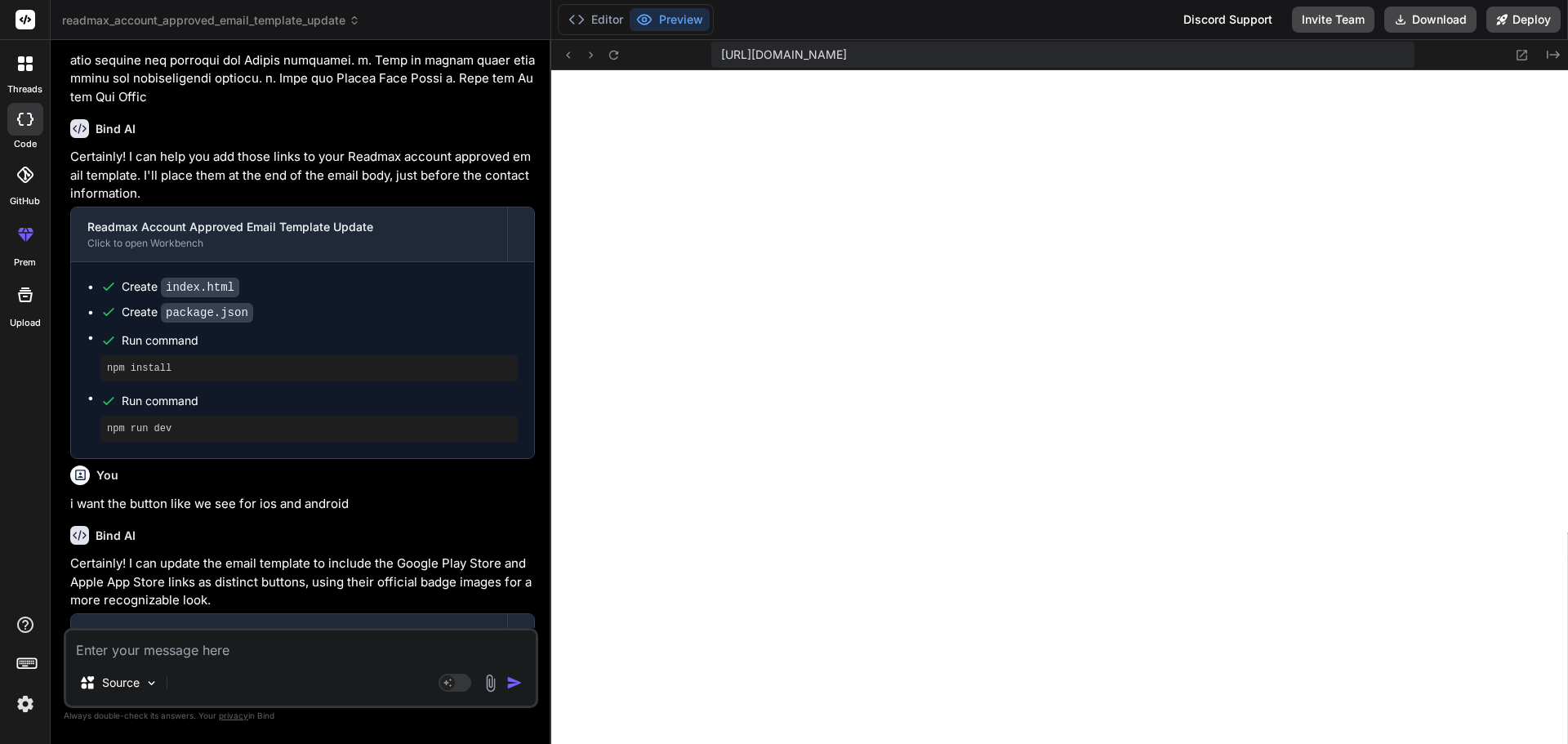
click at [195, 657] on textarea at bounding box center [301, 645] width 470 height 29
paste textarea "Get it on Google Play"
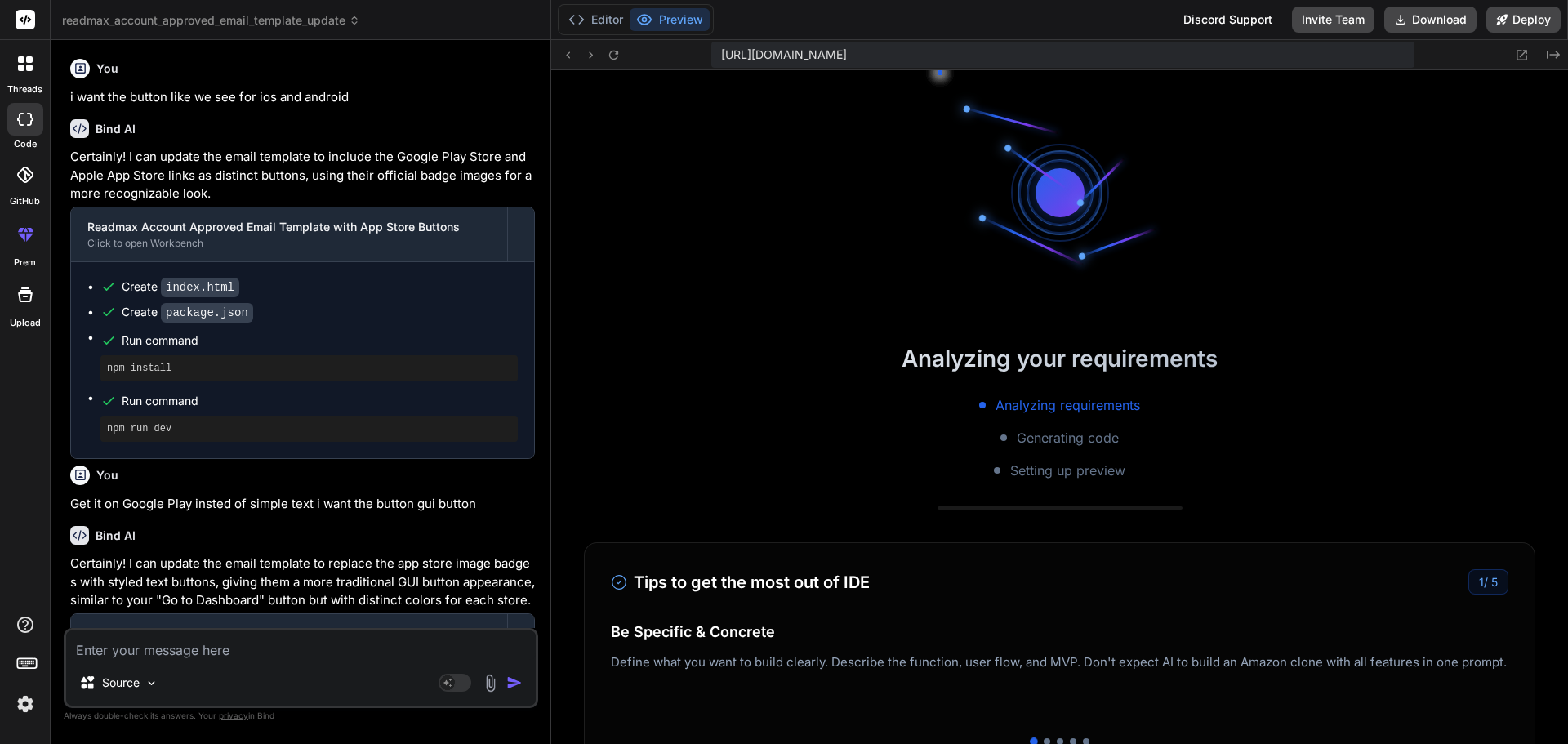
scroll to position [6361, 0]
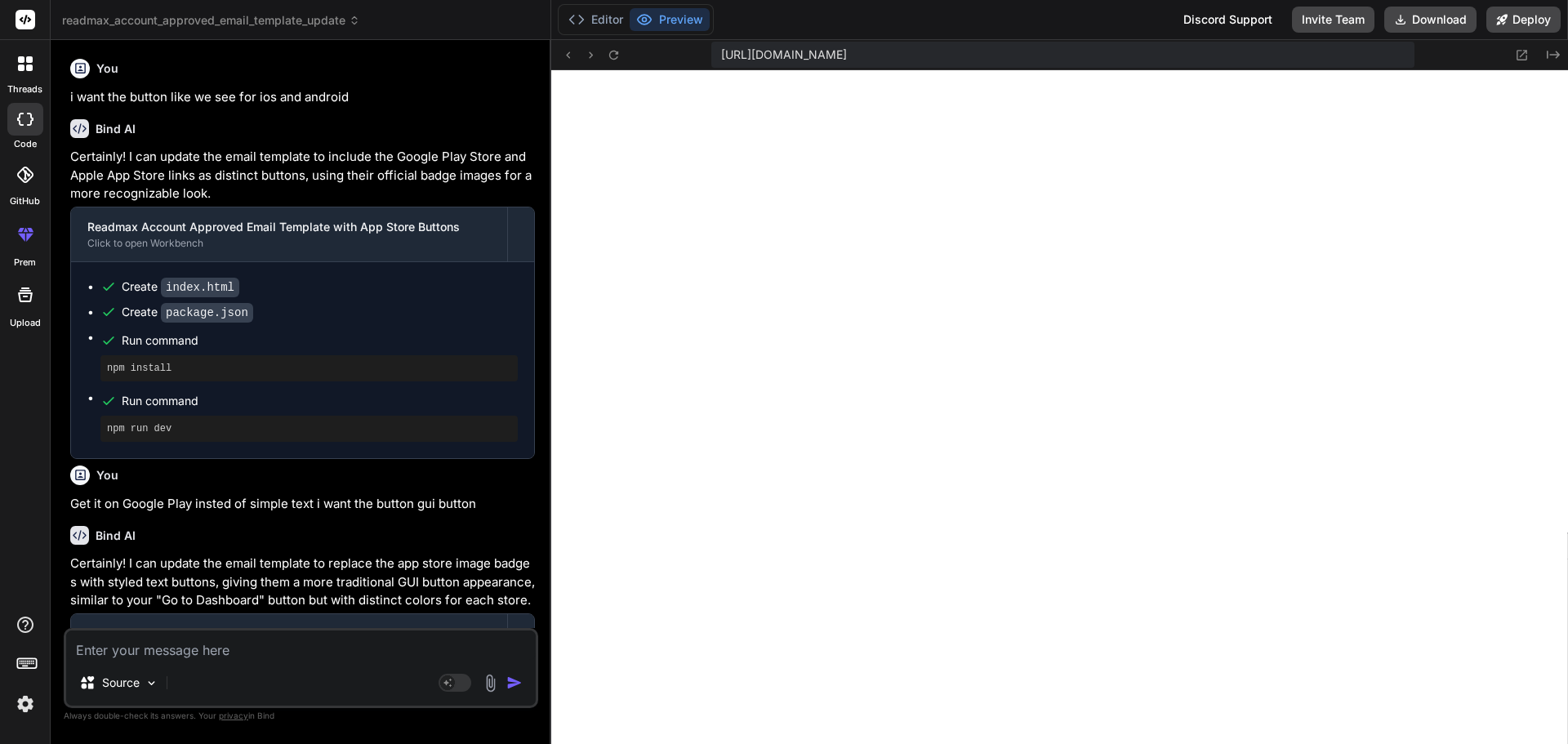
click at [489, 688] on img at bounding box center [490, 683] width 19 height 19
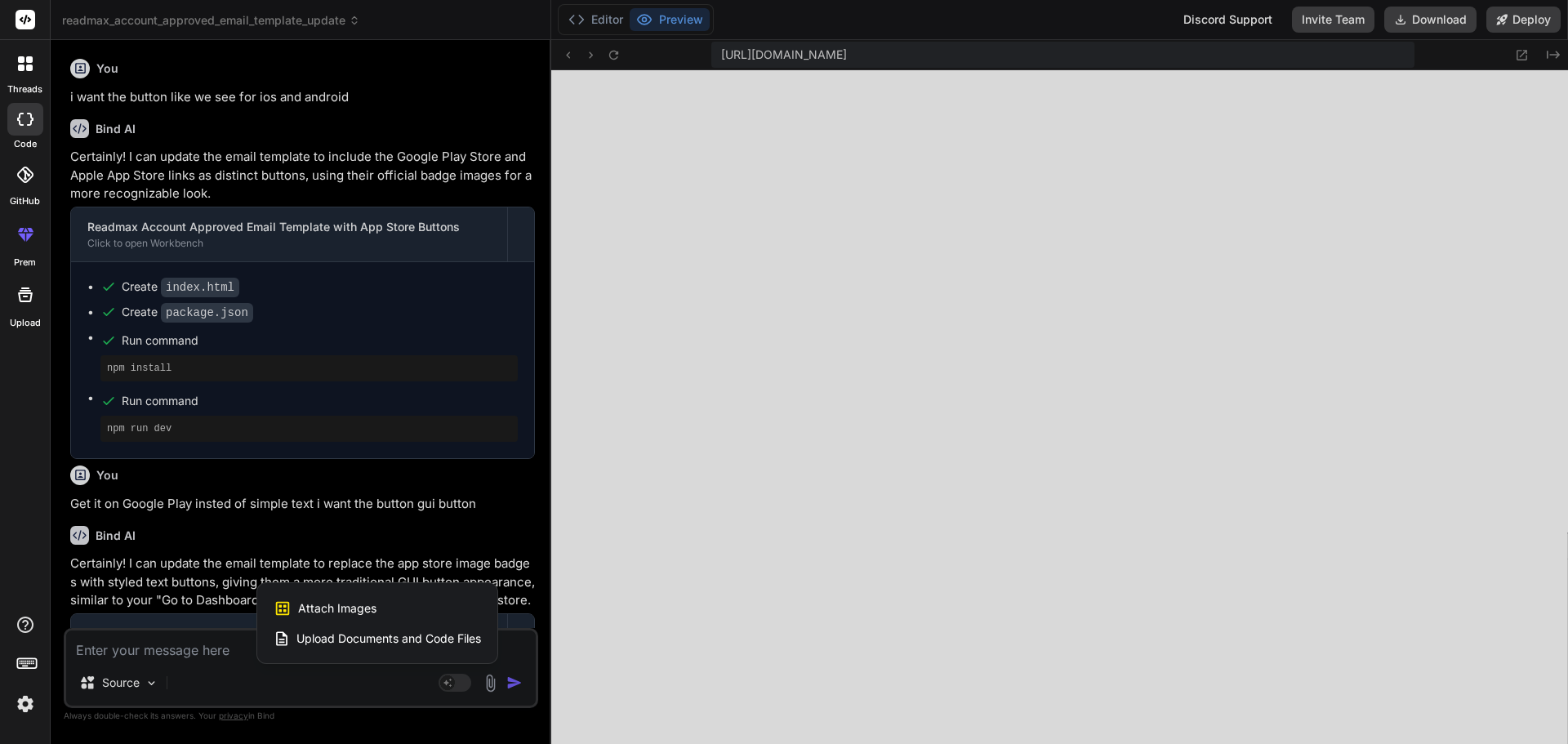
click at [153, 651] on div at bounding box center [784, 372] width 1568 height 744
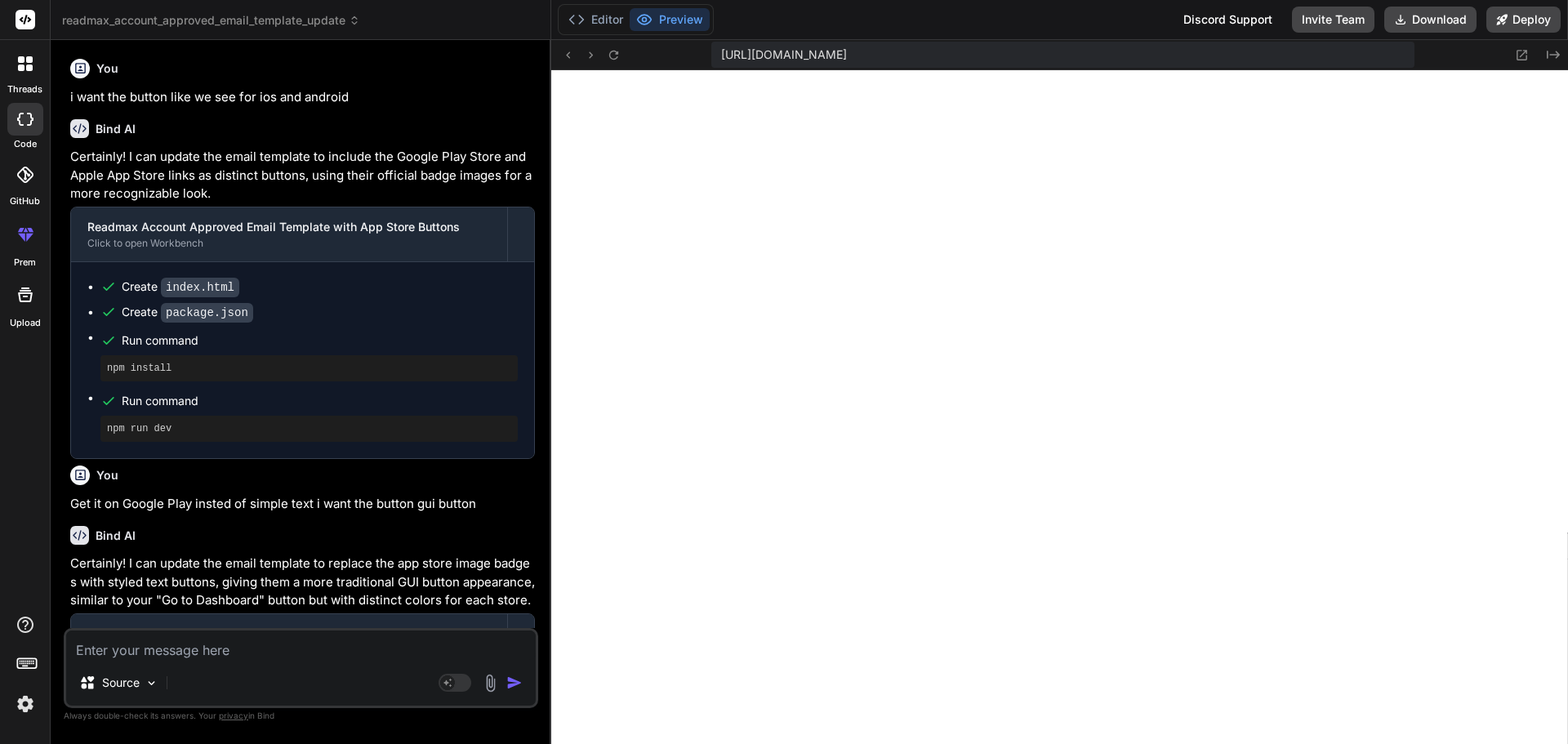
click at [146, 646] on textarea at bounding box center [301, 645] width 470 height 29
click at [489, 686] on img at bounding box center [490, 683] width 19 height 19
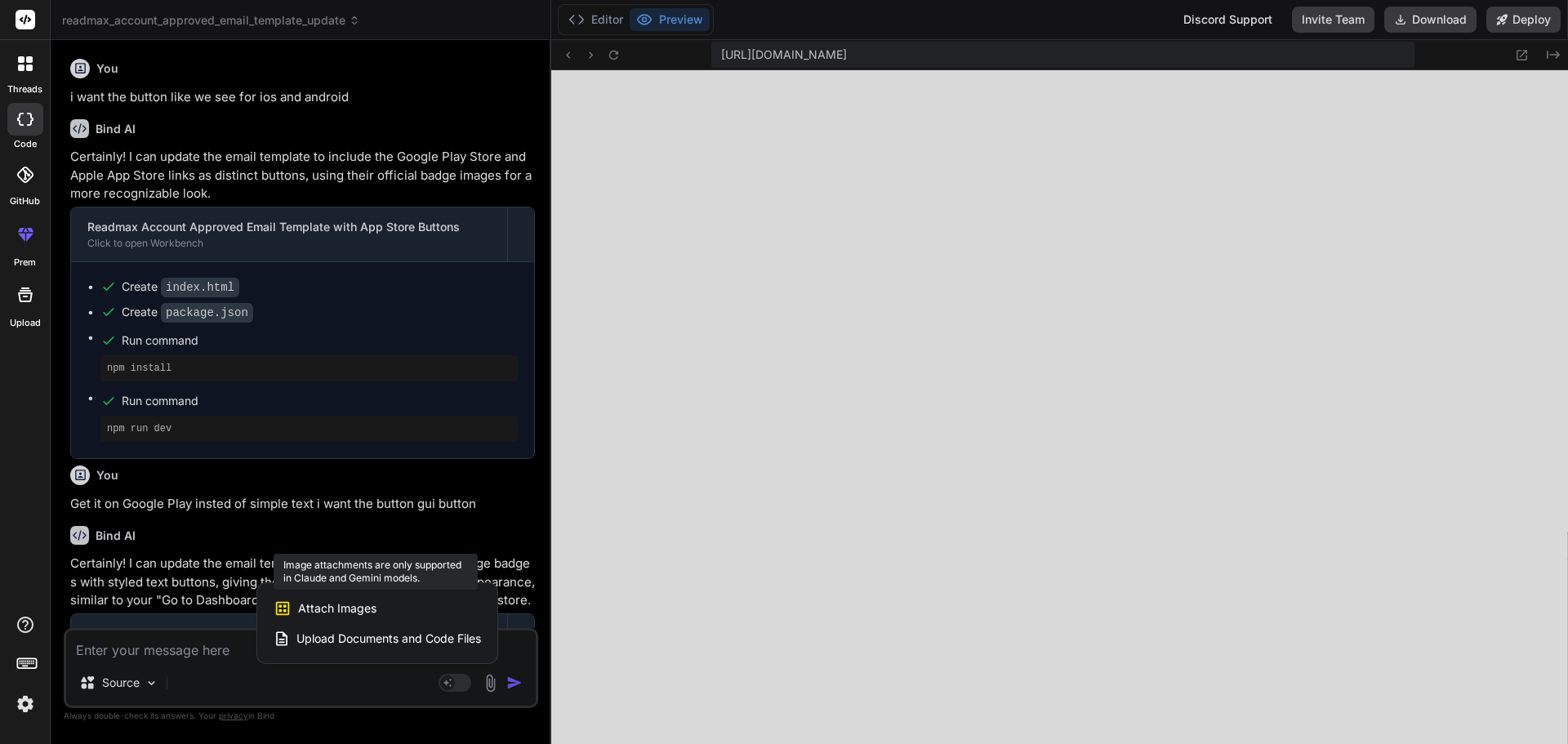
click at [334, 601] on span "Attach Images" at bounding box center [338, 608] width 79 height 16
click at [357, 613] on span "Attach Images" at bounding box center [338, 608] width 79 height 16
click at [366, 607] on span "Attach Images" at bounding box center [338, 608] width 79 height 16
click at [354, 602] on span "Attach Images" at bounding box center [338, 608] width 79 height 16
click at [142, 679] on div at bounding box center [784, 372] width 1568 height 744
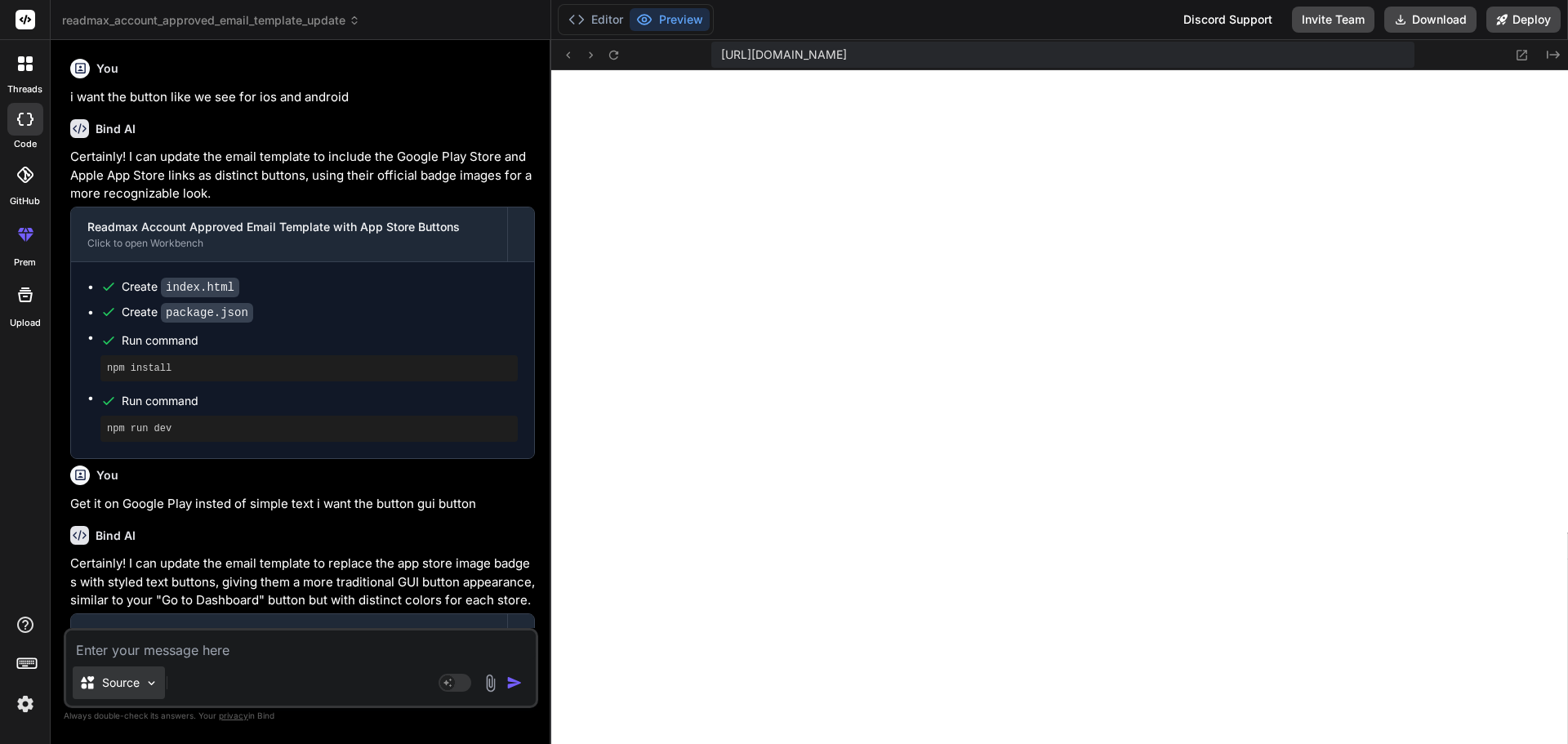
click at [142, 683] on div "Source" at bounding box center [119, 683] width 93 height 33
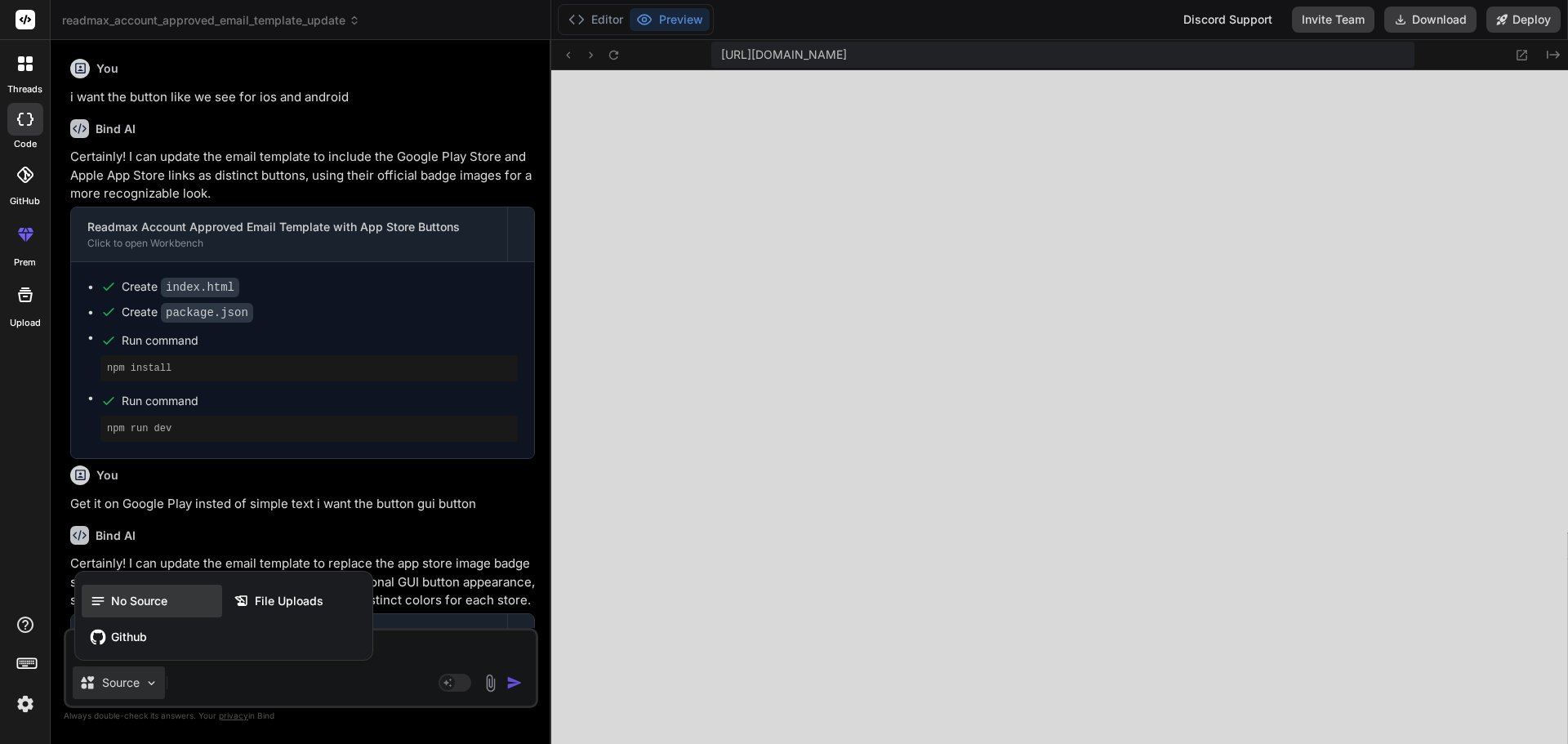
click at [134, 602] on span "No Source" at bounding box center [139, 601] width 57 height 16
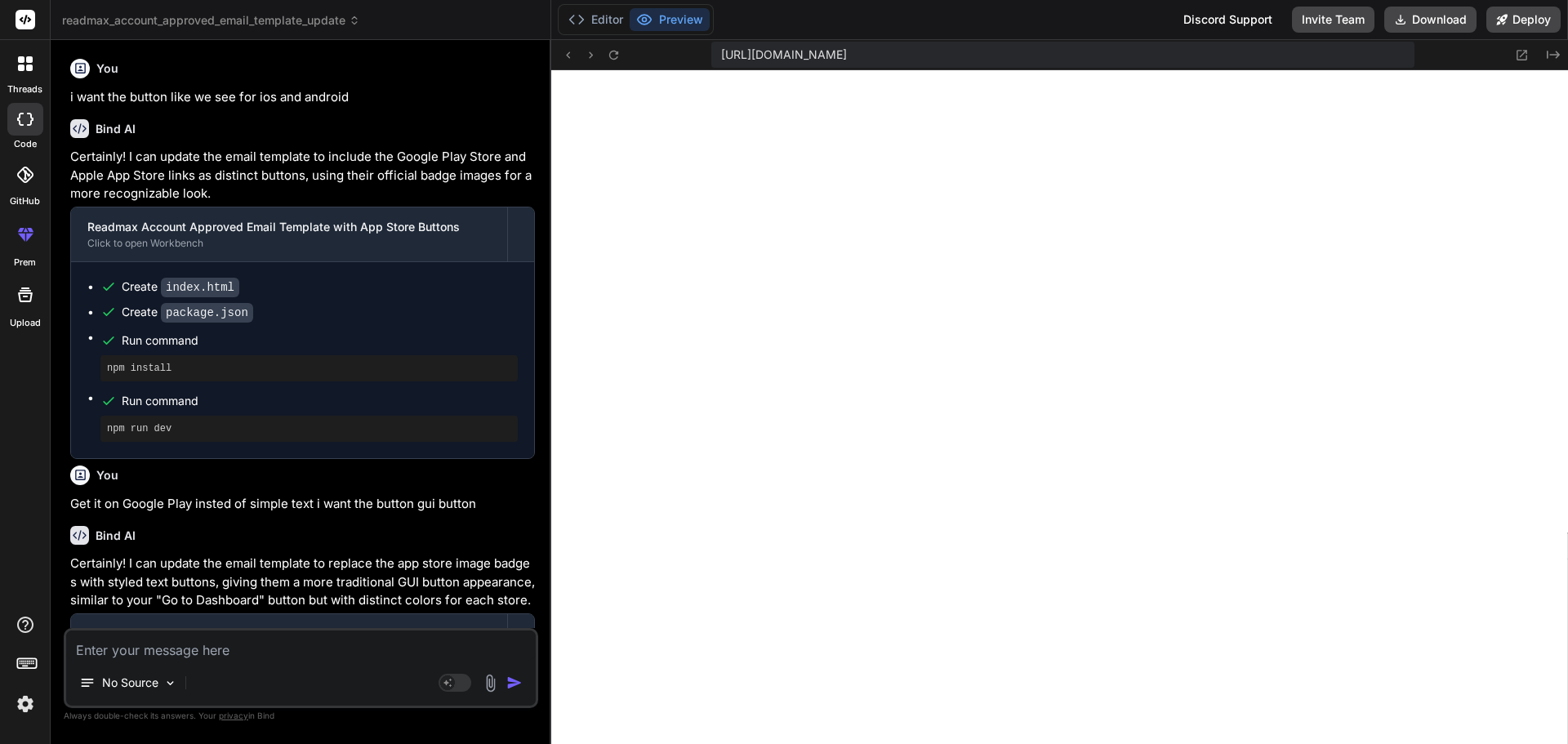
click at [483, 685] on img at bounding box center [490, 683] width 19 height 19
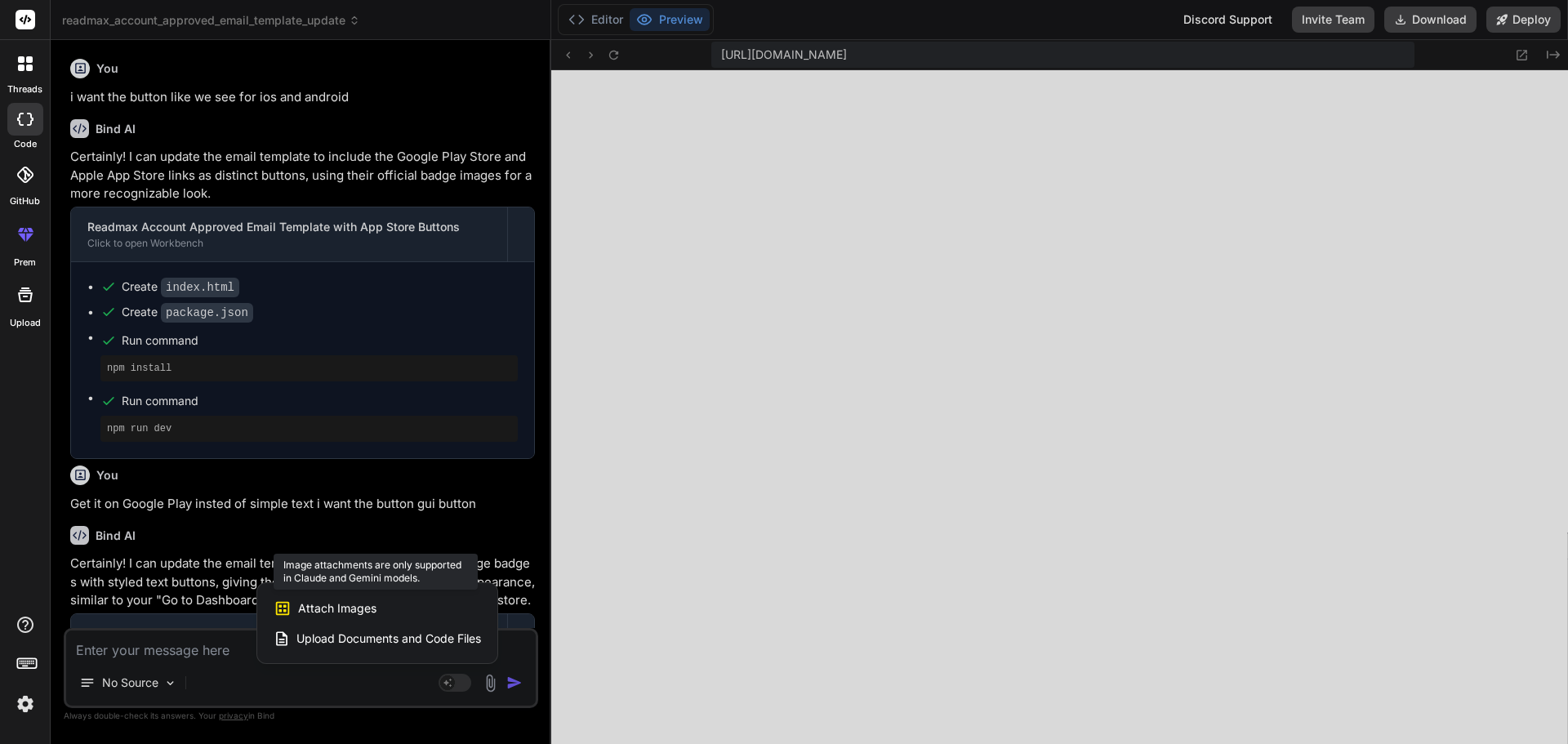
click at [374, 600] on span "Attach Images" at bounding box center [338, 608] width 79 height 16
click at [330, 606] on span "Attach Images" at bounding box center [338, 608] width 79 height 16
drag, startPoint x: 326, startPoint y: 606, endPoint x: 268, endPoint y: 610, distance: 58.1
click at [325, 606] on span "Attach Images" at bounding box center [338, 608] width 79 height 16
click at [282, 606] on icon at bounding box center [283, 607] width 14 height 14
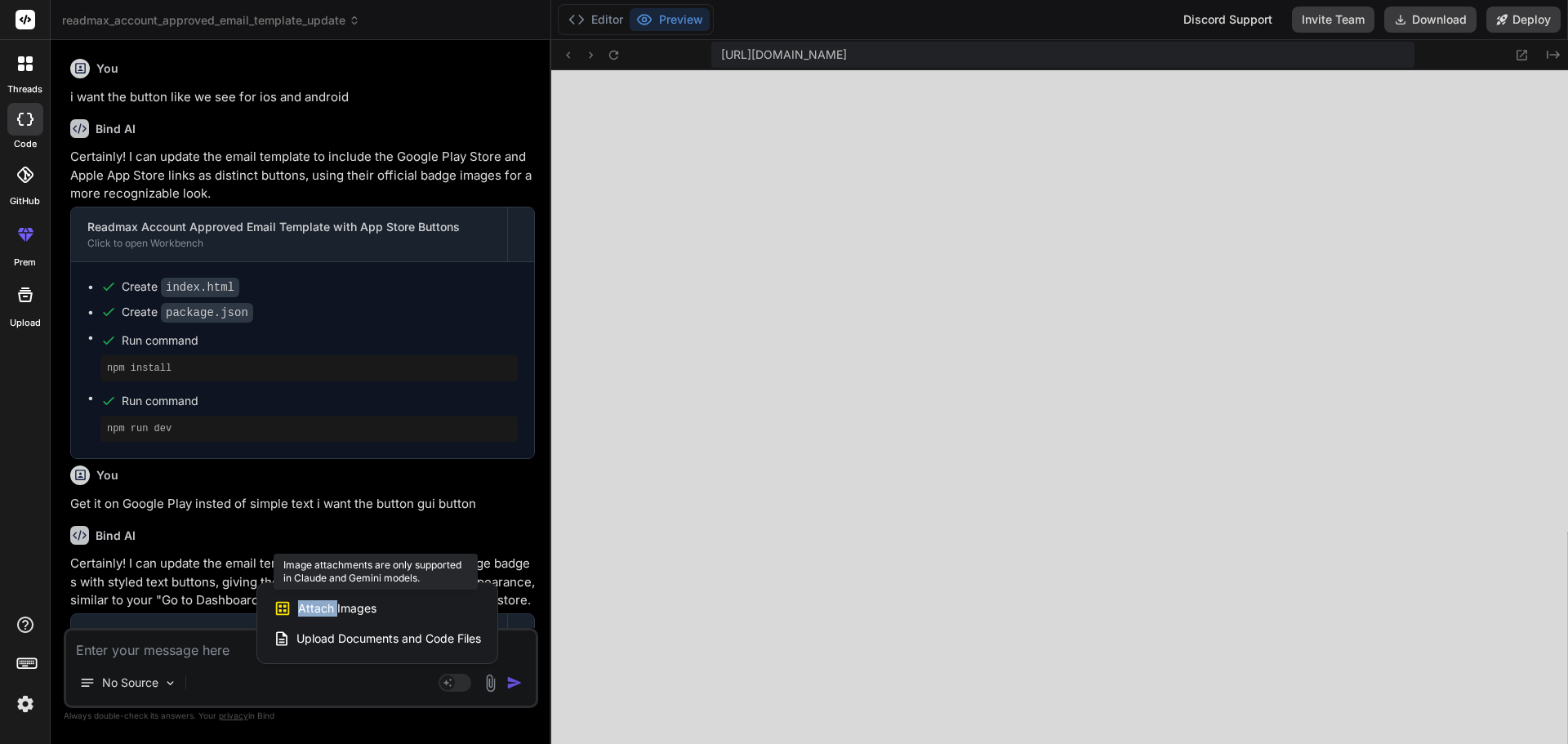
click at [282, 606] on icon at bounding box center [283, 607] width 14 height 14
click at [328, 603] on span "Attach Images" at bounding box center [338, 608] width 79 height 16
click at [149, 681] on div at bounding box center [784, 372] width 1568 height 744
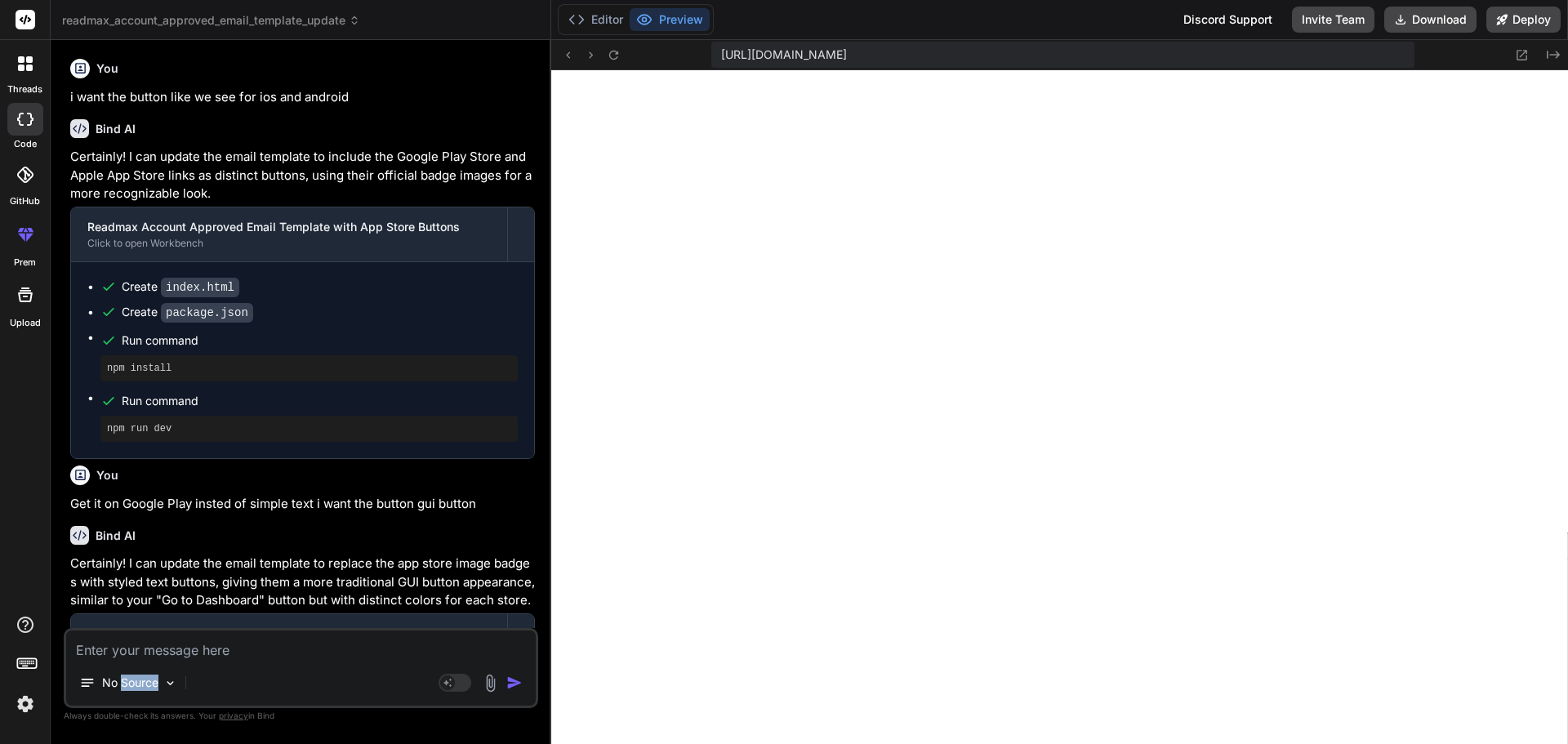
click at [149, 681] on p "No Source" at bounding box center [130, 683] width 57 height 16
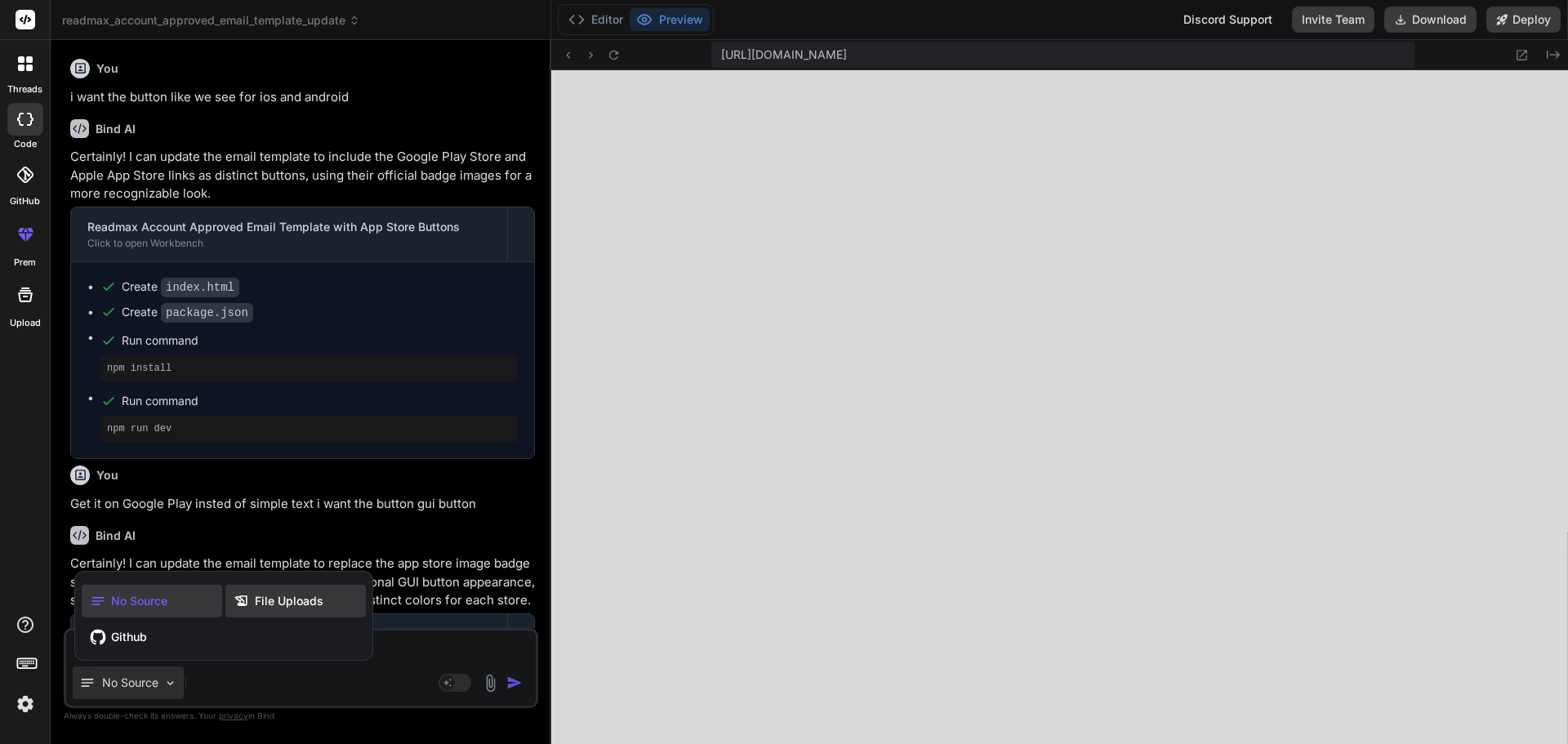
click at [270, 599] on span "File Uploads" at bounding box center [289, 601] width 69 height 16
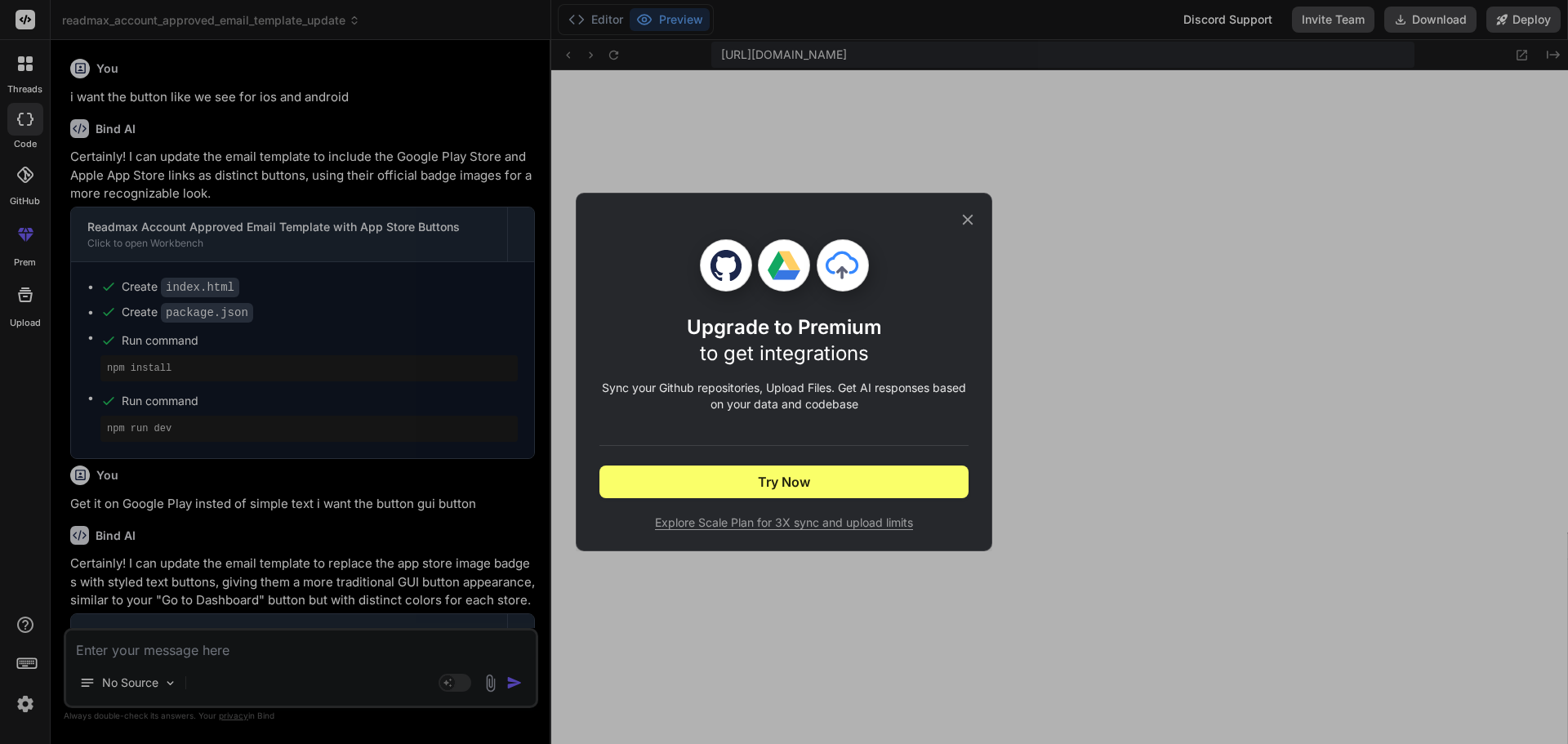
click at [979, 220] on div "Upgrade to Premium to get integrations Sync your Github repositories, Upload Fi…" at bounding box center [784, 371] width 416 height 358
click at [970, 218] on icon at bounding box center [968, 220] width 11 height 11
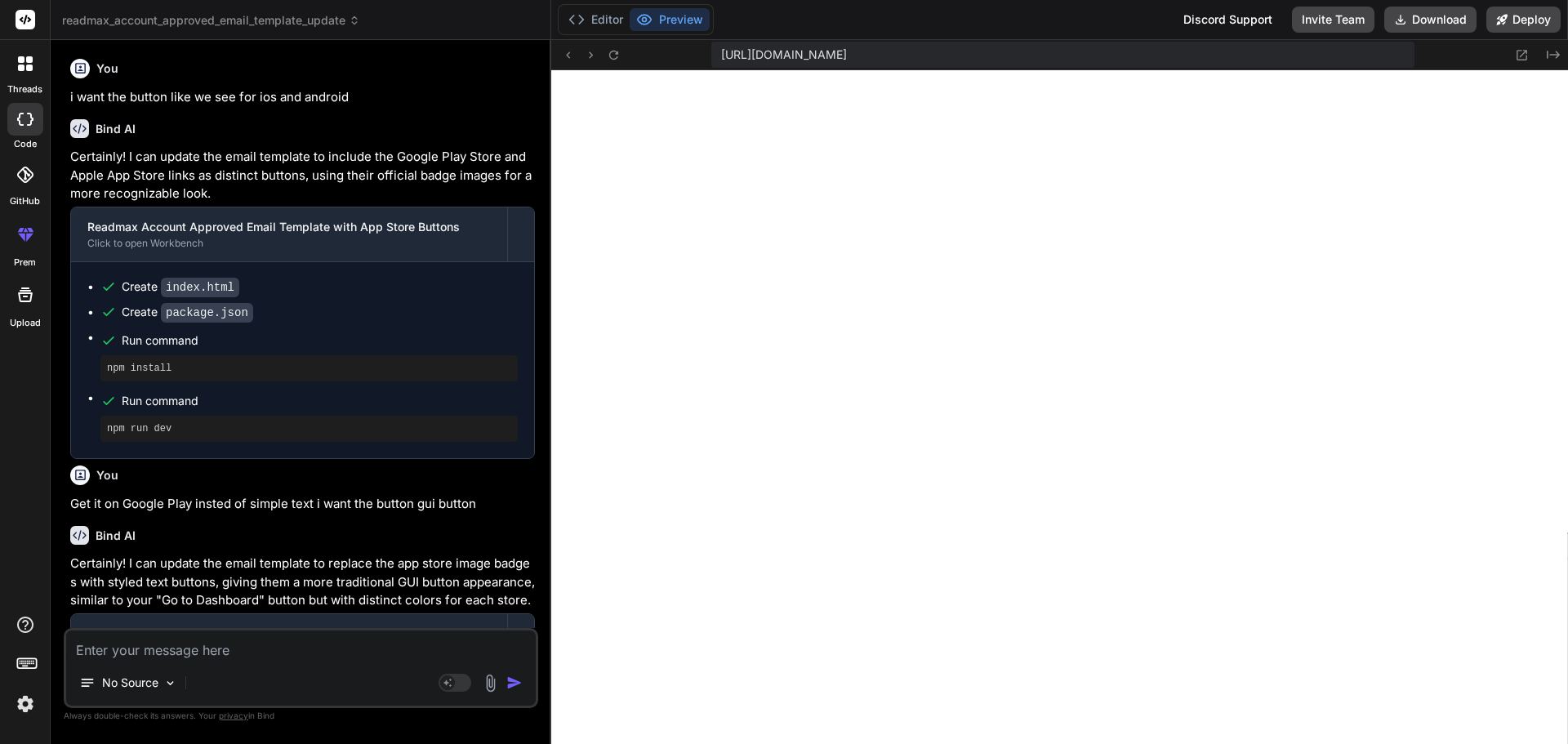
click at [486, 687] on img at bounding box center [490, 683] width 19 height 19
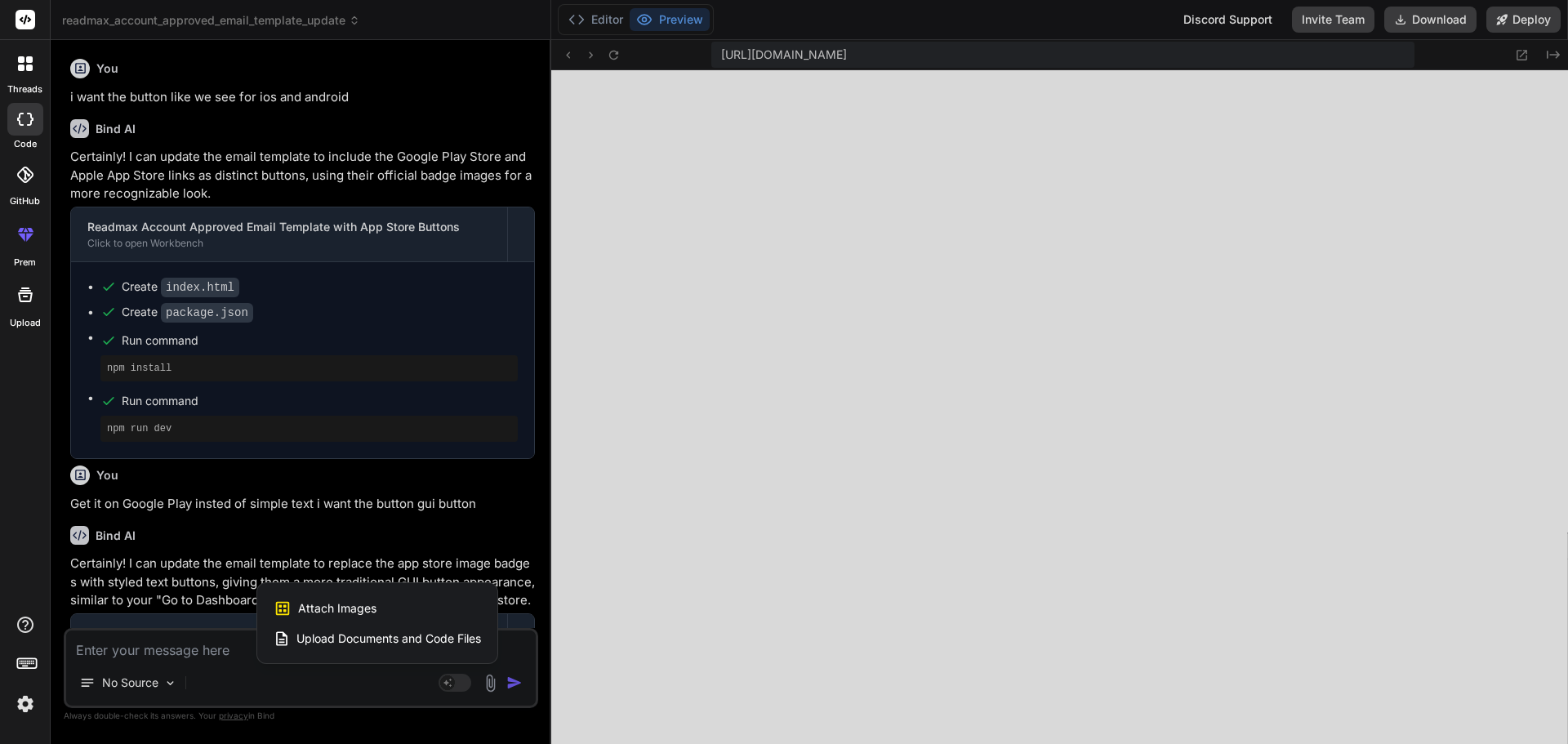
click at [462, 685] on div at bounding box center [784, 372] width 1568 height 744
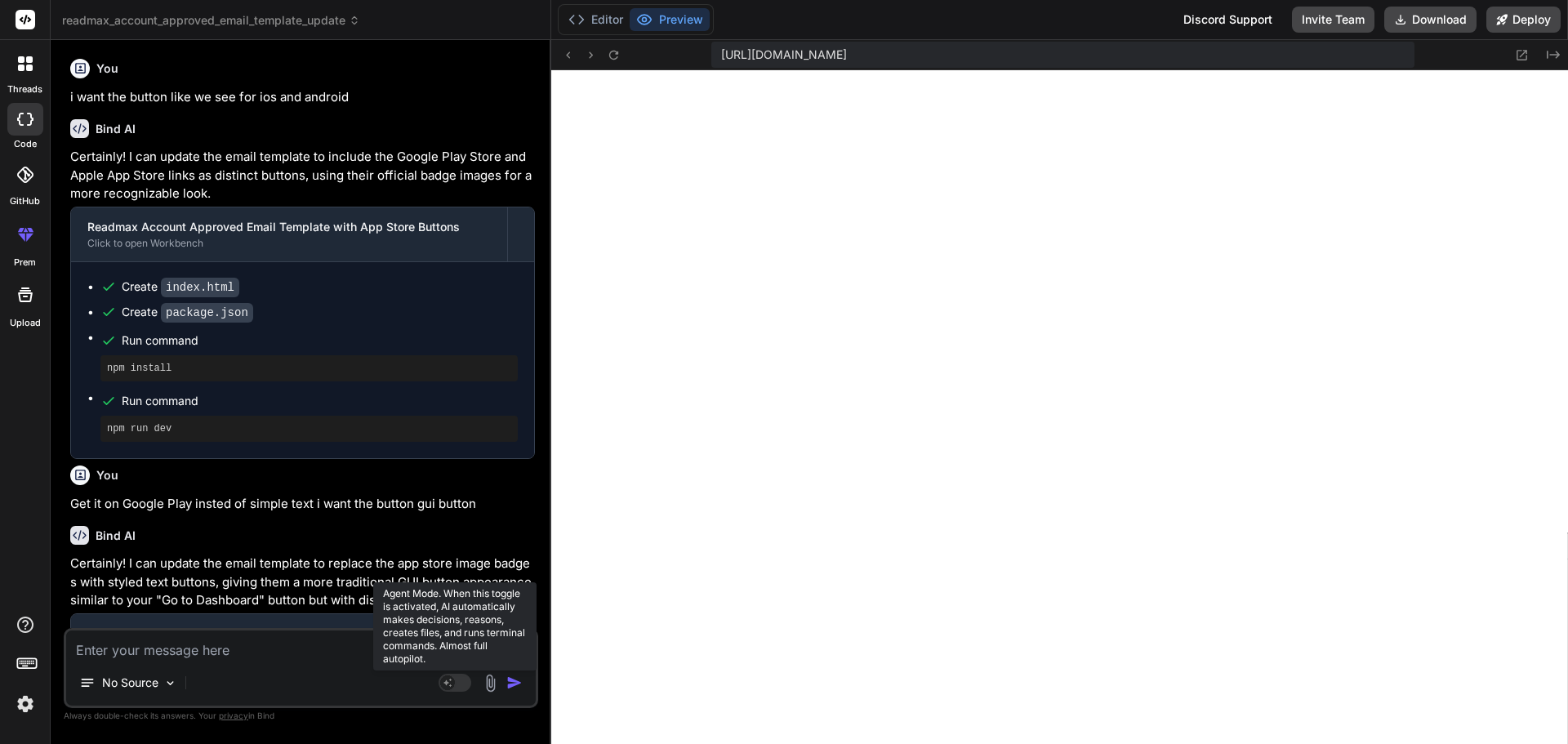
click at [453, 683] on rect at bounding box center [448, 683] width 15 height 15
click at [487, 680] on img at bounding box center [490, 683] width 19 height 19
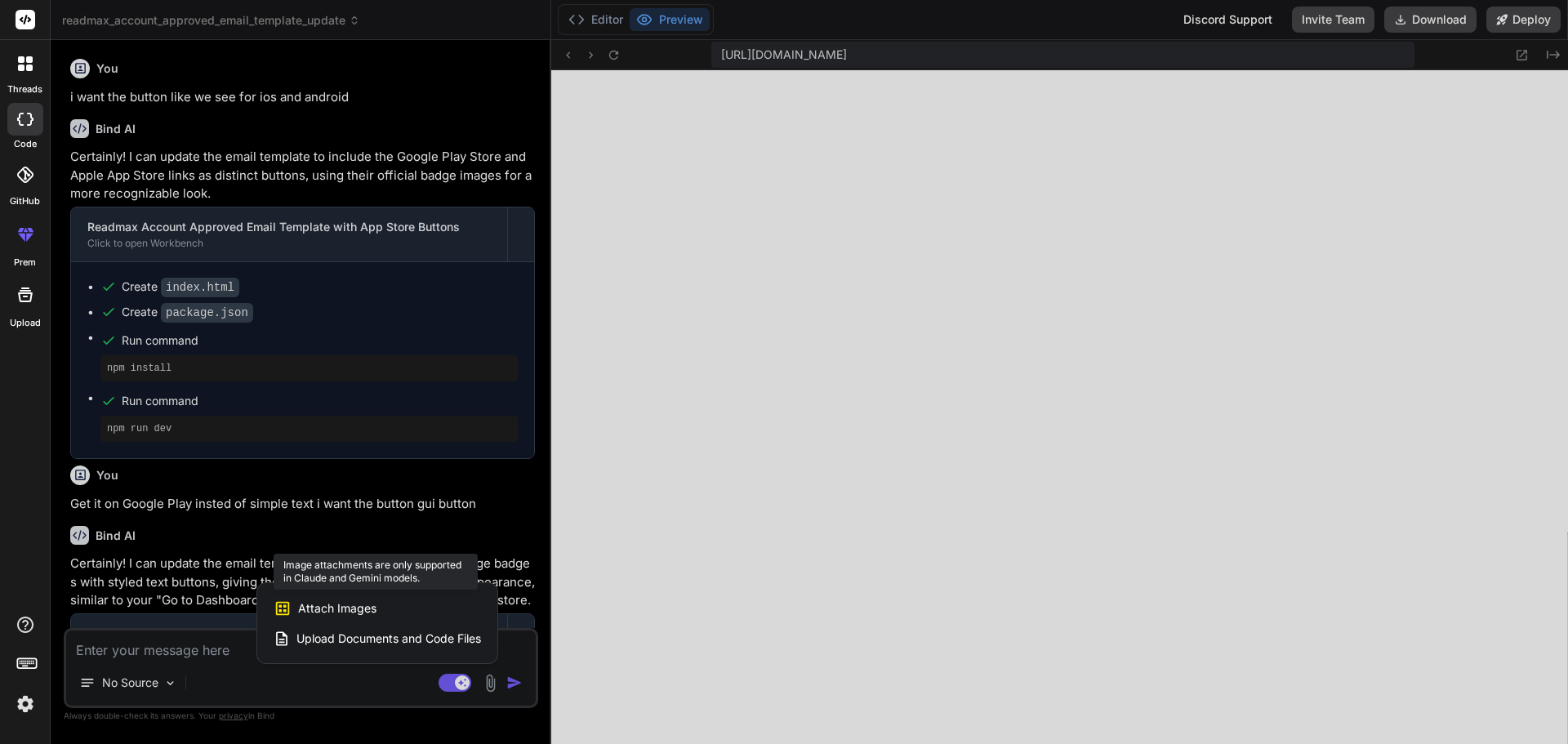
click at [397, 606] on div "Attach Images Image attachments are only supported in Claude and Gemini models." at bounding box center [377, 608] width 207 height 31
click at [325, 614] on span "Attach Images" at bounding box center [338, 608] width 79 height 16
click at [325, 614] on span "Attach Images" at bounding box center [338, 608] width 79 height 16
click at [178, 653] on div at bounding box center [784, 372] width 1568 height 744
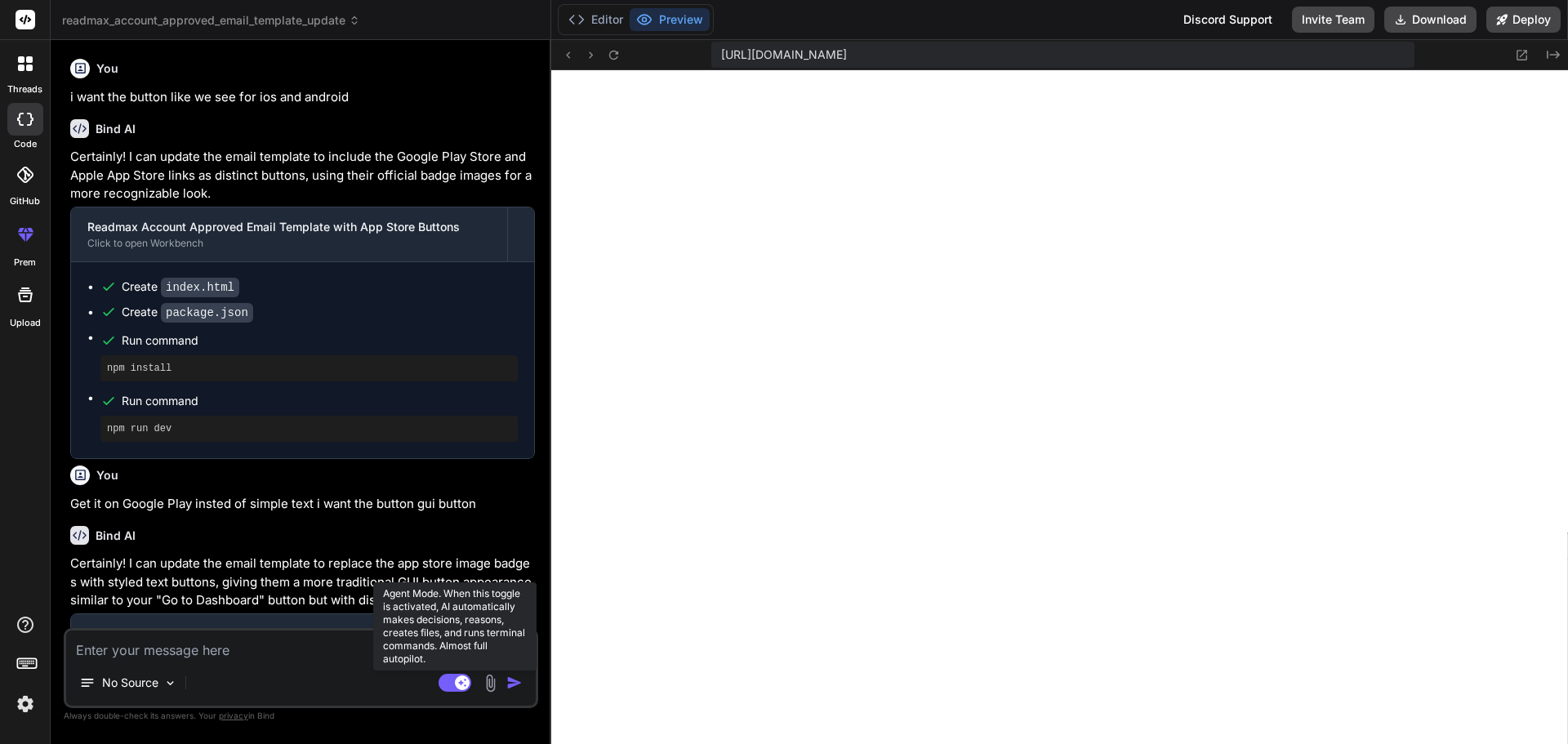
click at [461, 681] on icon at bounding box center [462, 682] width 8 height 8
click at [484, 682] on img at bounding box center [490, 683] width 19 height 19
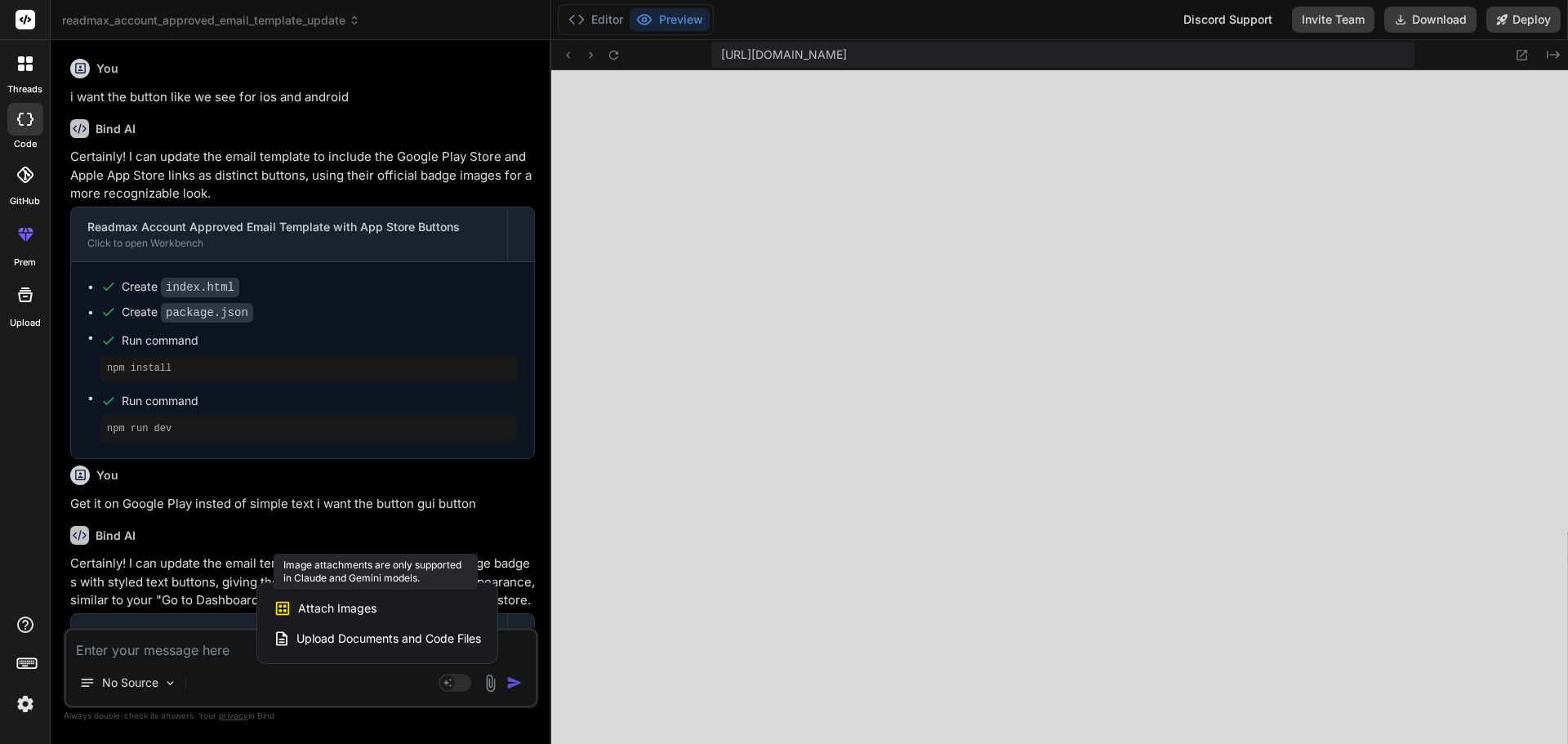
click at [334, 606] on span "Attach Images" at bounding box center [338, 608] width 79 height 16
click at [189, 658] on div at bounding box center [784, 372] width 1568 height 744
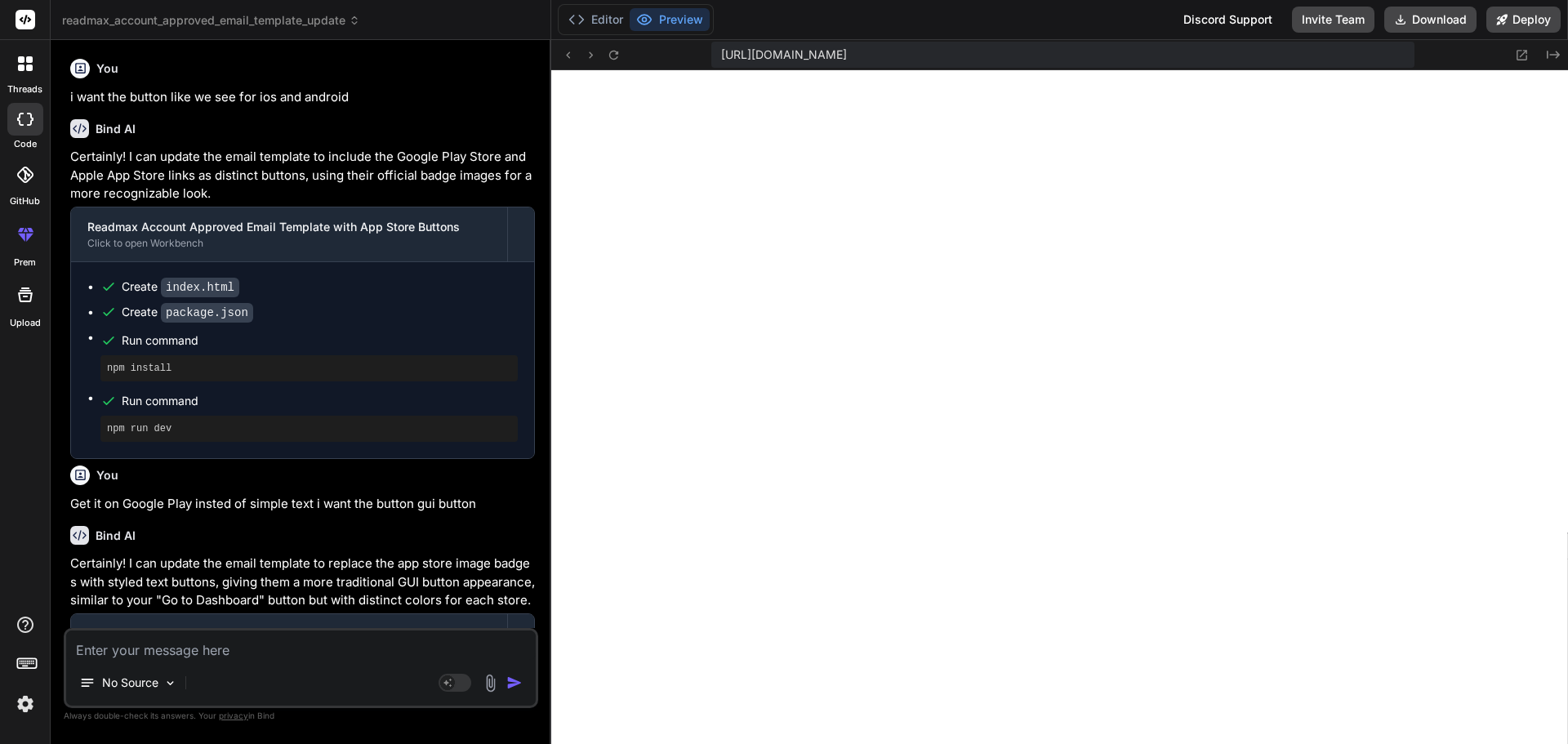
click at [167, 639] on textarea at bounding box center [301, 645] width 470 height 29
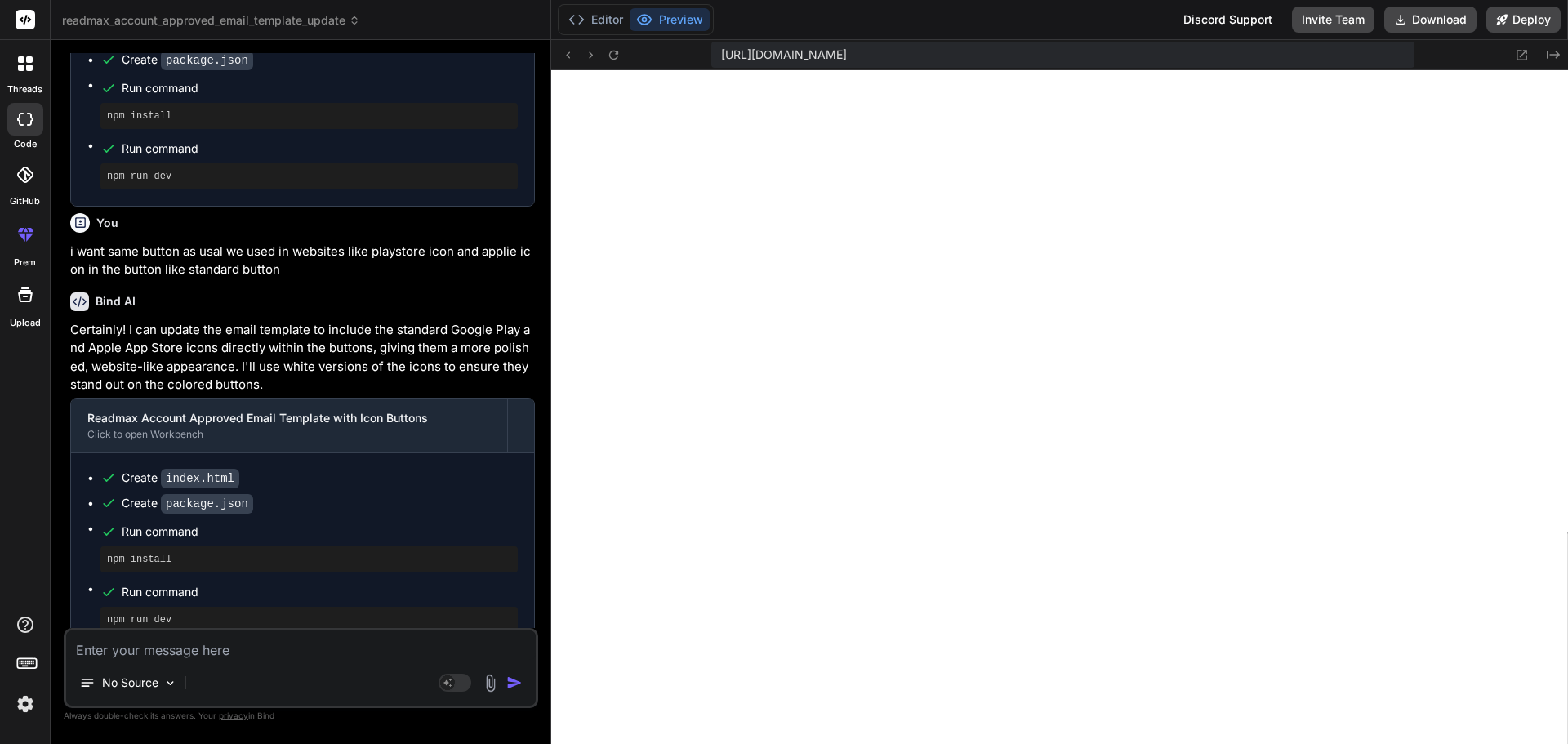
scroll to position [1545, 0]
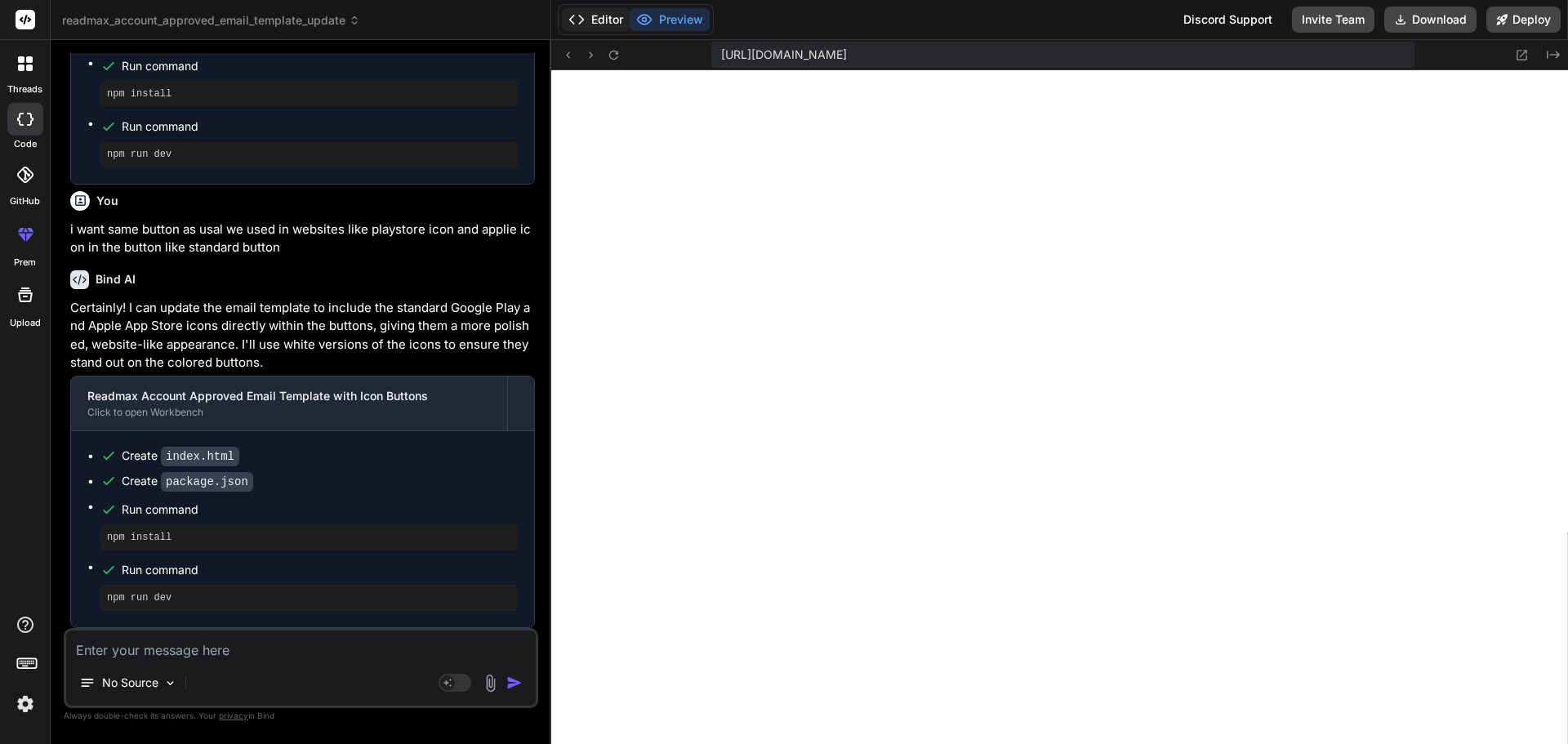
click at [600, 18] on button "Editor" at bounding box center [596, 20] width 68 height 23
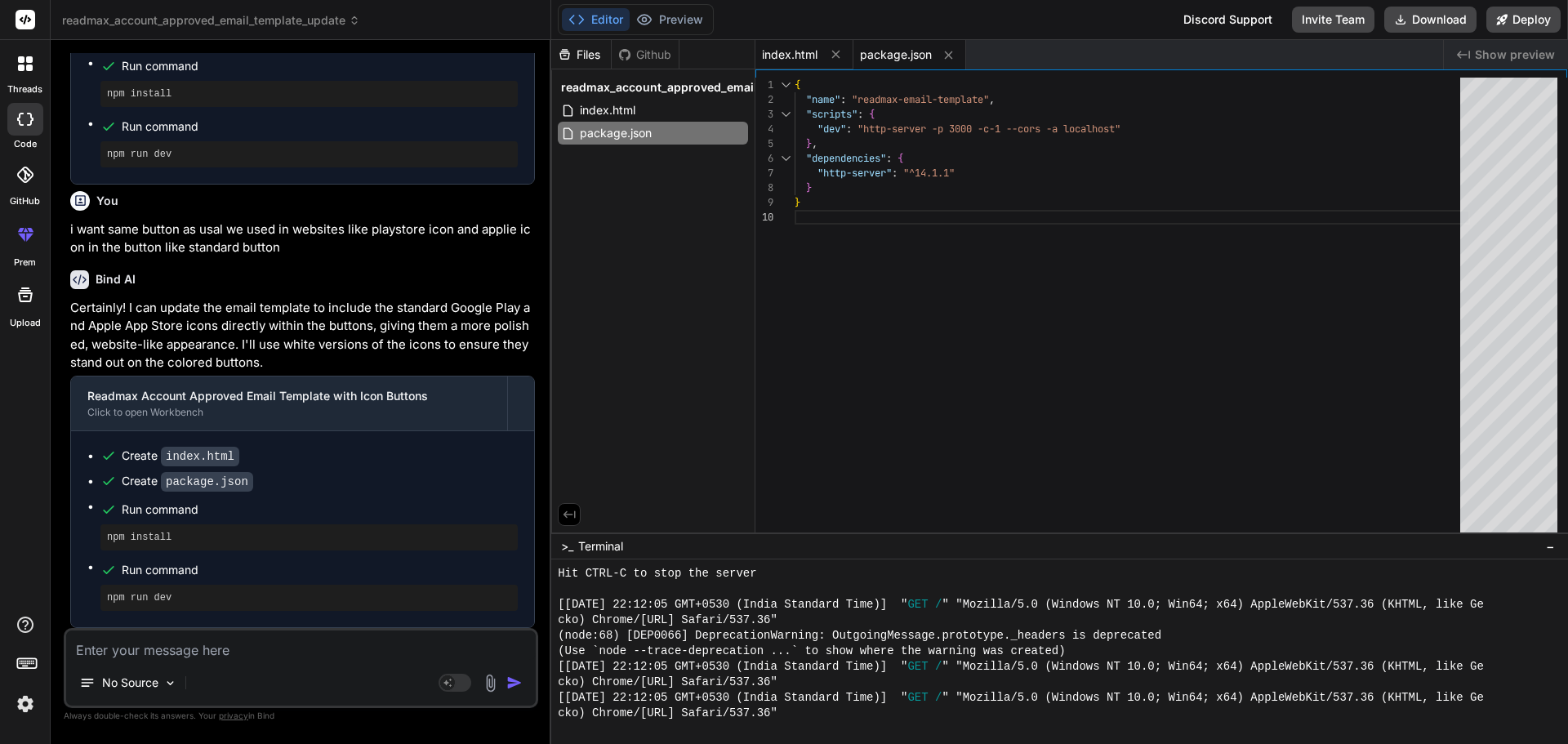
click at [784, 51] on span "index.html" at bounding box center [790, 55] width 56 height 16
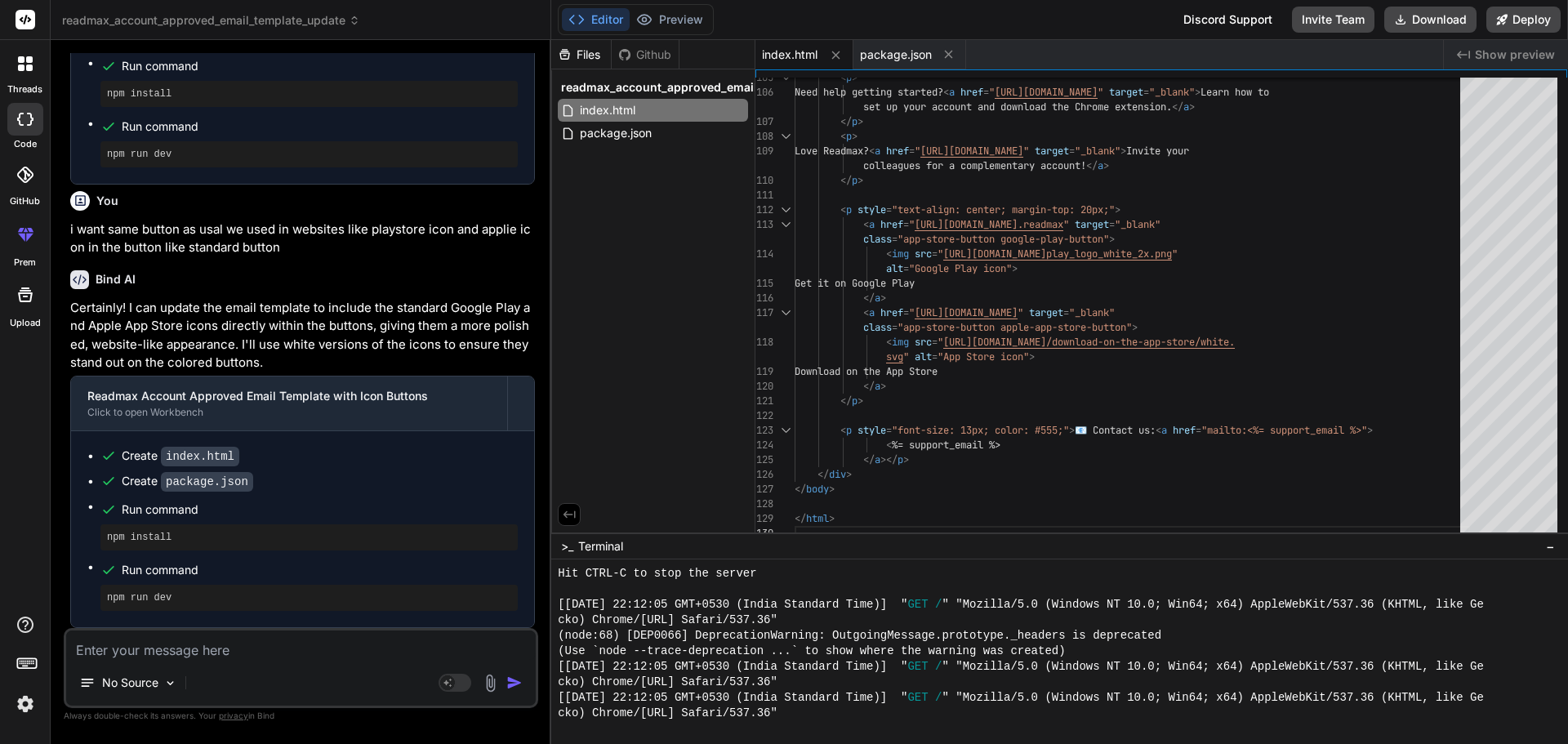
click at [218, 663] on div "No Source Agent Mode. When this toggle is activated, AI automatically makes dec…" at bounding box center [301, 668] width 475 height 80
click at [210, 651] on textarea at bounding box center [301, 645] width 470 height 29
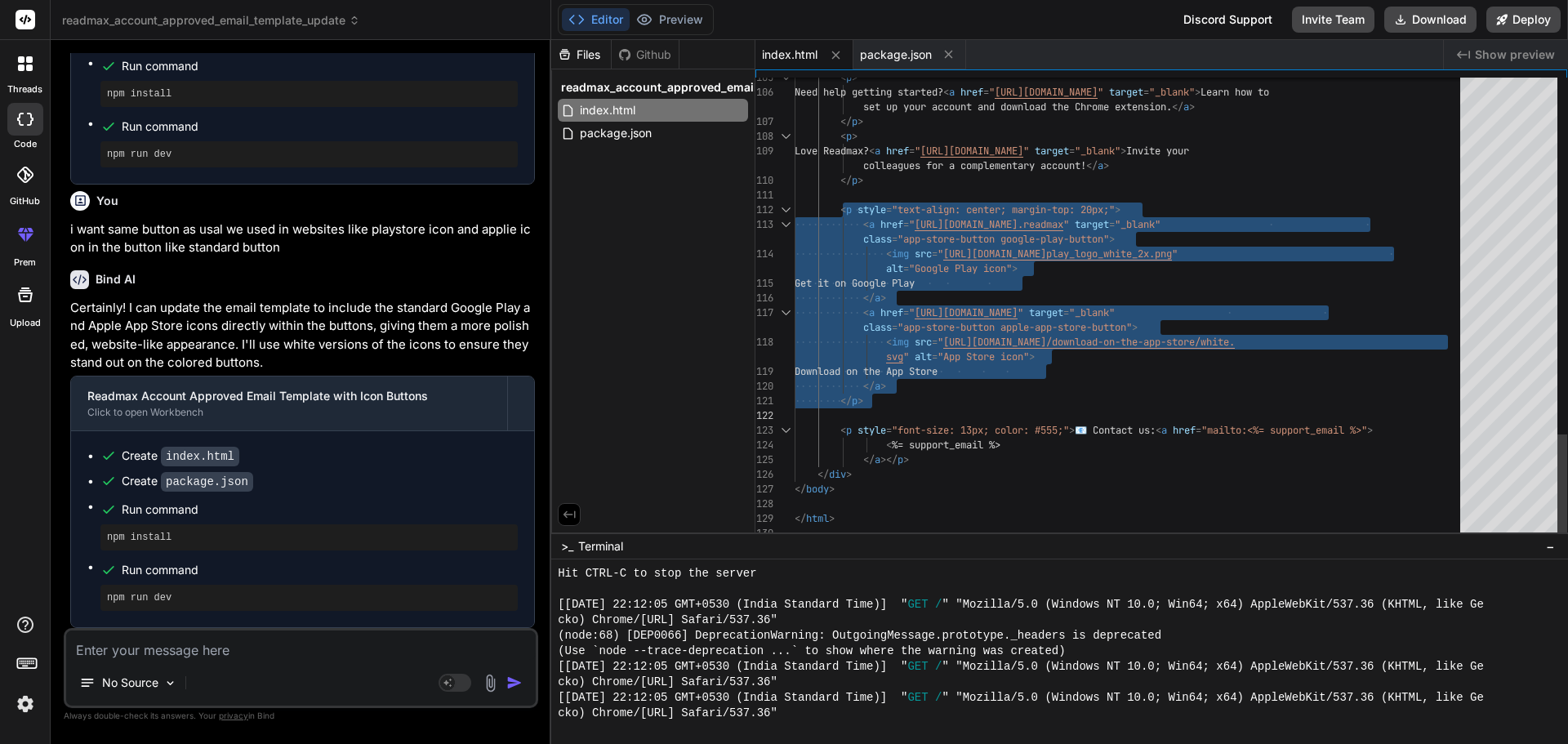
drag, startPoint x: 840, startPoint y: 211, endPoint x: 883, endPoint y: 401, distance: 194.8
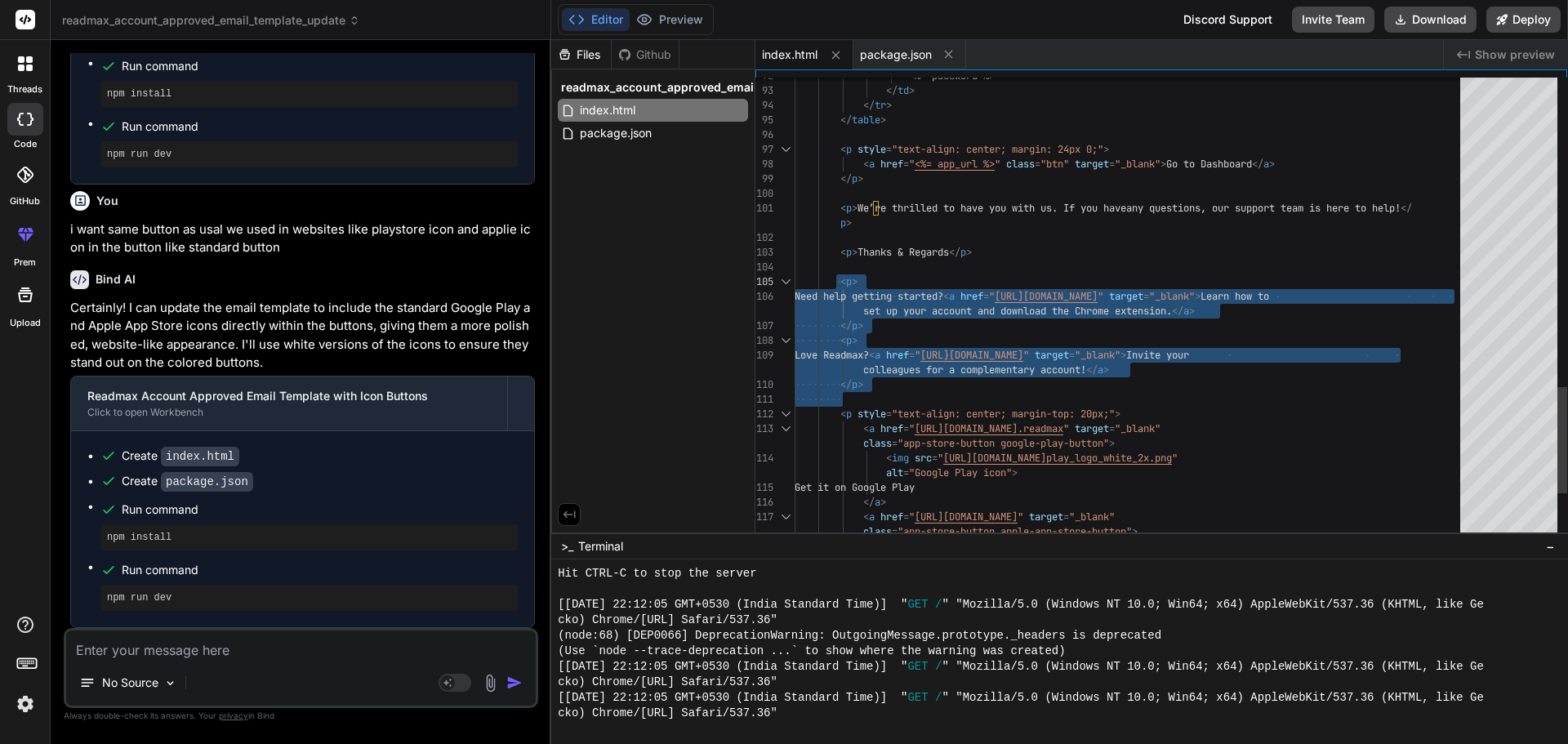
drag, startPoint x: 898, startPoint y: 387, endPoint x: 839, endPoint y: 289, distance: 114.4
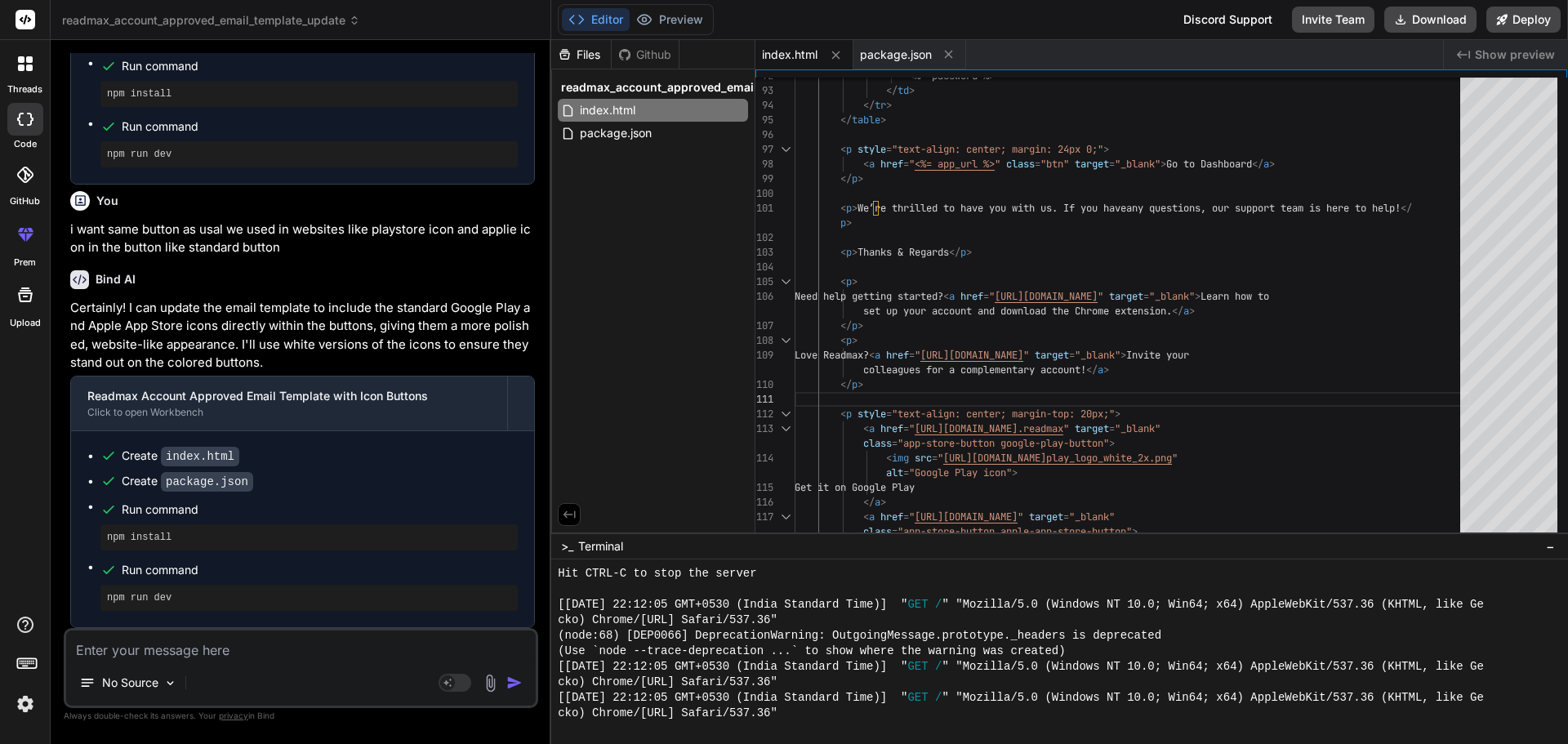
click at [225, 633] on textarea at bounding box center [301, 645] width 470 height 29
paste textarea "<p> Love Readmax? <a href="mailto:?subject=join%20me&body=Thisisbodyhttps://[DO…"
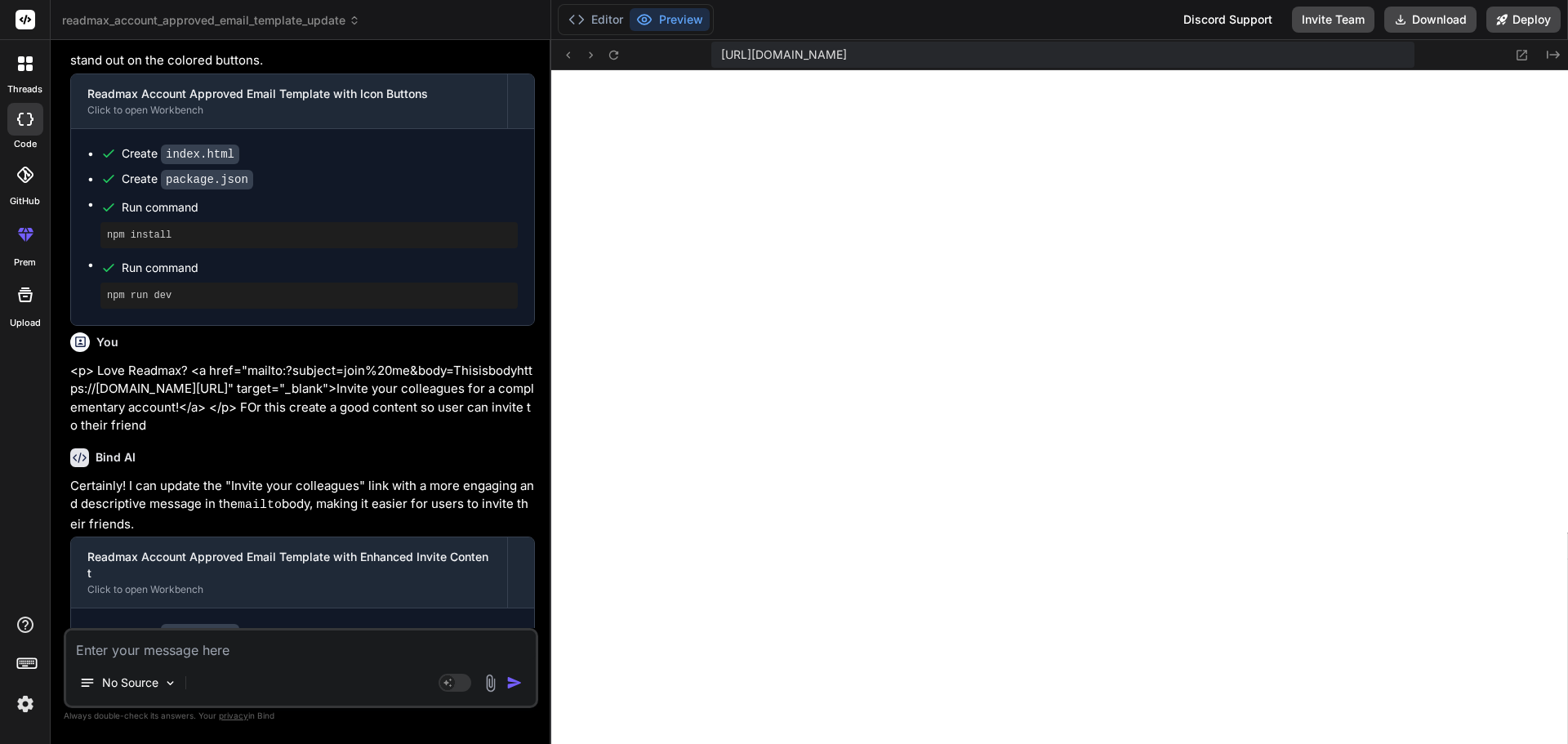
scroll to position [2024, 0]
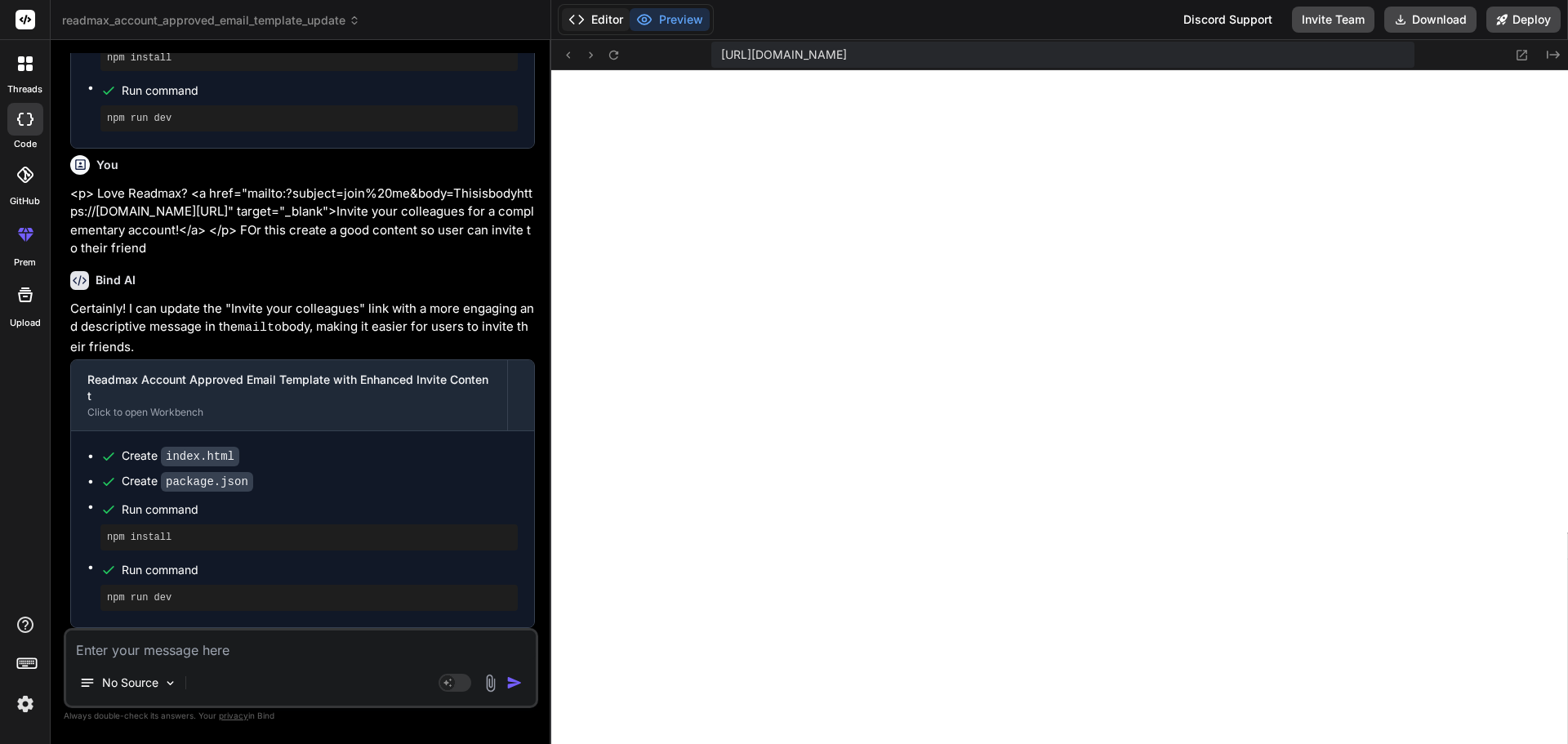
click at [608, 20] on button "Editor" at bounding box center [596, 20] width 68 height 23
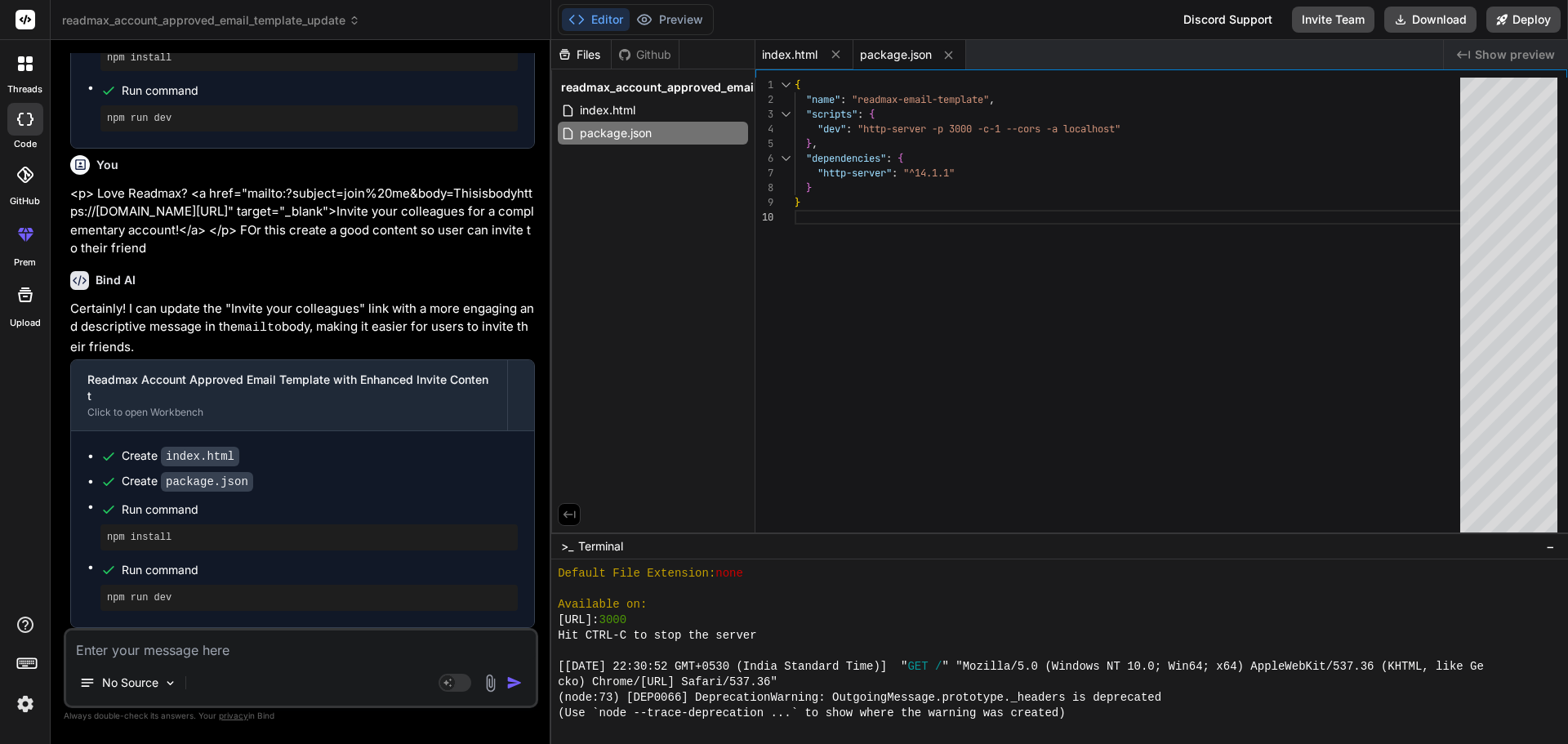
click at [807, 53] on span "index.html" at bounding box center [790, 55] width 56 height 16
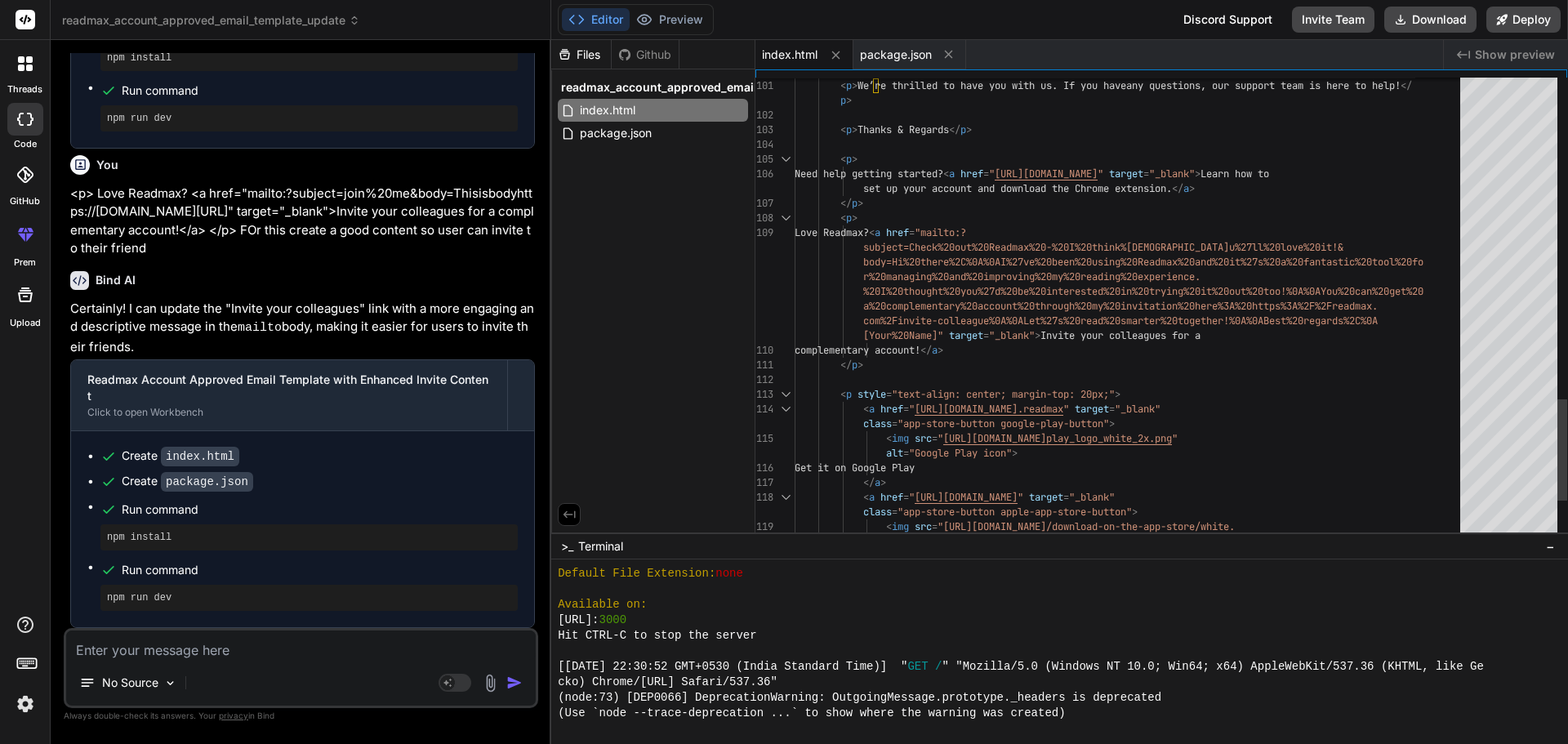
scroll to position [0, 0]
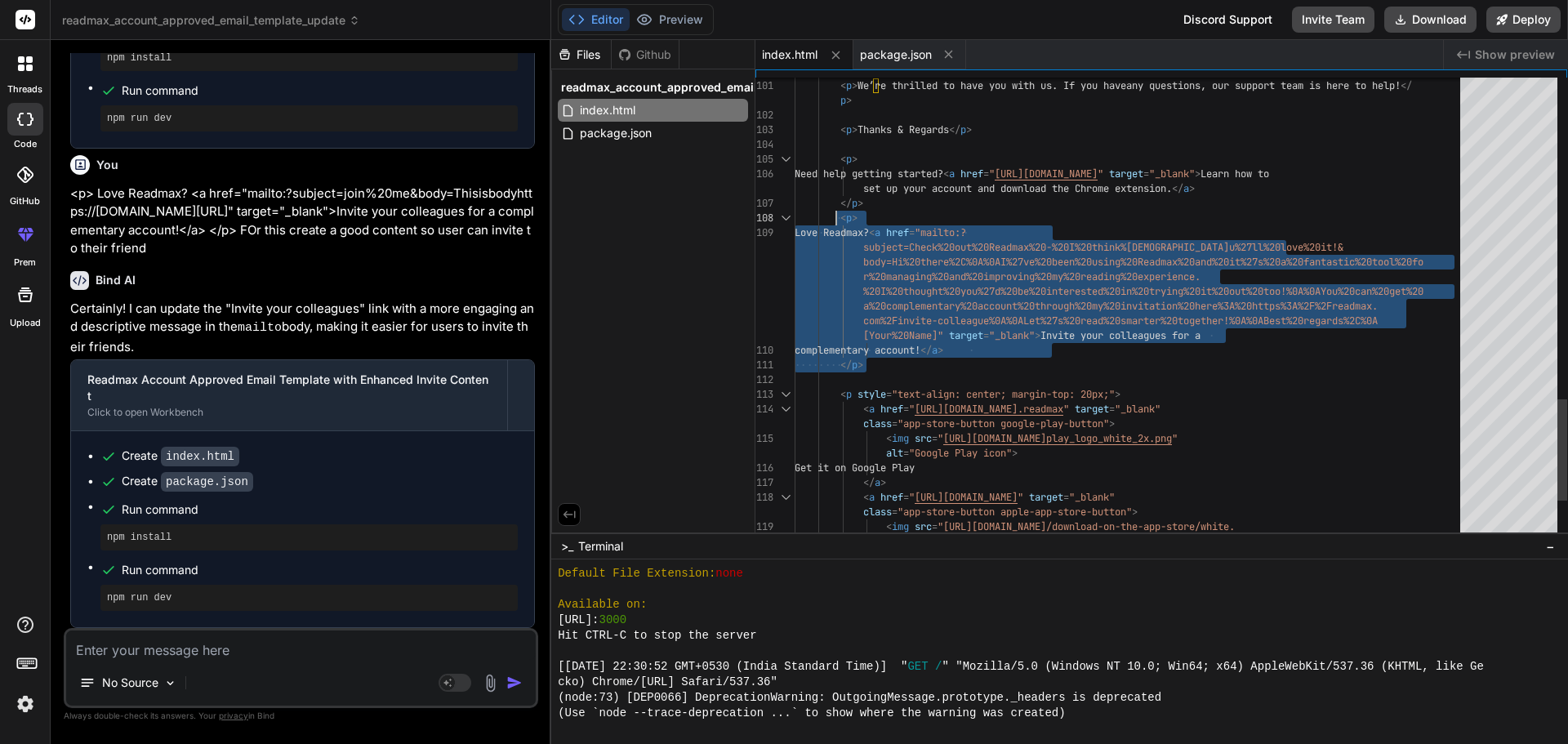
drag, startPoint x: 935, startPoint y: 363, endPoint x: 836, endPoint y: 223, distance: 171.5
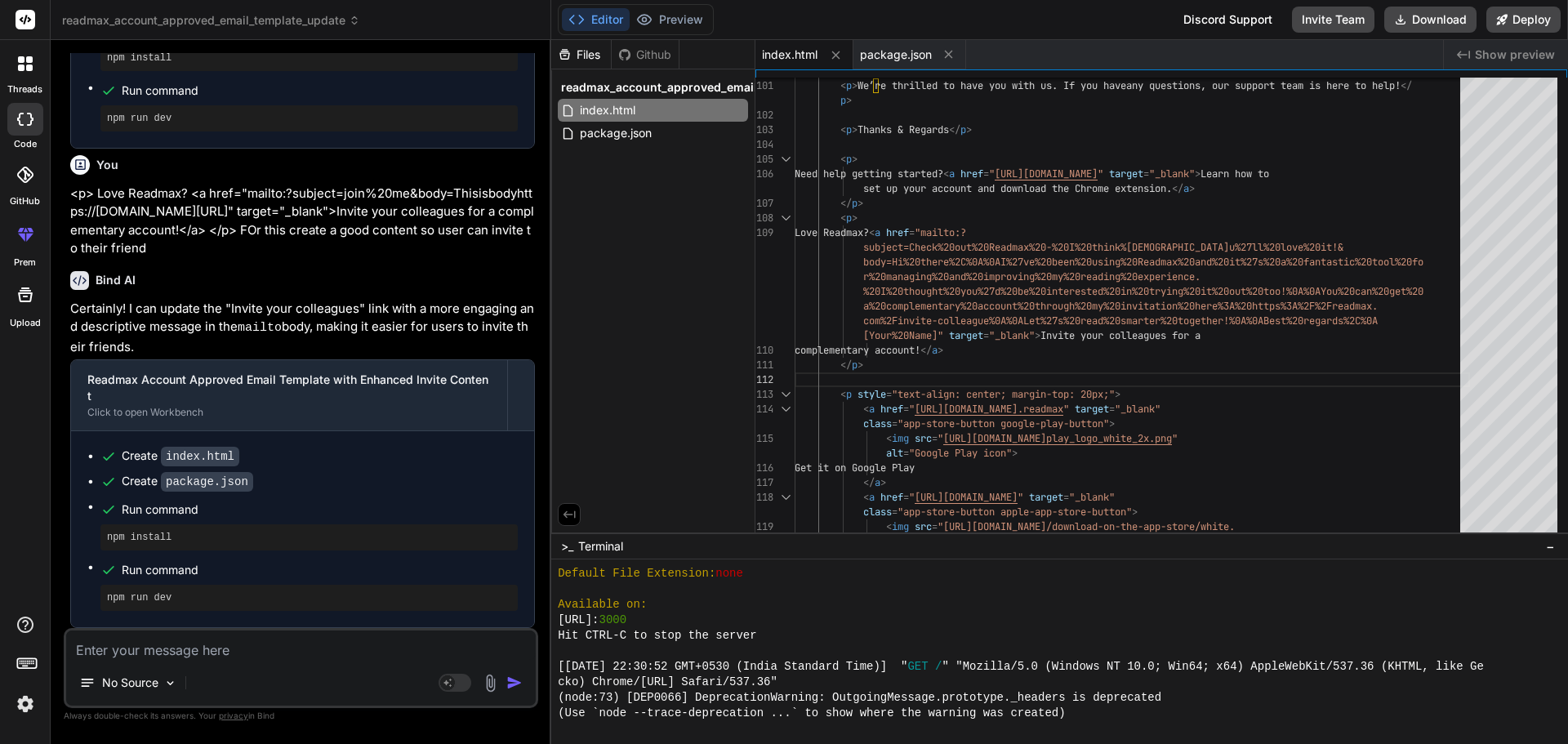
click at [187, 648] on textarea at bounding box center [301, 645] width 470 height 29
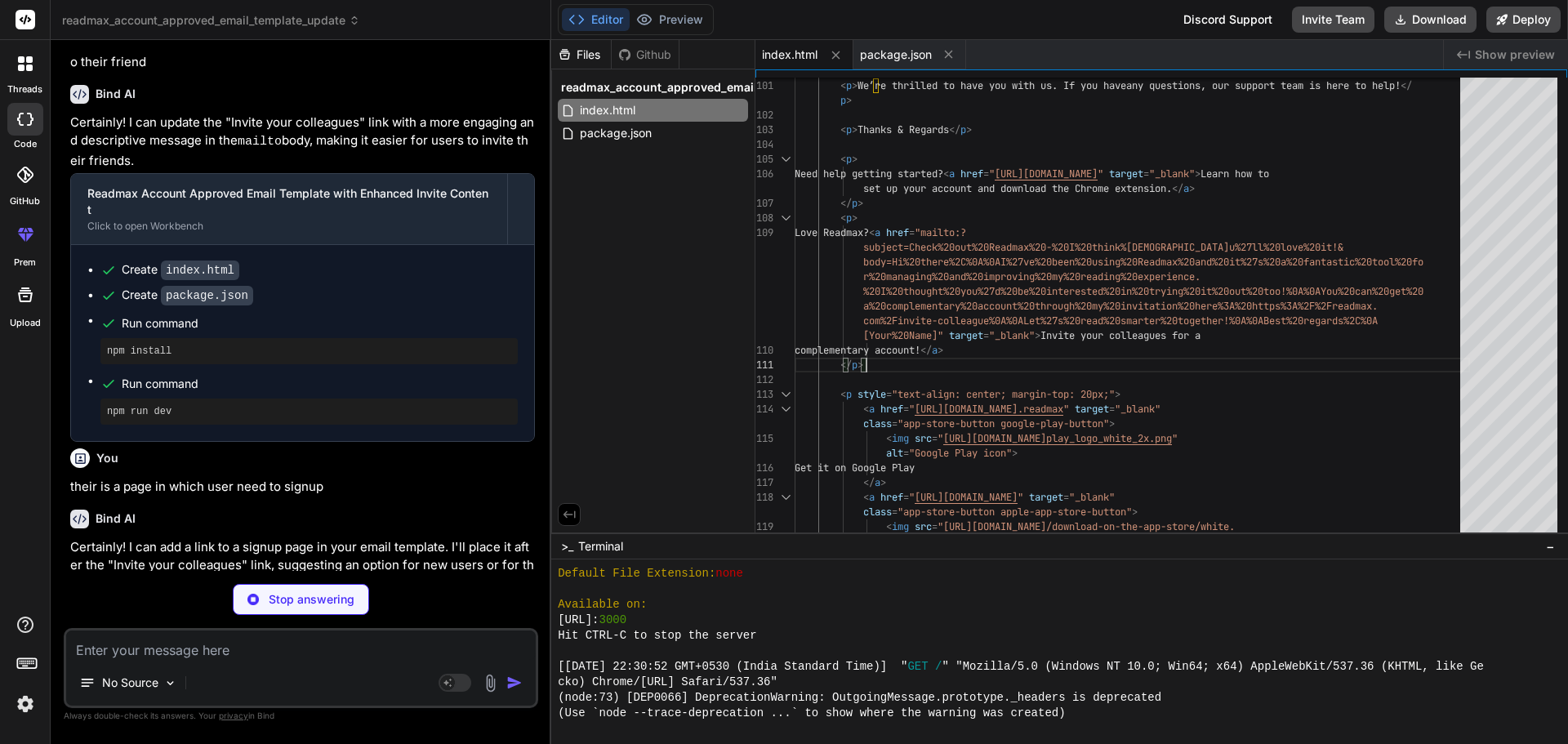
scroll to position [2235, 0]
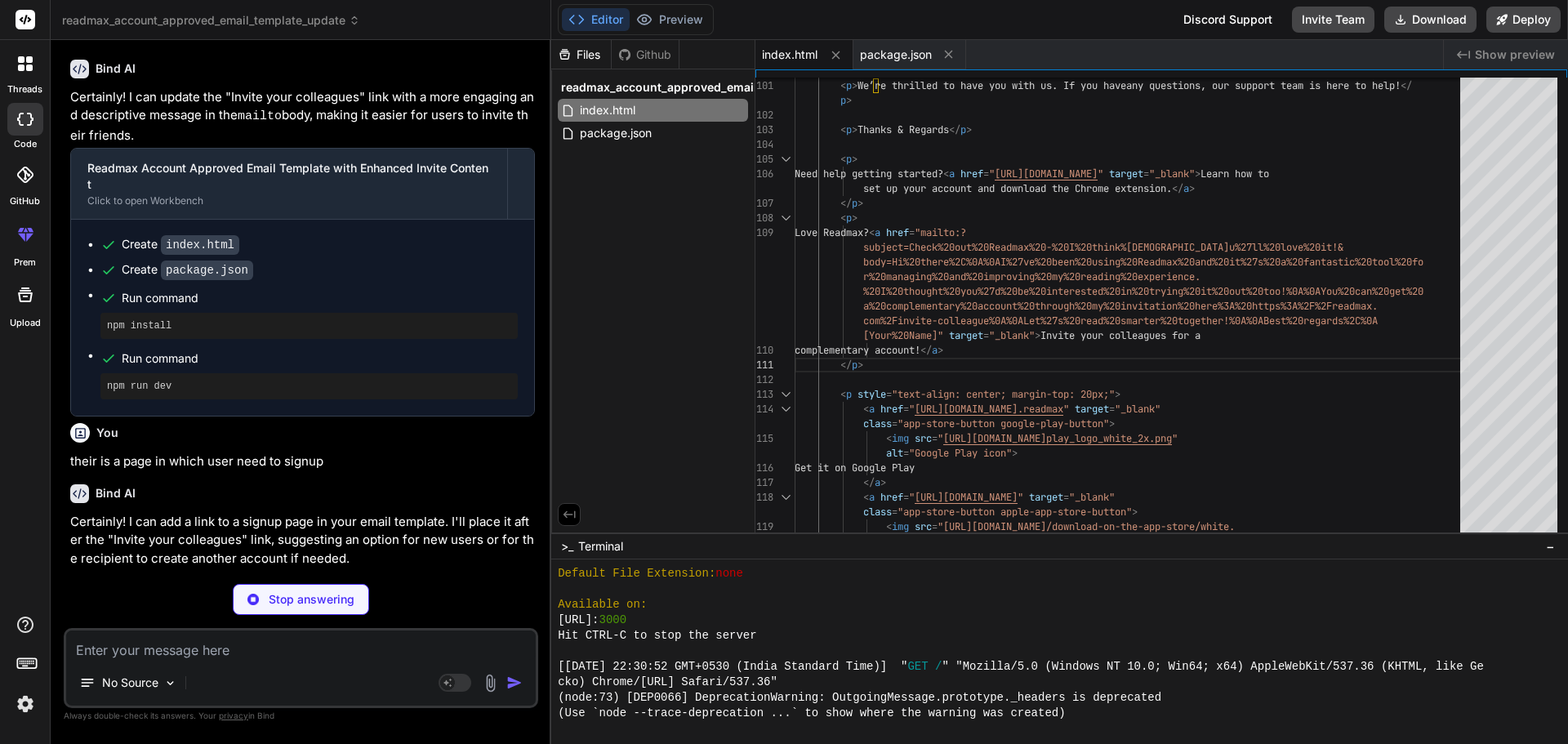
click at [300, 613] on div "Stop answering" at bounding box center [301, 599] width 136 height 31
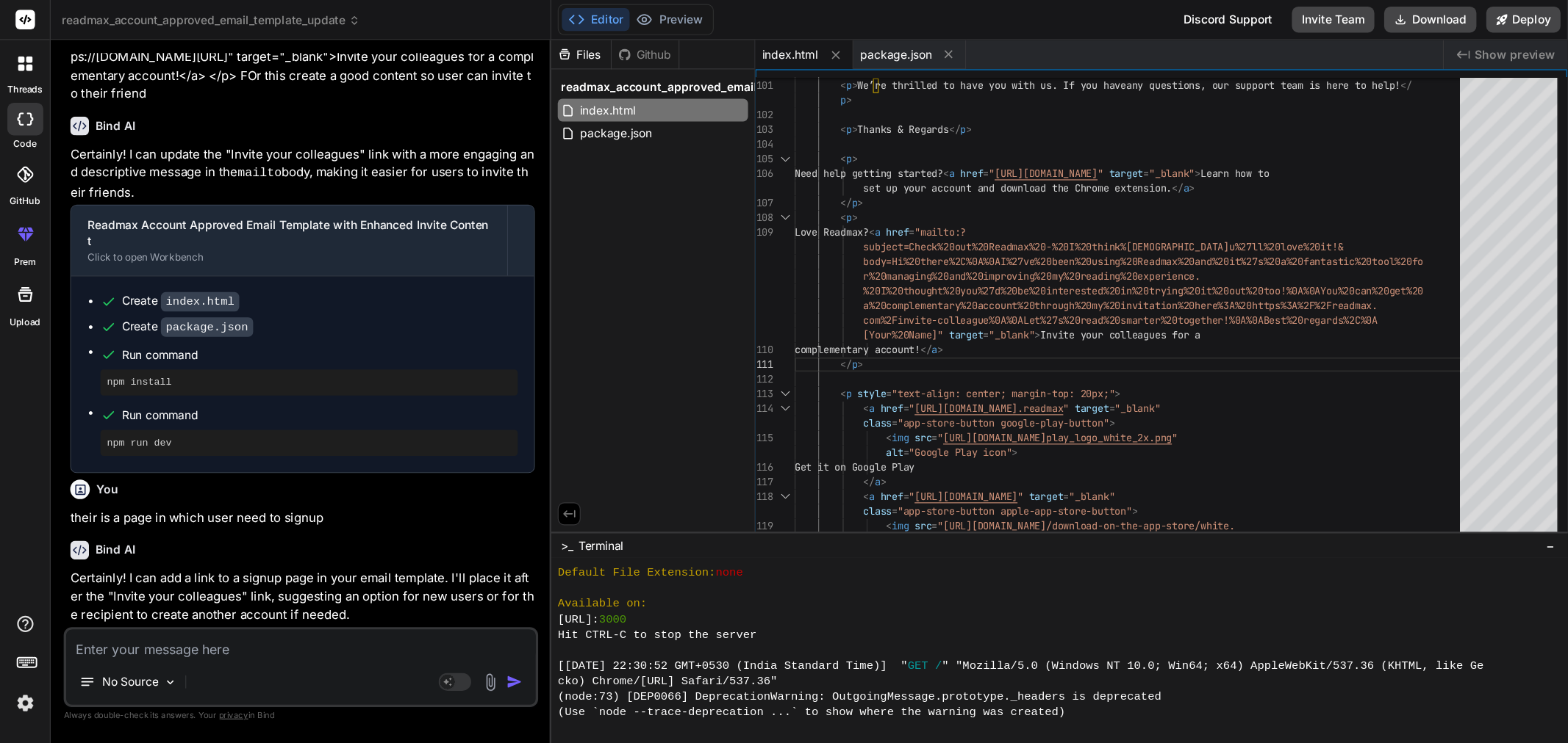
scroll to position [1960, 0]
drag, startPoint x: 64, startPoint y: 466, endPoint x: 289, endPoint y: 467, distance: 225.0
click at [289, 467] on p "their is a page in which user need to signup" at bounding box center [272, 467] width 418 height 17
copy p "their is a page in which user need to signup"
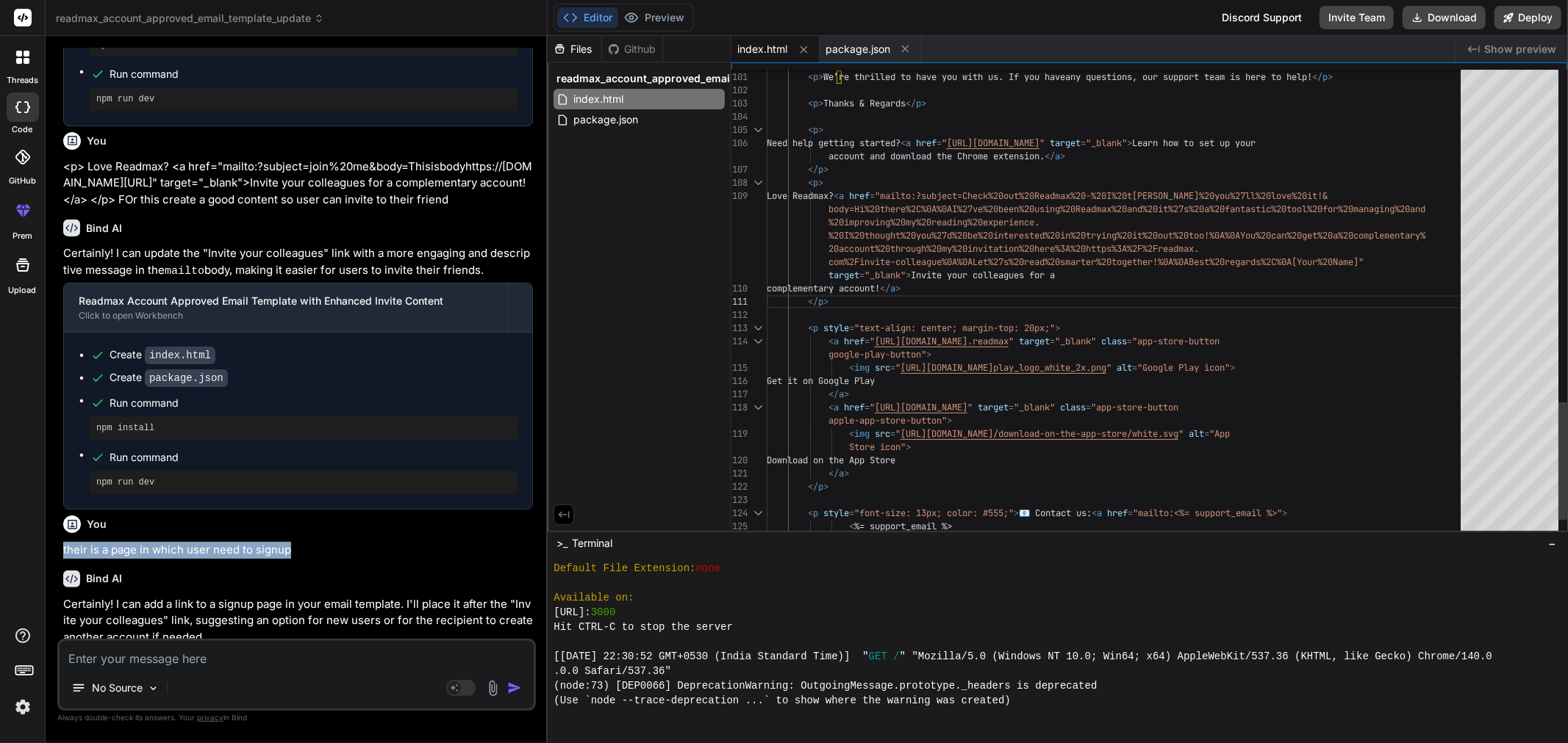
scroll to position [1731, 0]
click at [217, 652] on textarea at bounding box center [296, 655] width 474 height 27
paste textarea "their is a page in which user need to signup"
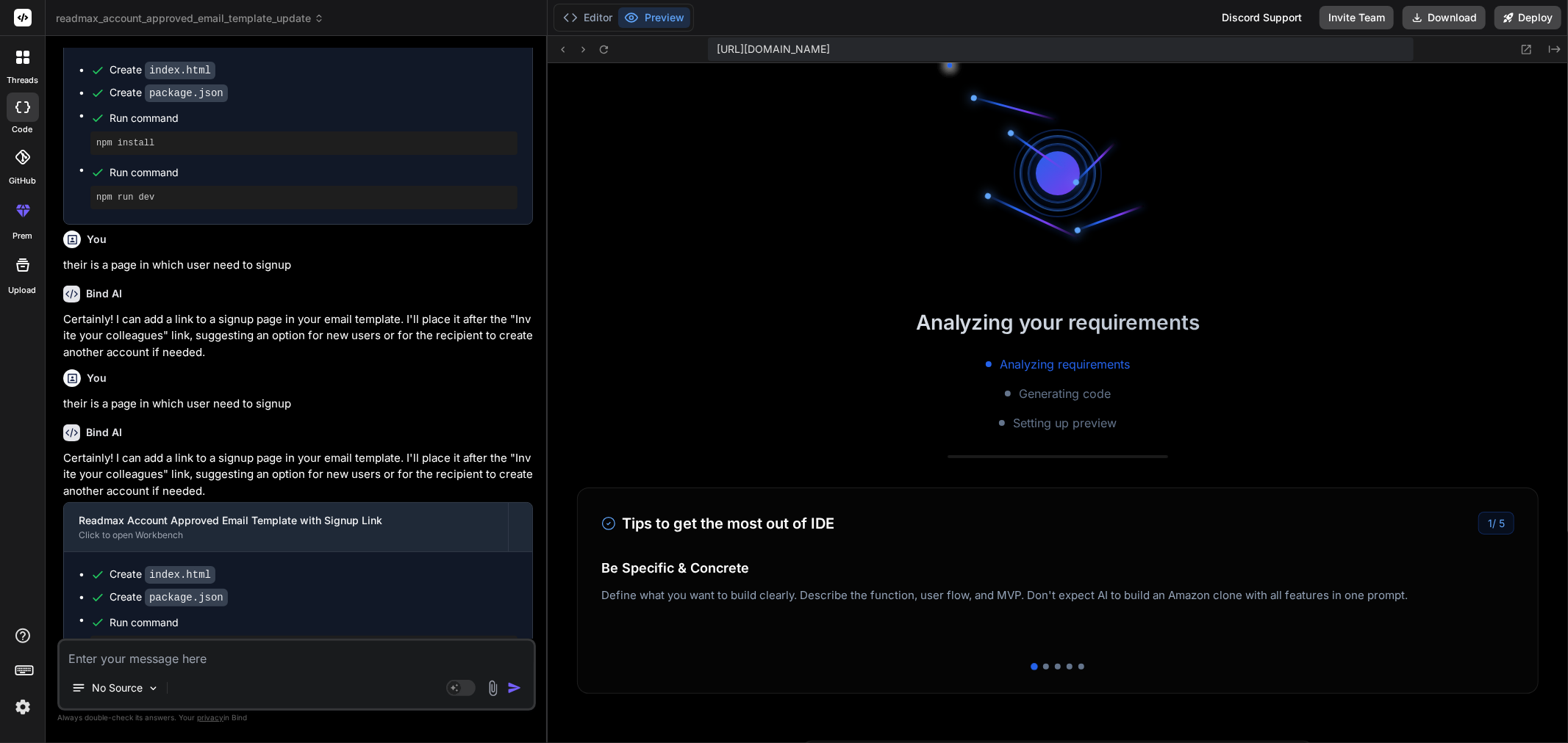
scroll to position [8359, 0]
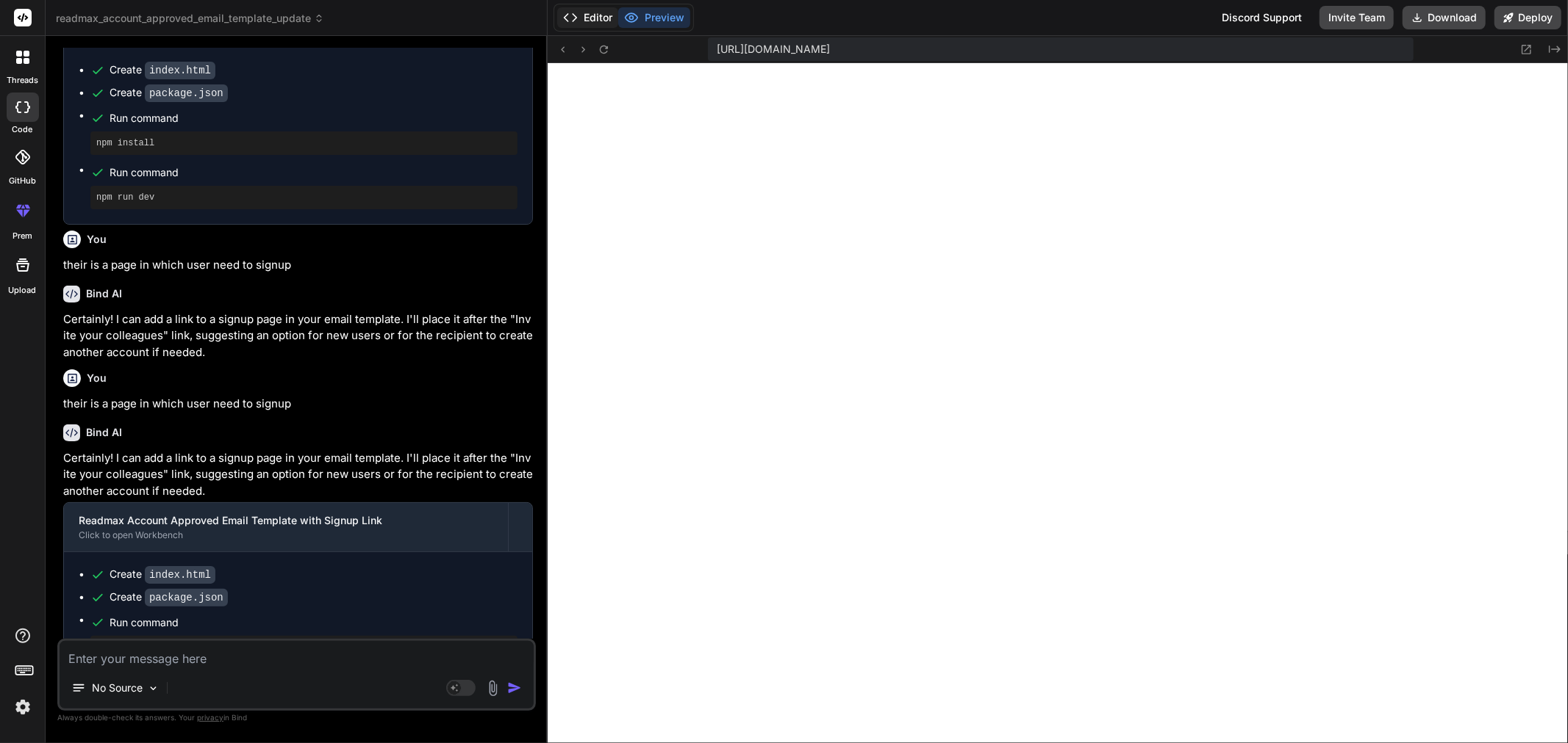
click at [597, 15] on button "Editor" at bounding box center [587, 18] width 61 height 21
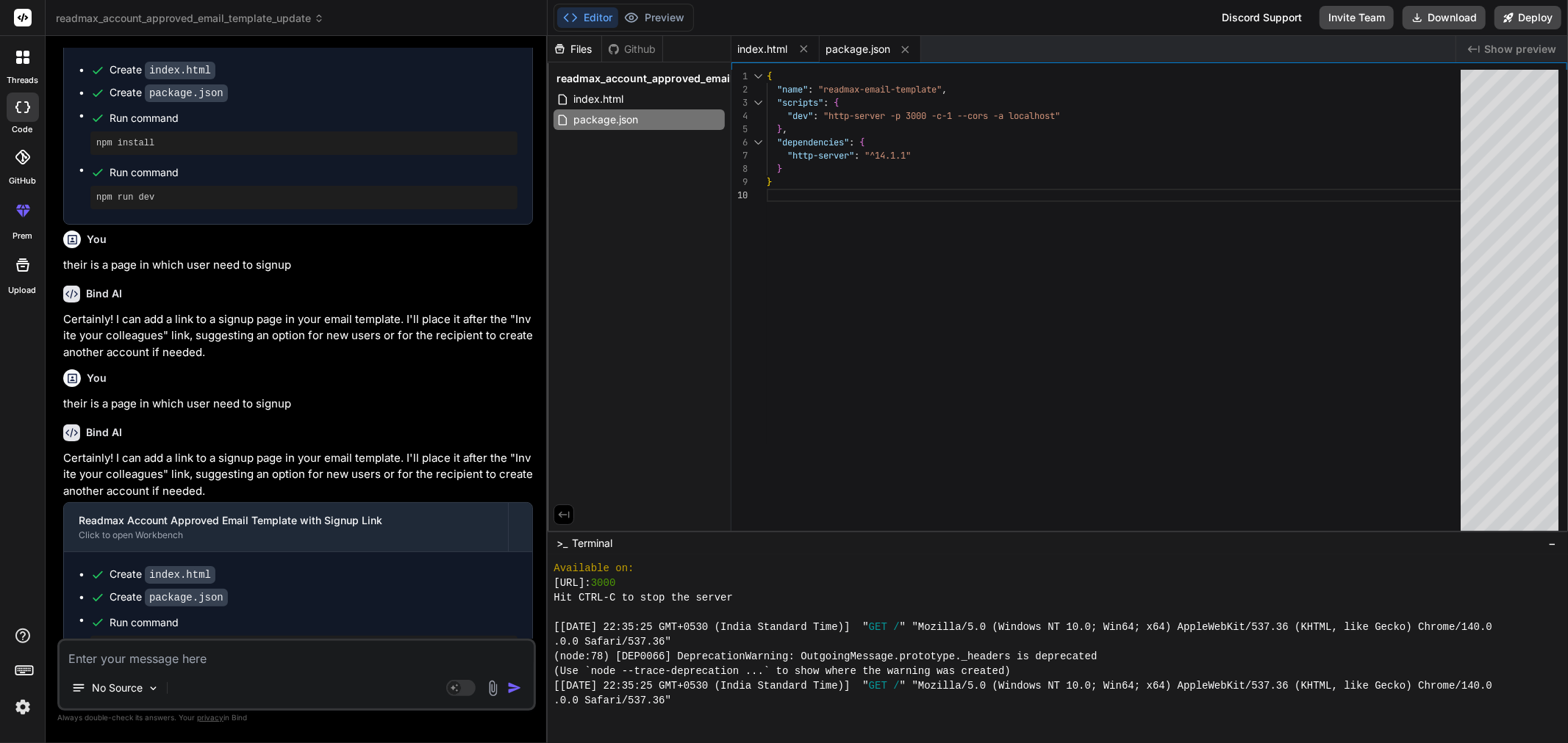
click at [766, 55] on span "index.html" at bounding box center [762, 49] width 50 height 15
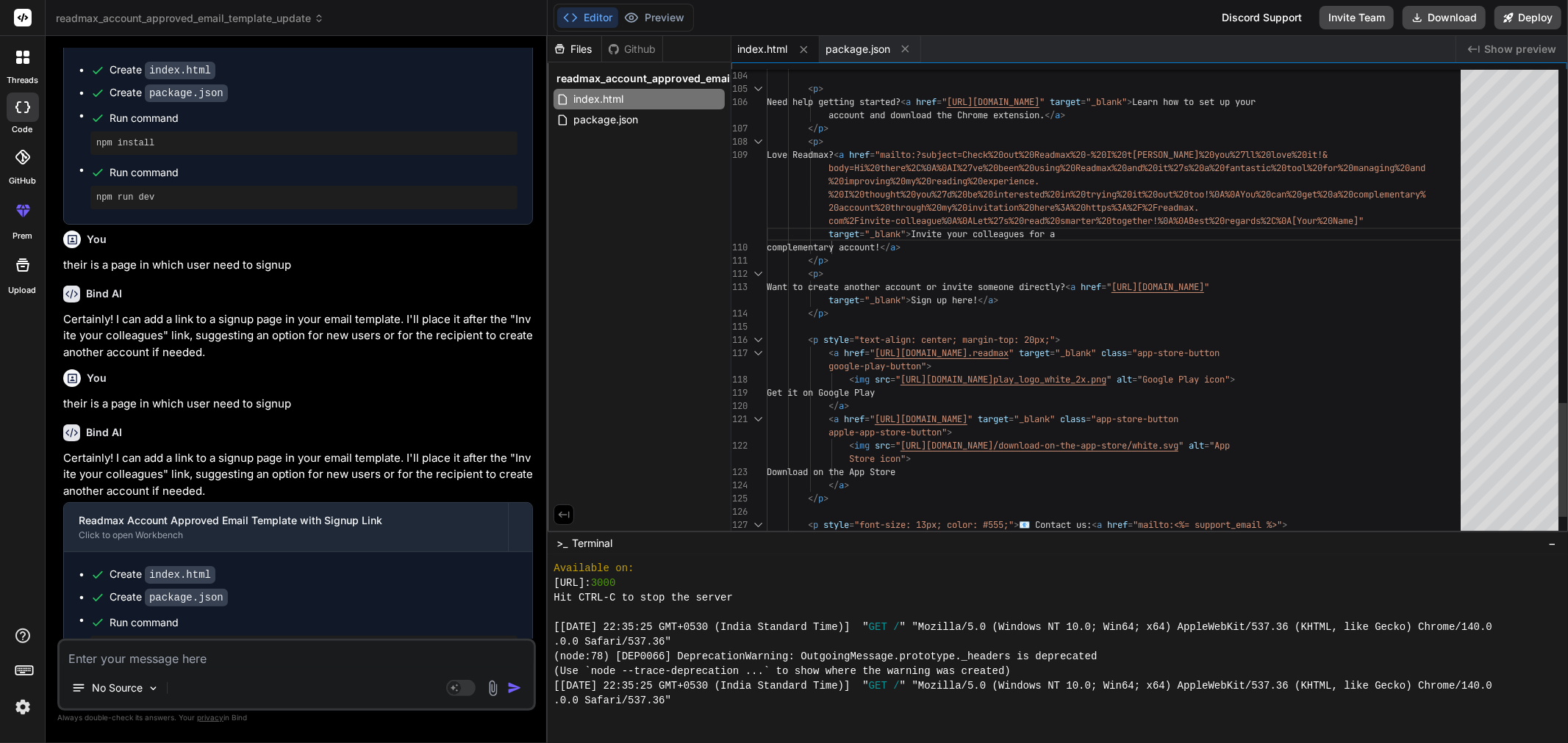
drag, startPoint x: 1322, startPoint y: 220, endPoint x: 1361, endPoint y: 223, distance: 39.1
drag, startPoint x: 1382, startPoint y: 220, endPoint x: 1339, endPoint y: 222, distance: 43.0
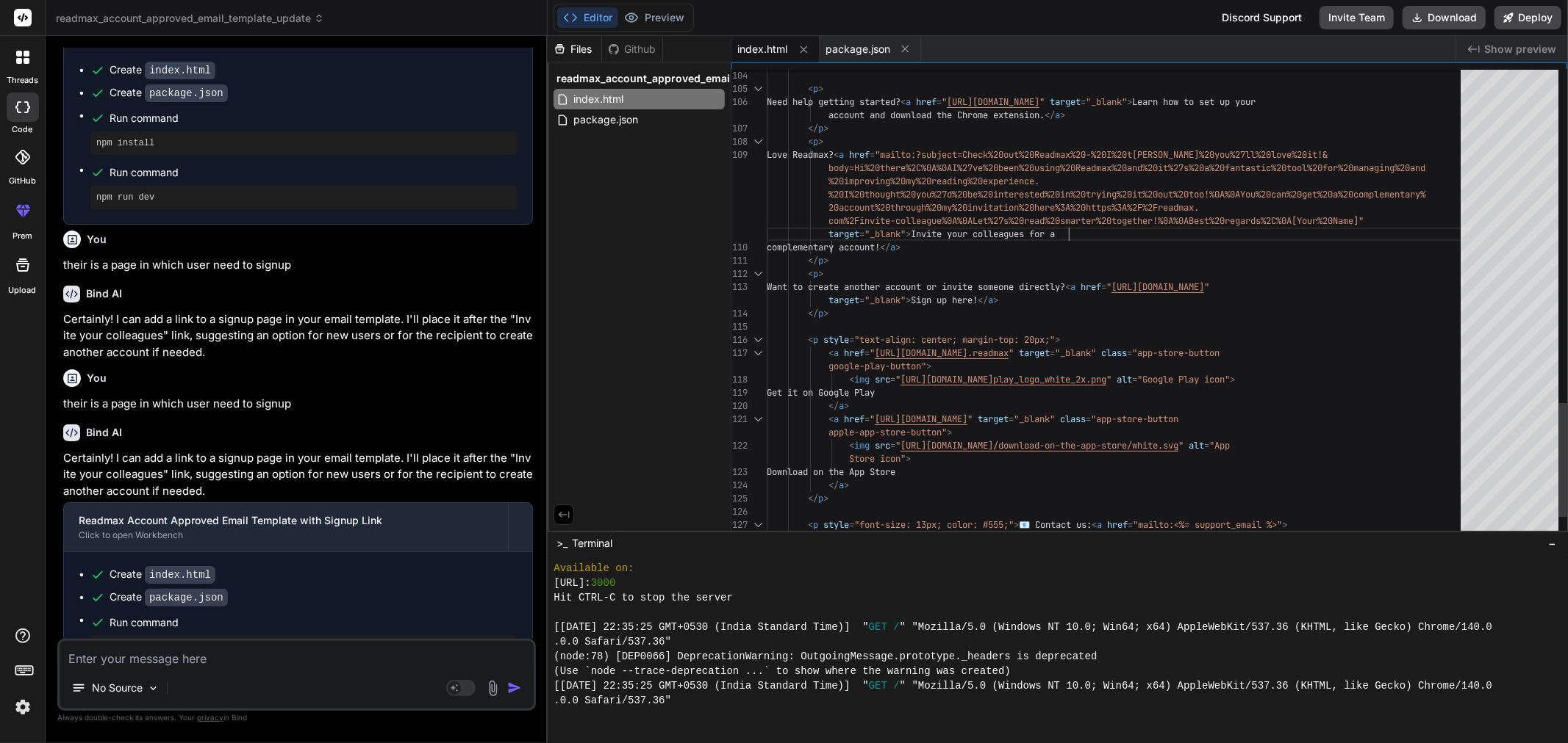
drag, startPoint x: 1322, startPoint y: 217, endPoint x: 1380, endPoint y: 218, distance: 58.0
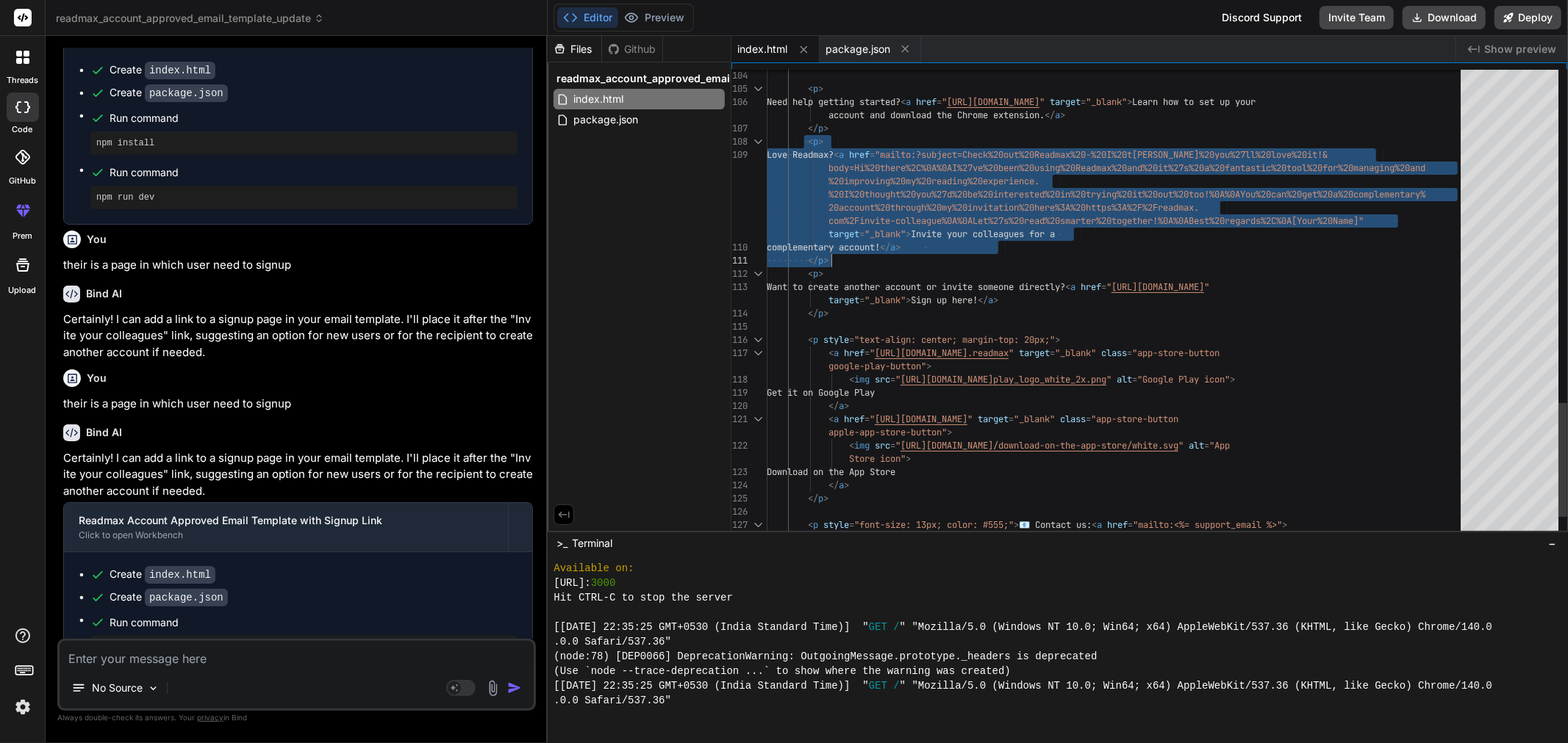
drag, startPoint x: 806, startPoint y: 142, endPoint x: 850, endPoint y: 259, distance: 125.0
click at [681, 19] on button "Preview" at bounding box center [654, 18] width 72 height 21
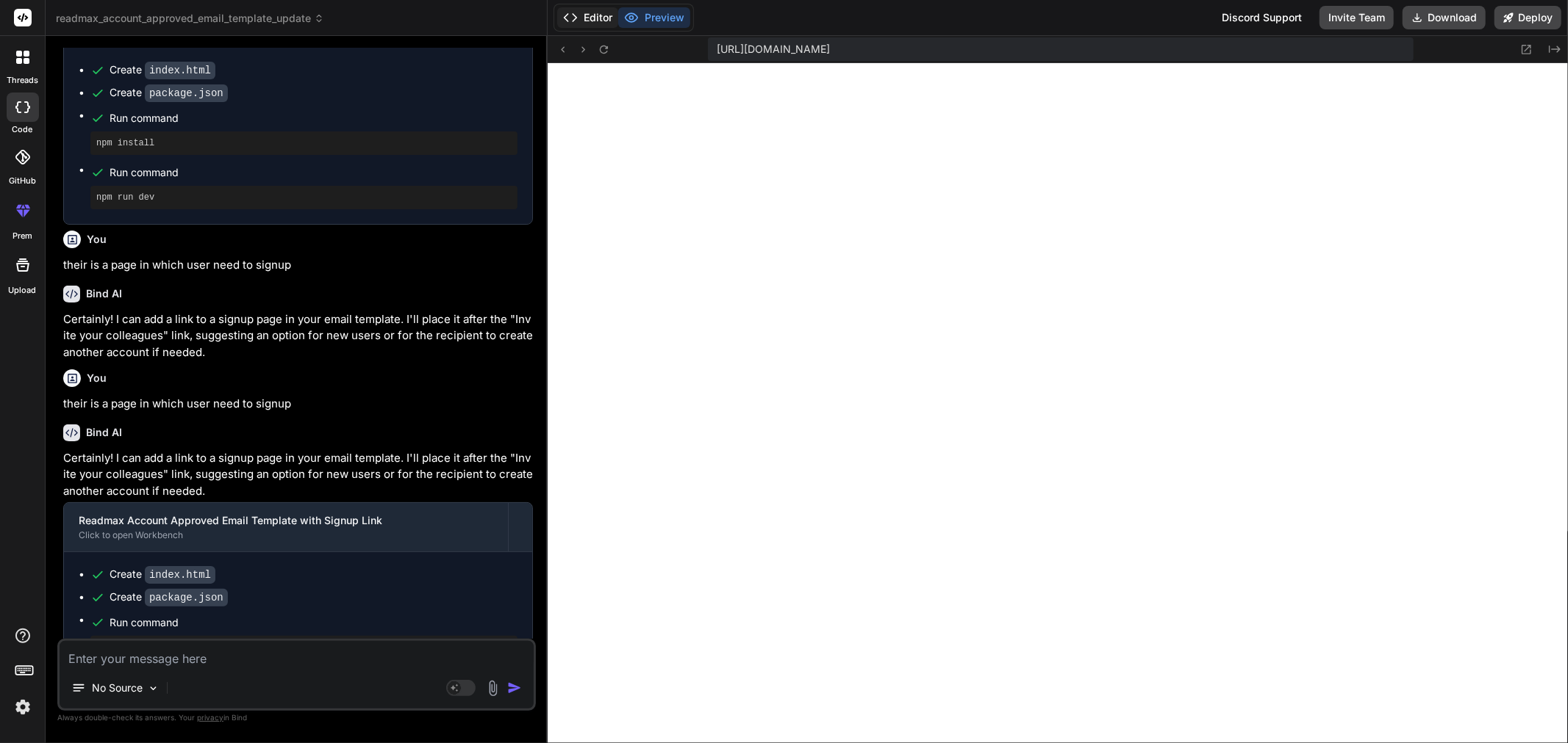
click at [592, 17] on button "Editor" at bounding box center [587, 18] width 61 height 21
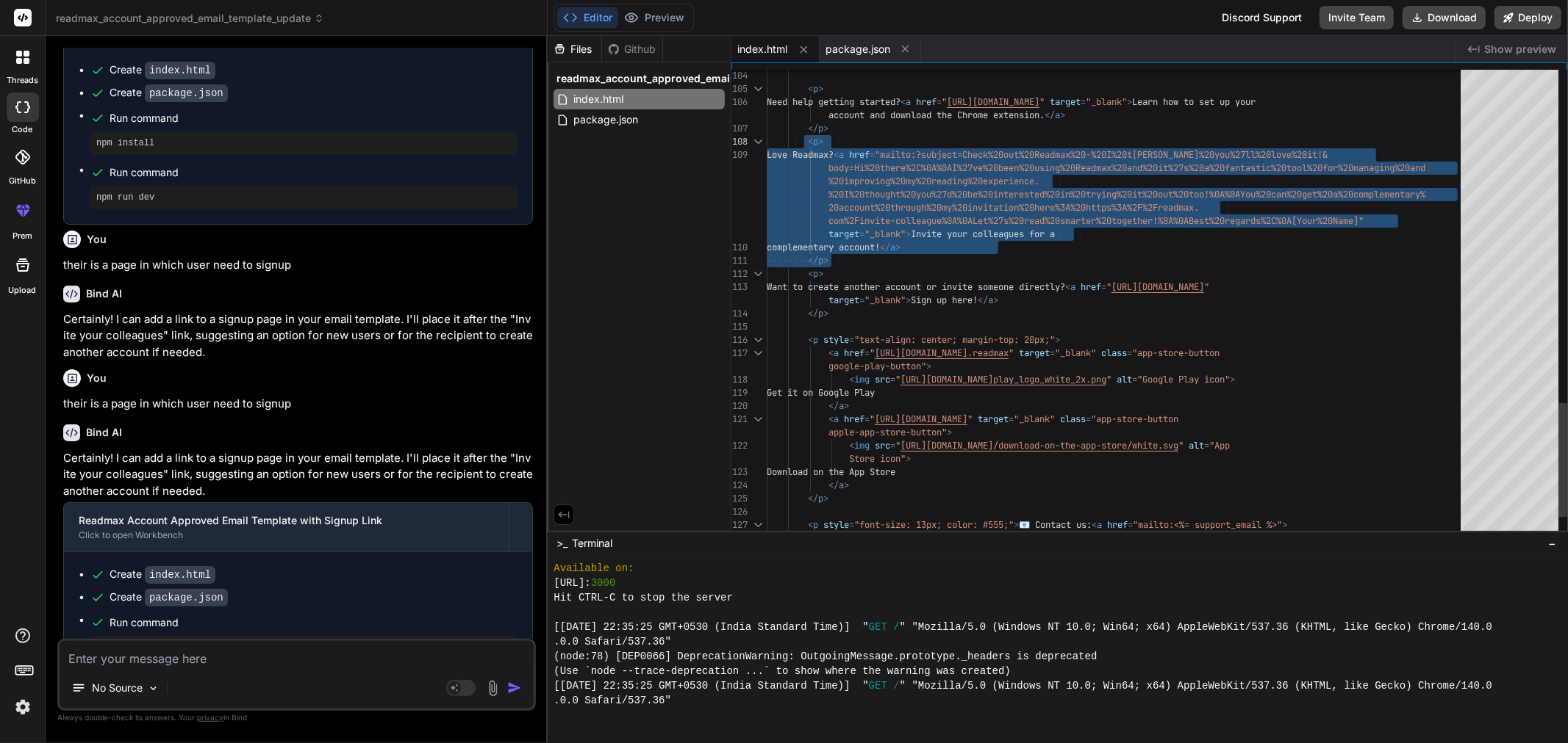
drag, startPoint x: 851, startPoint y: 255, endPoint x: 804, endPoint y: 147, distance: 117.8
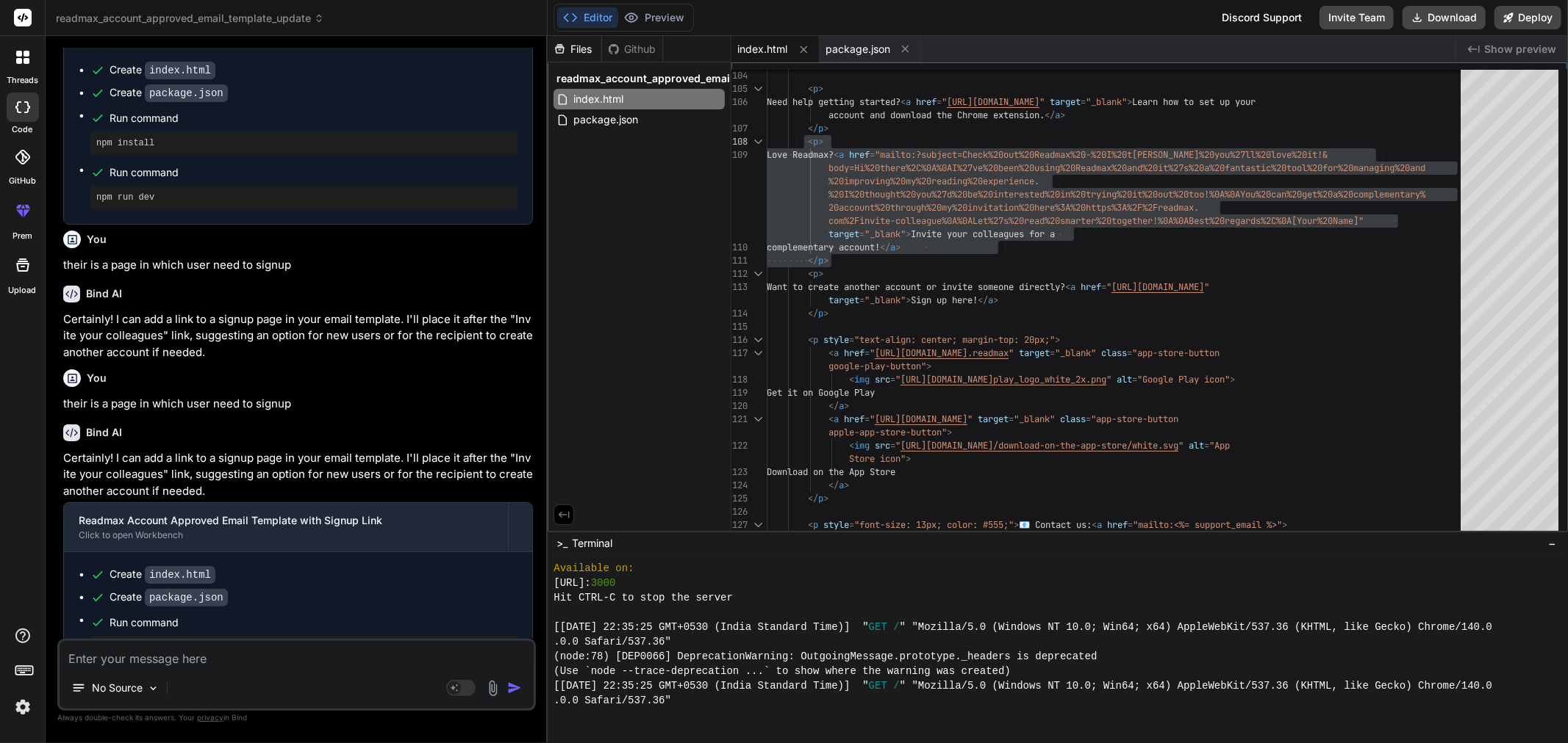
click at [138, 658] on textarea at bounding box center [296, 655] width 474 height 27
paste textarea "Hi there, I've been using Readmax and it's a fantastic tool for managing and im…"
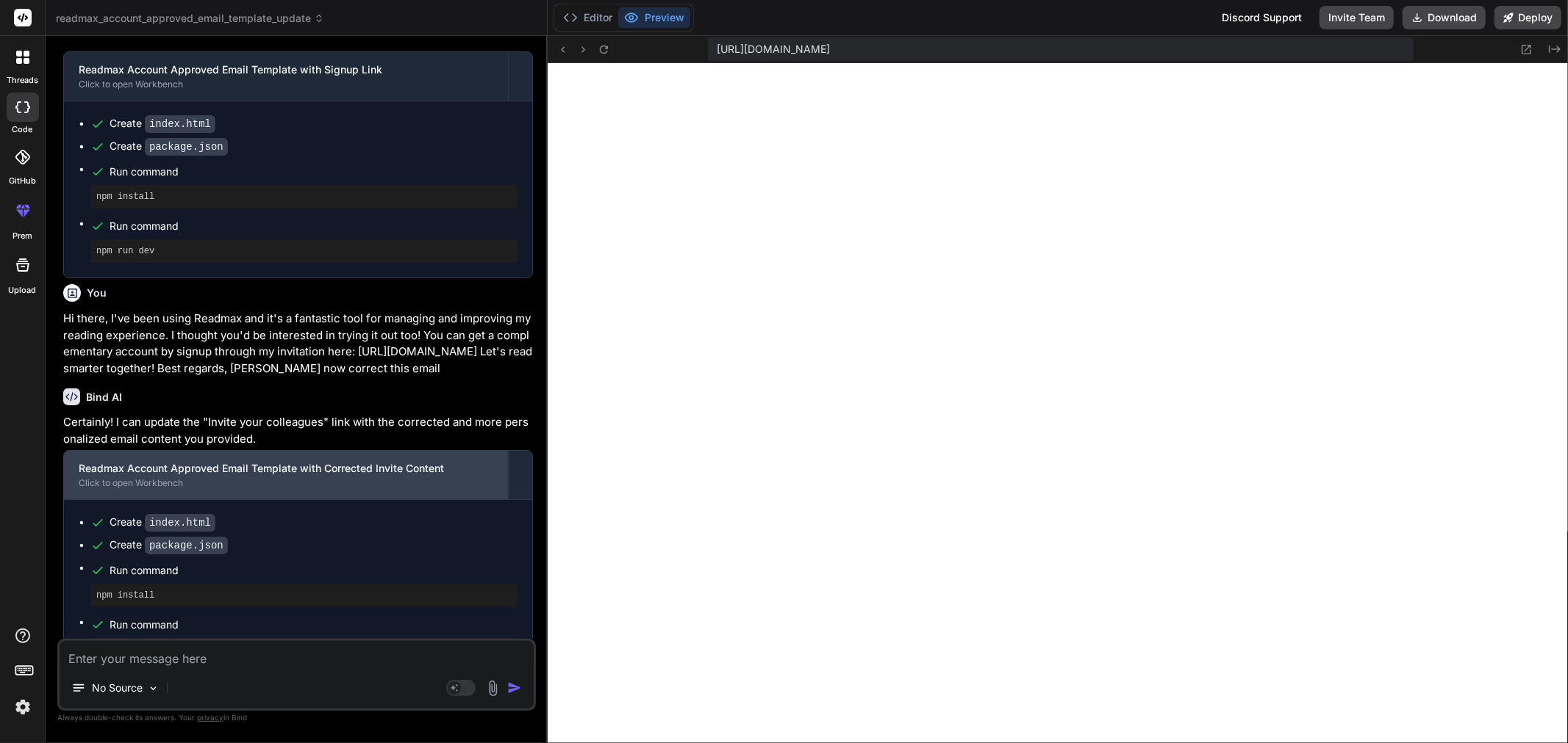
scroll to position [2494, 0]
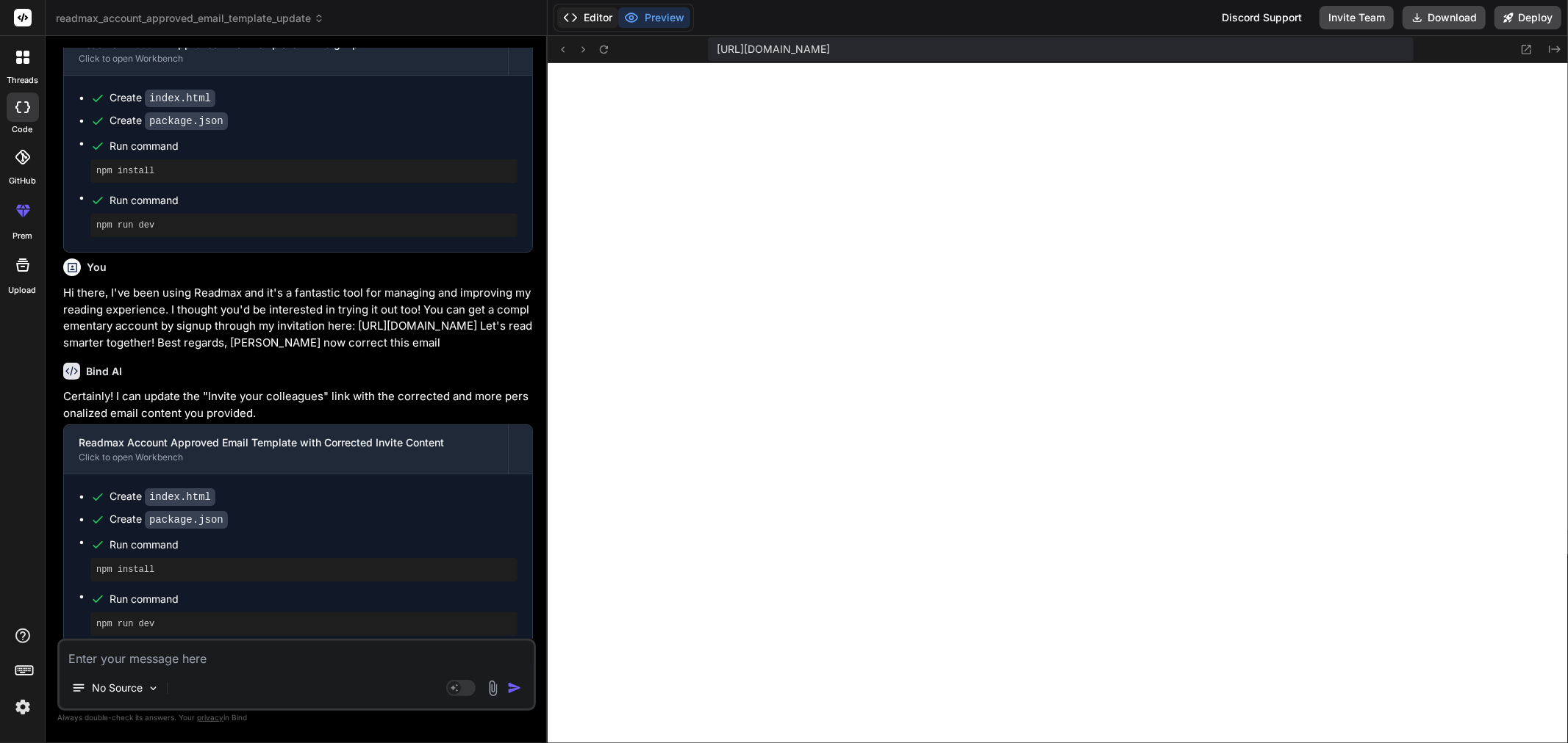
click at [583, 17] on button "Editor" at bounding box center [587, 18] width 61 height 21
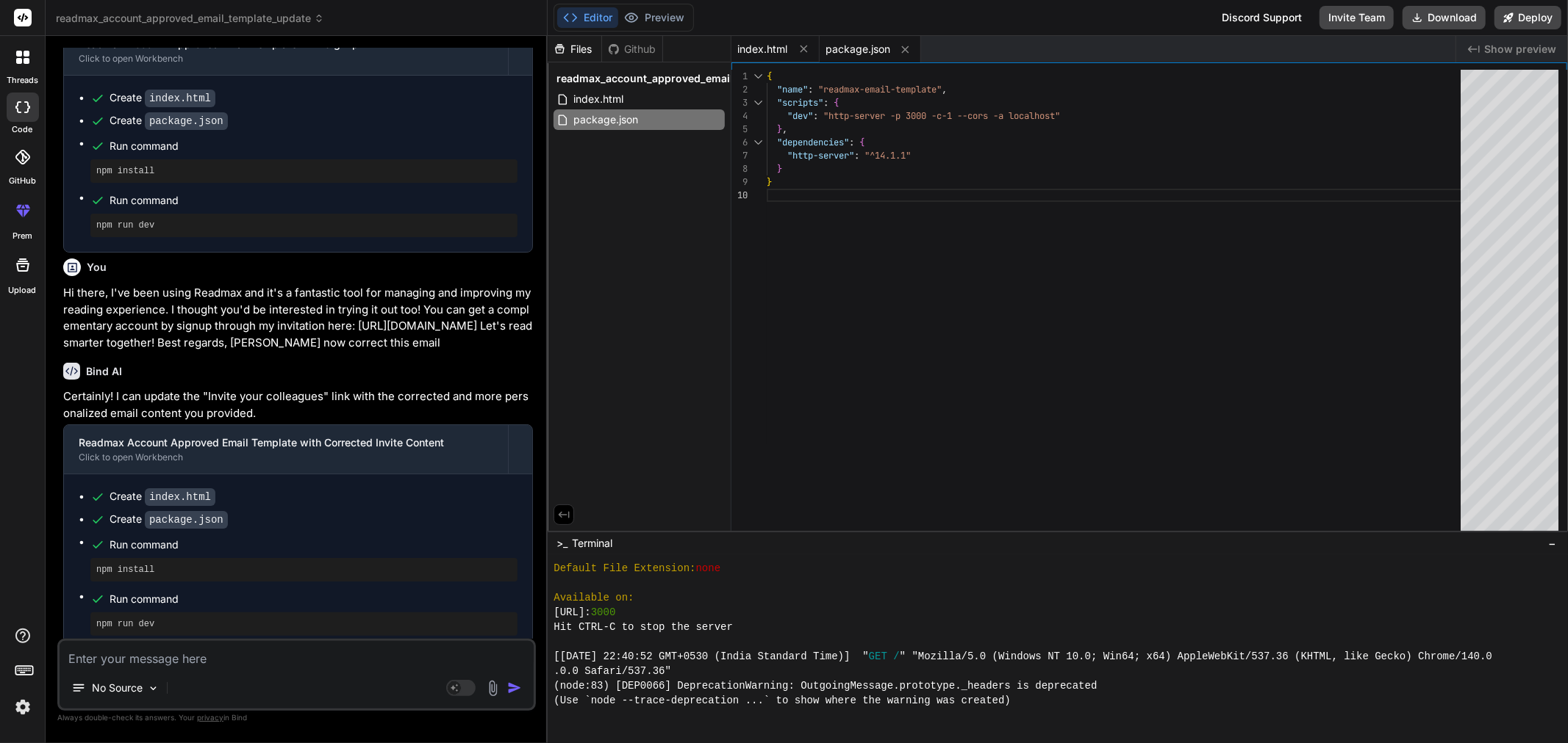
click at [743, 42] on span "index.html" at bounding box center [762, 49] width 50 height 15
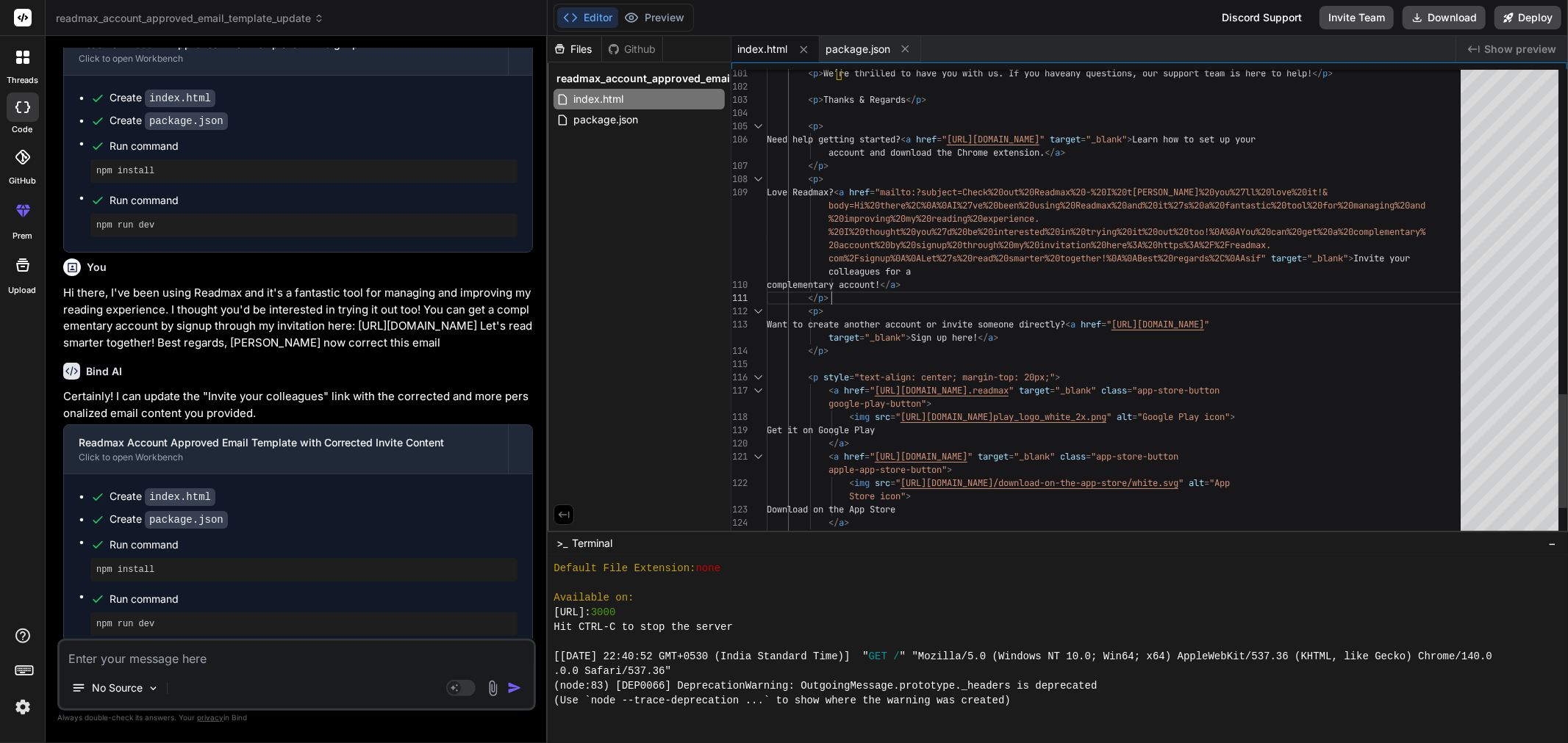
scroll to position [0, 0]
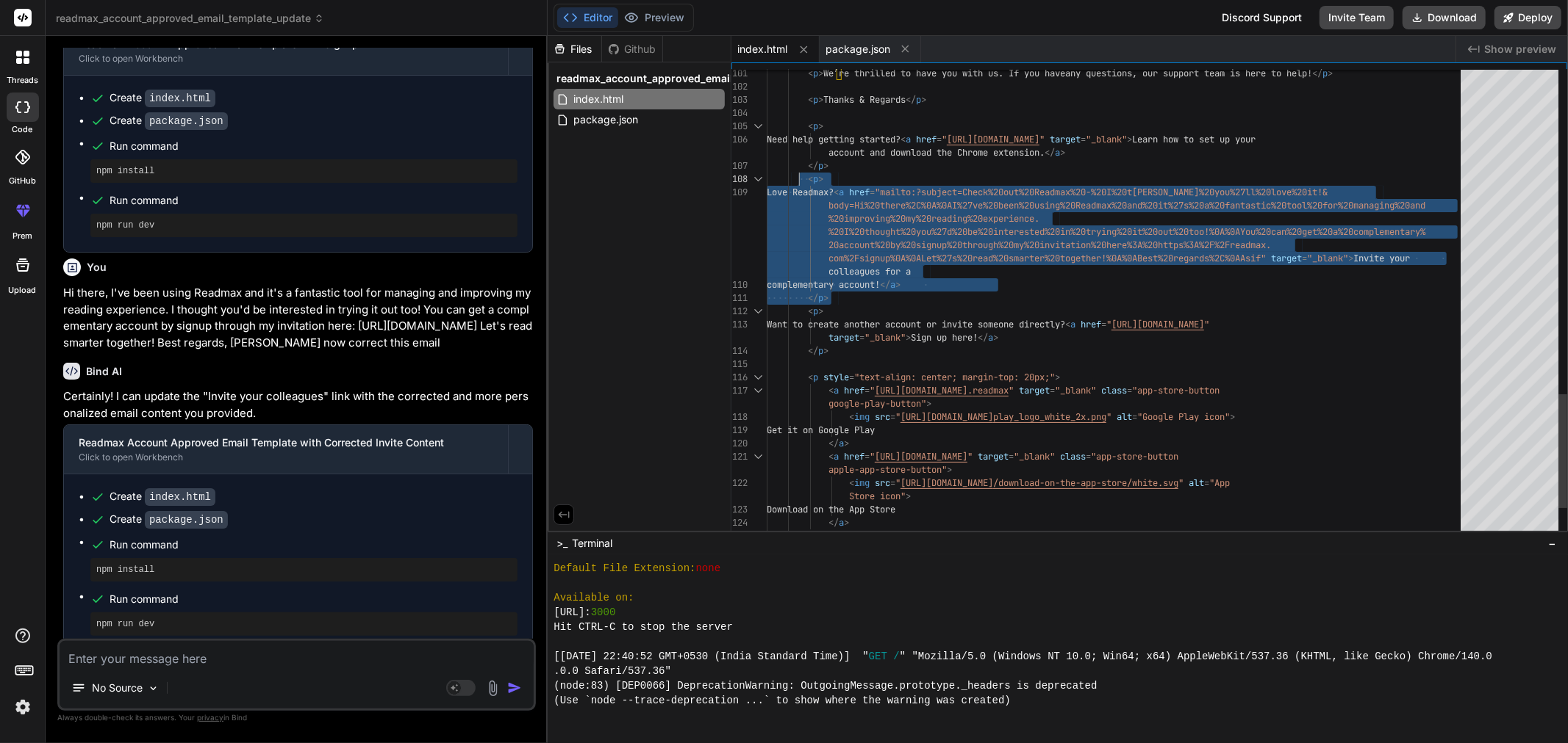
drag, startPoint x: 842, startPoint y: 297, endPoint x: 798, endPoint y: 185, distance: 120.3
